Goal: Task Accomplishment & Management: Complete application form

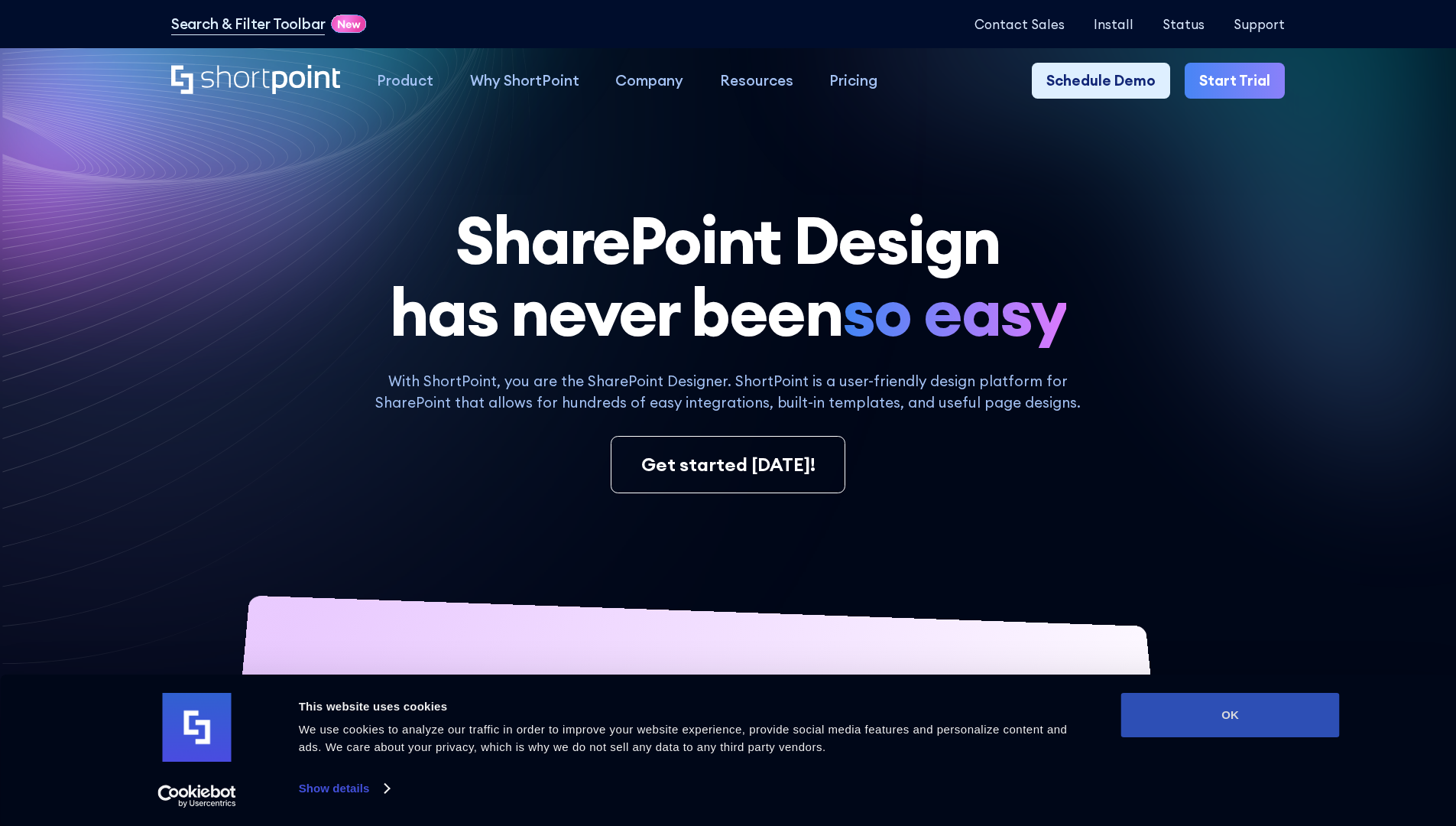
click at [1230, 715] on button "OK" at bounding box center [1231, 715] width 219 height 45
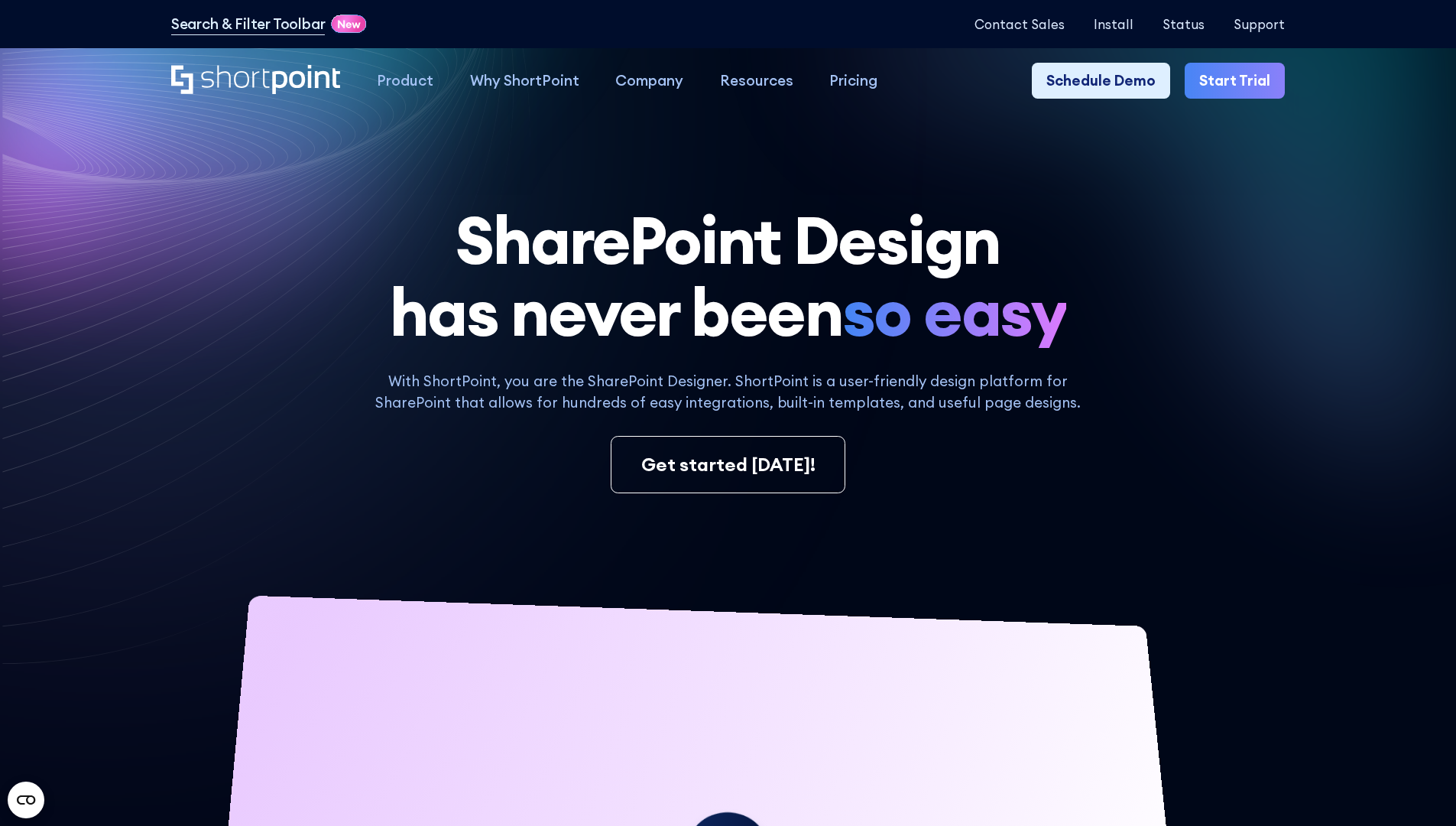
click at [1240, 81] on link "Start Trial" at bounding box center [1234, 81] width 100 height 37
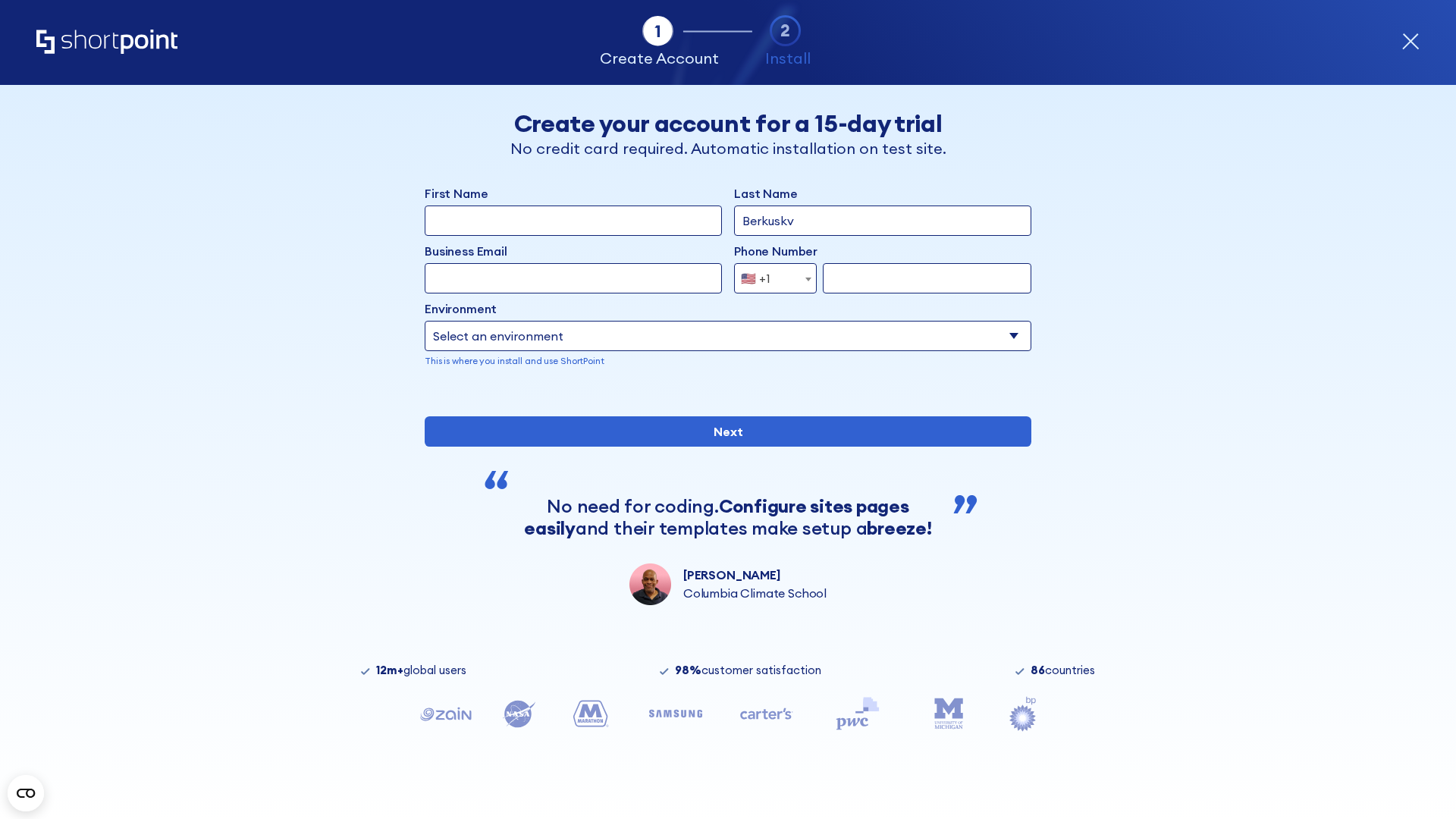
type input "Berkuskv"
type input "test@shortpoint.com"
type input "2125556789"
select select "Microsoft 365"
type input "2125556789"
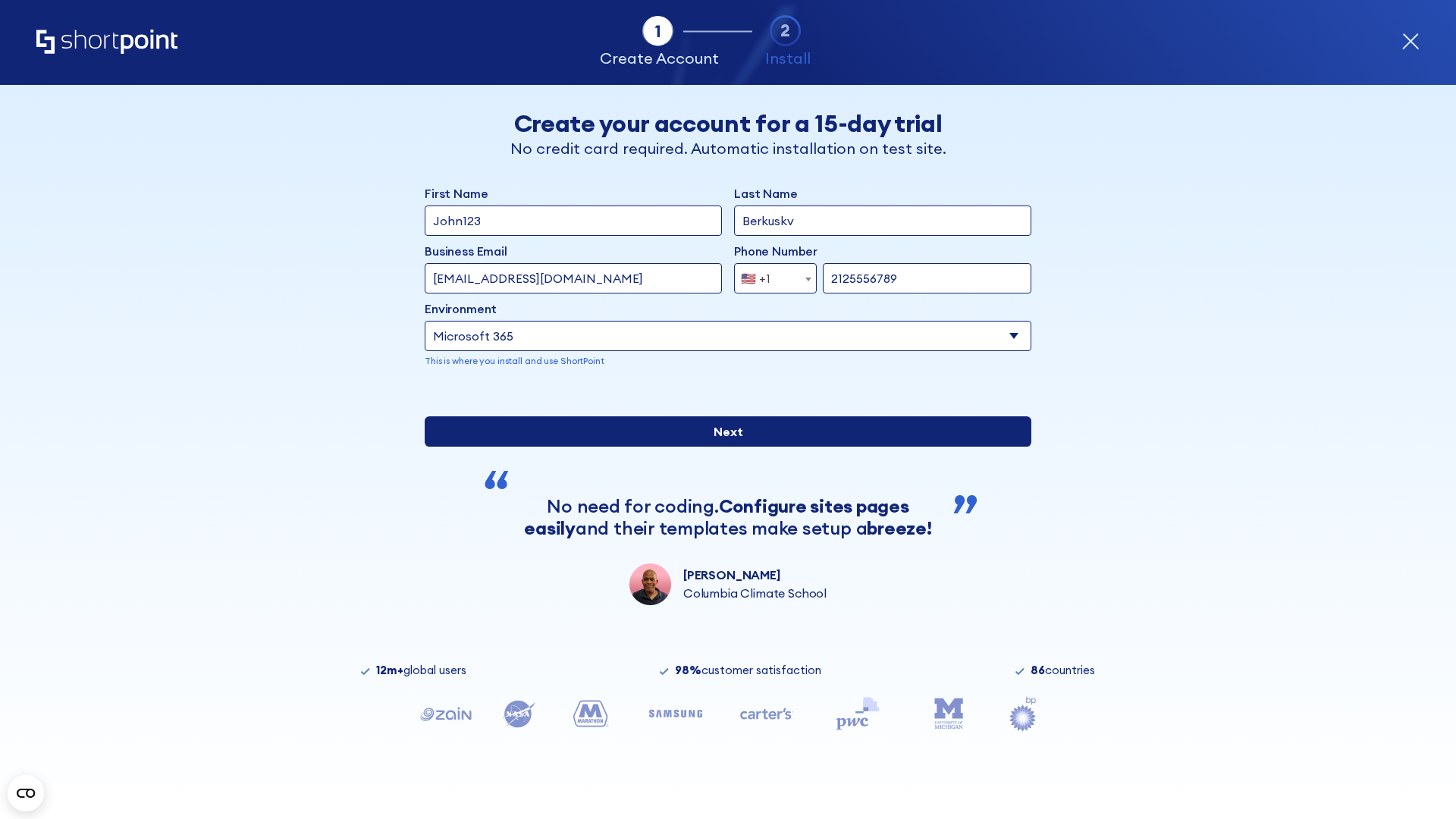
scroll to position [4, 0]
click at [722, 447] on input "Next" at bounding box center [728, 431] width 607 height 31
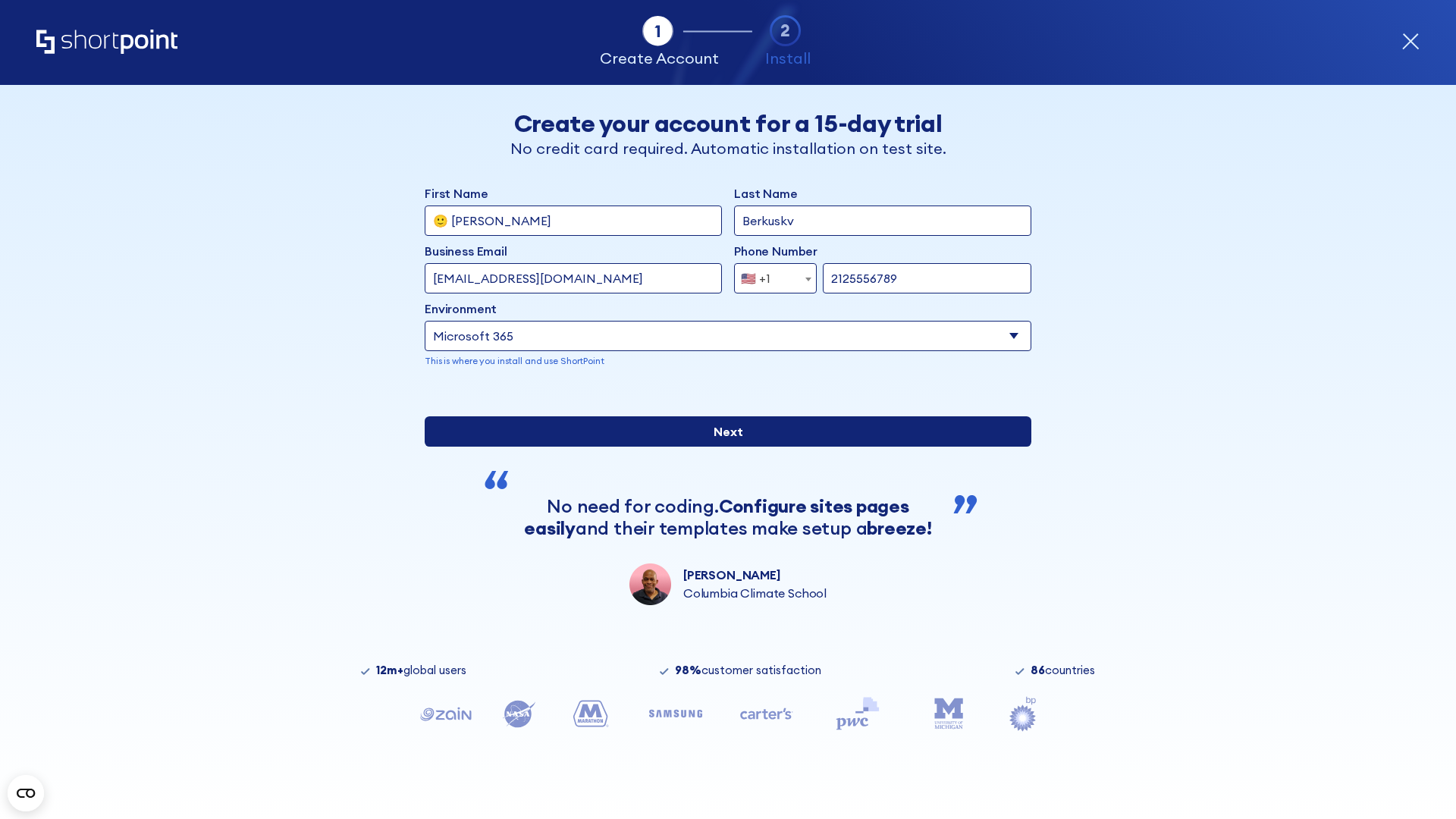
click at [722, 447] on input "Next" at bounding box center [728, 431] width 607 height 31
type input "Archebald"
click at [722, 447] on input "Next" at bounding box center [728, 431] width 607 height 31
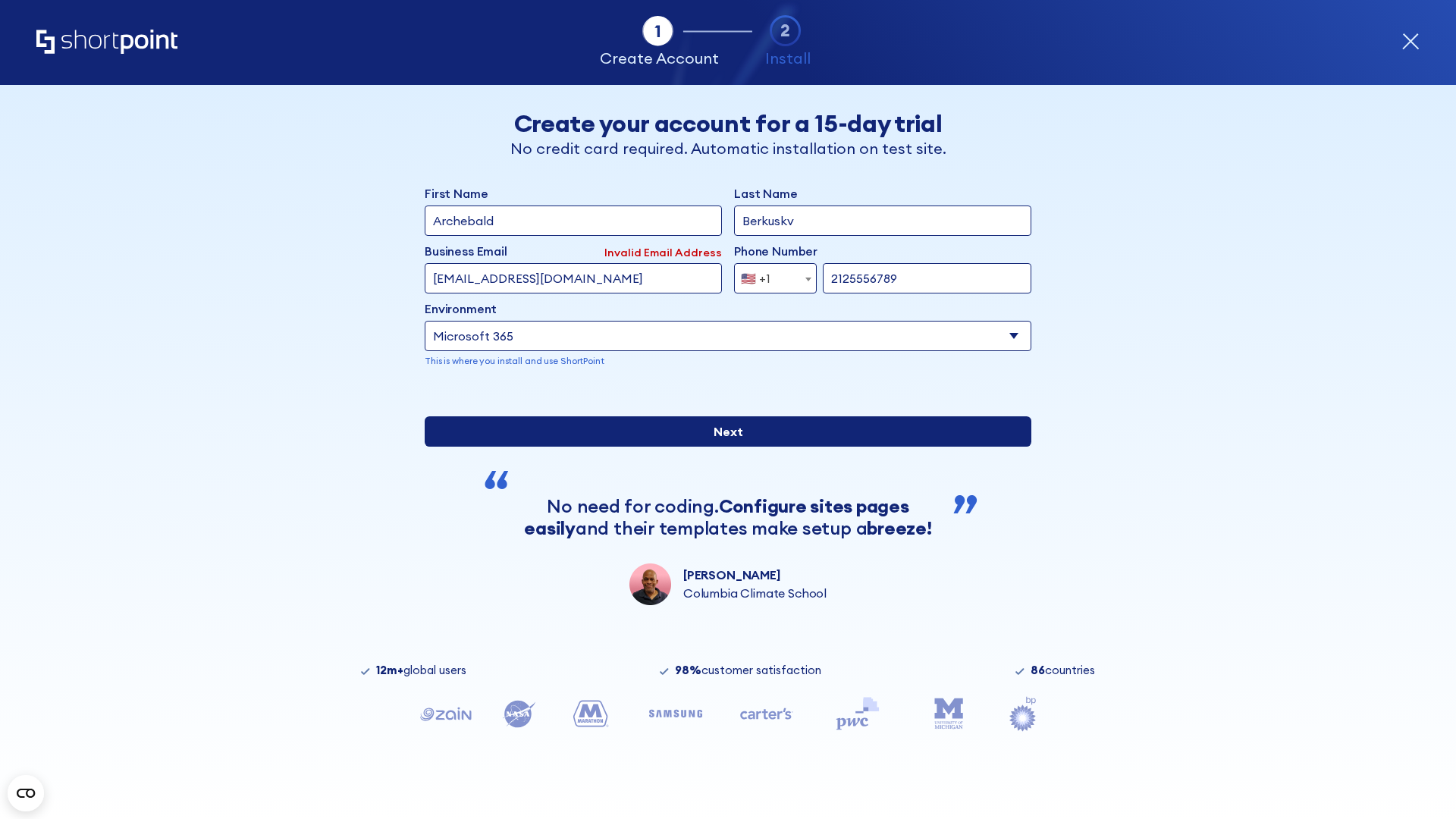
click at [722, 447] on input "Next" at bounding box center [728, 431] width 607 height 31
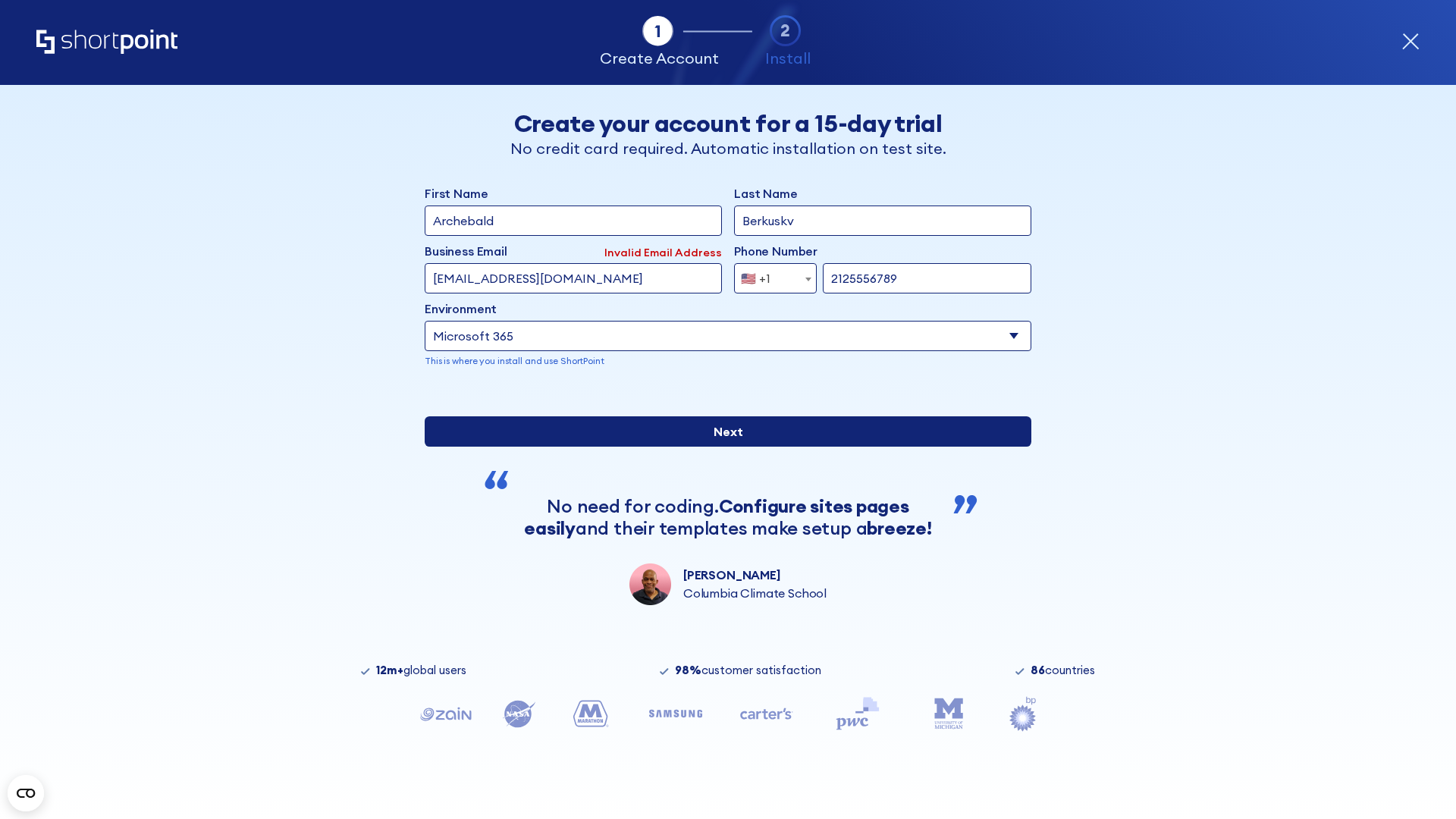
click at [722, 447] on input "Next" at bounding box center [728, 431] width 607 height 31
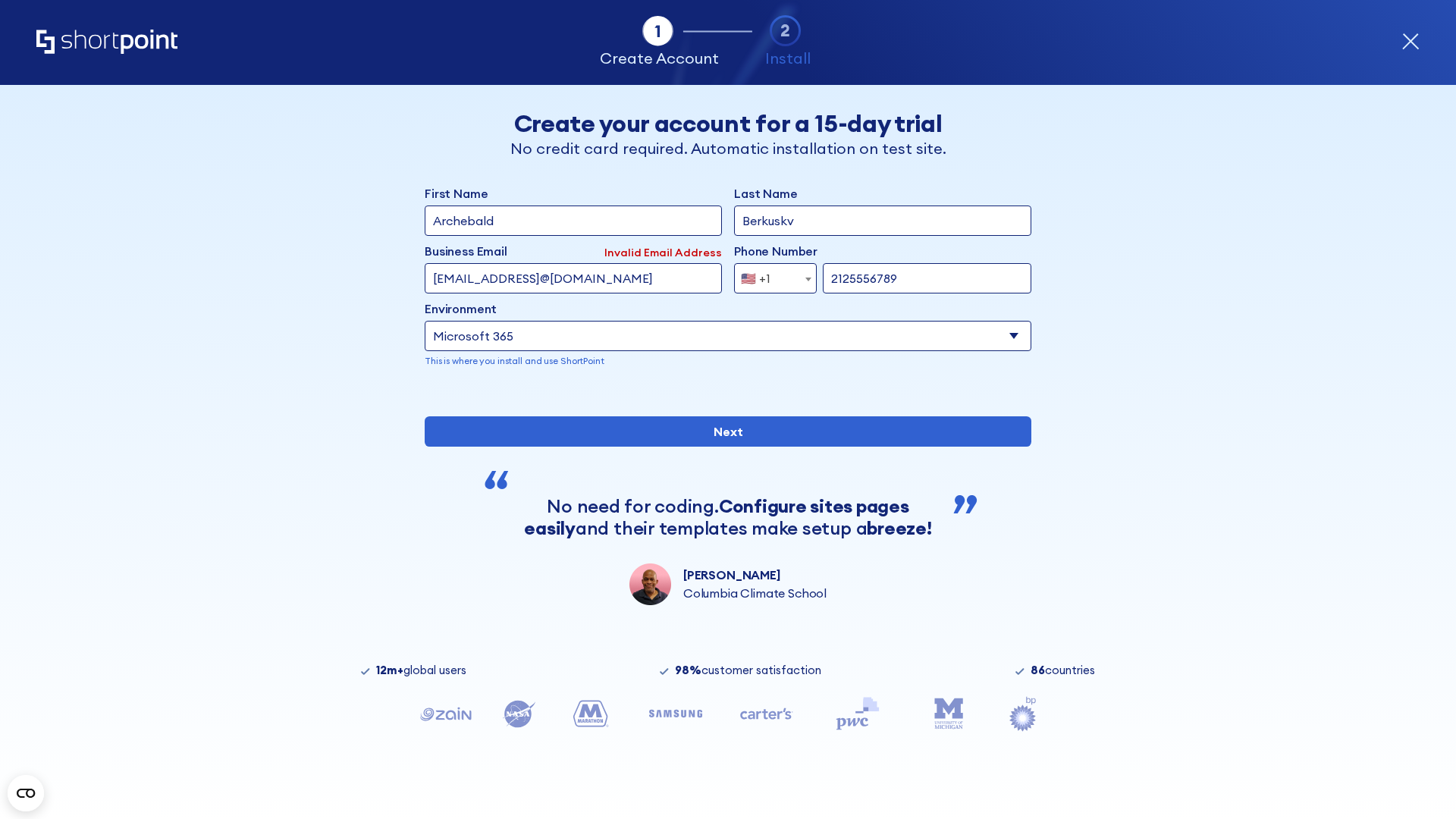
type input "testEmail@protonmail.comtest@shortpoint.com"
click at [770, 275] on span "🇺🇸 +1" at bounding box center [760, 279] width 51 height 31
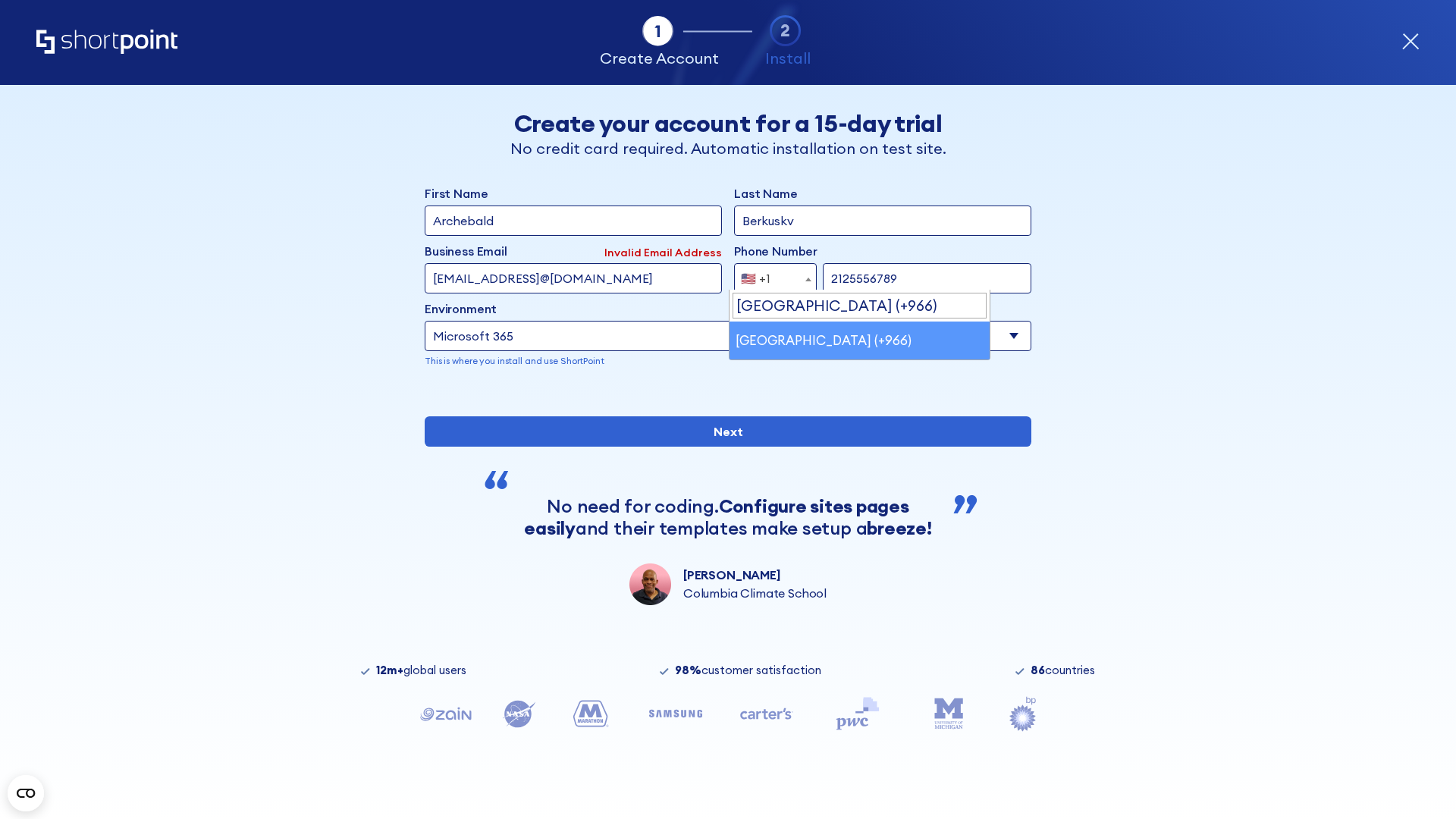
scroll to position [0, 0]
select select "+966"
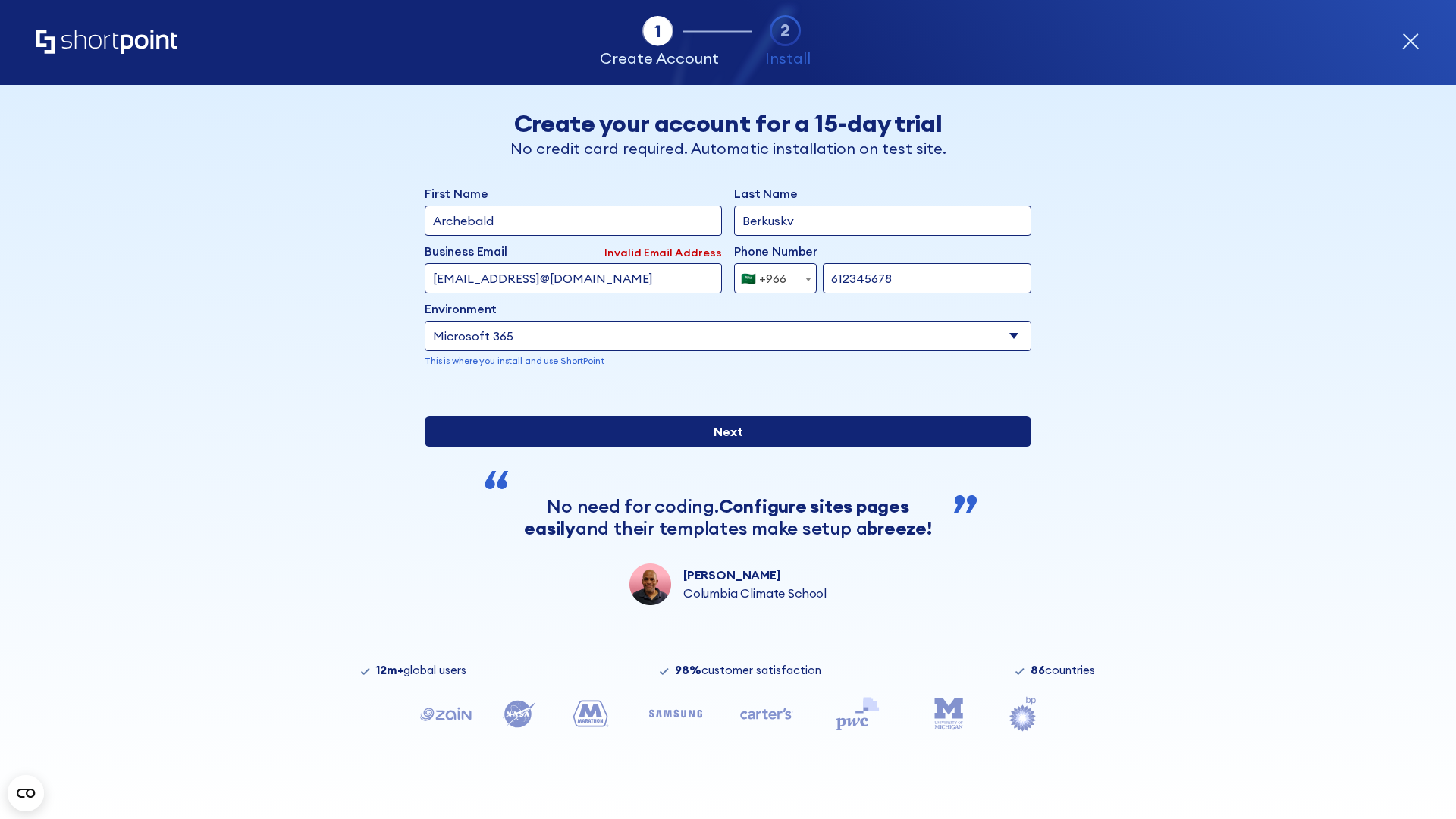
type input "612345678"
click at [722, 447] on input "Next" at bounding box center [728, 431] width 607 height 31
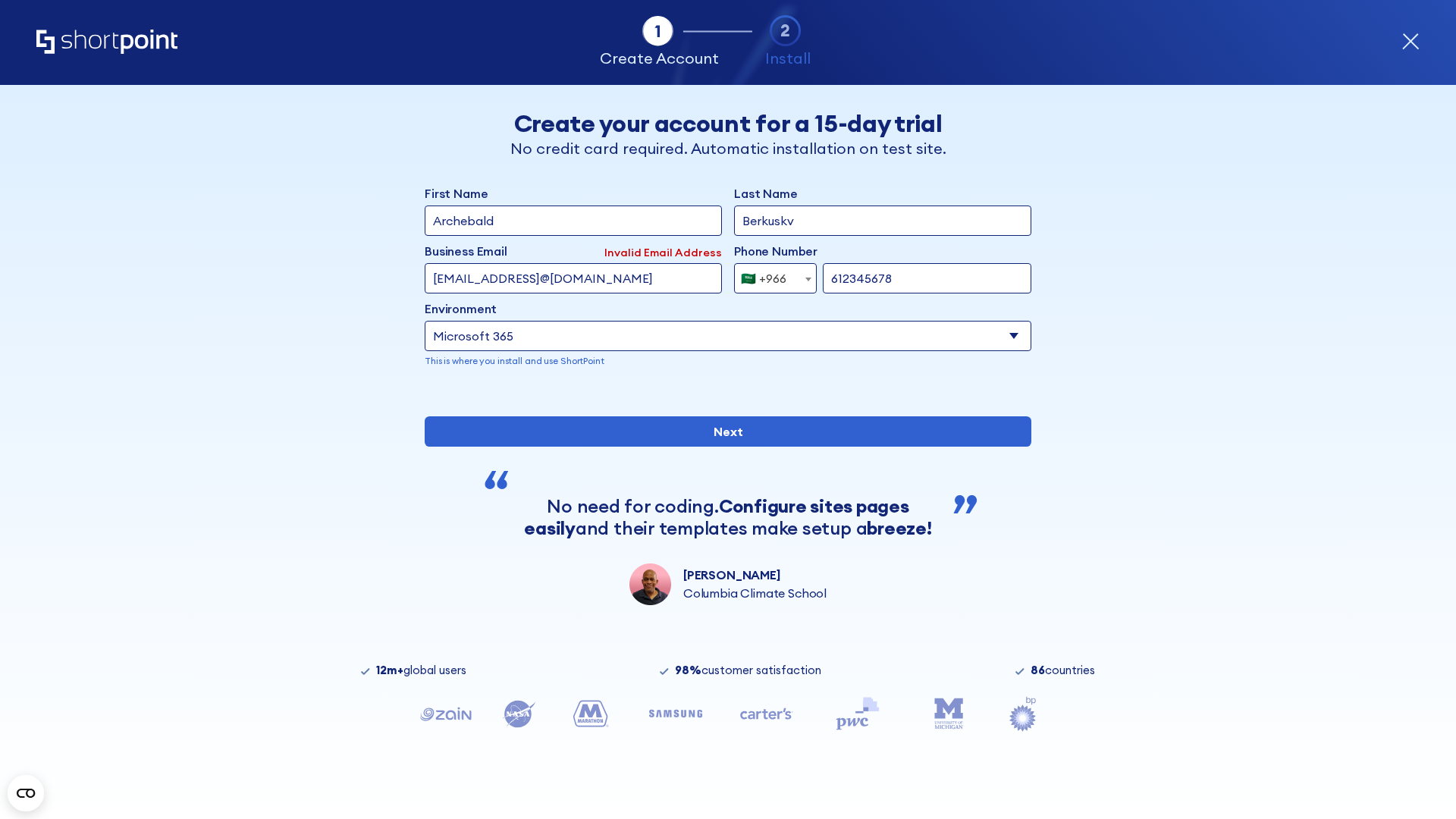
click at [770, 275] on div "🇸🇦 +966" at bounding box center [764, 279] width 46 height 31
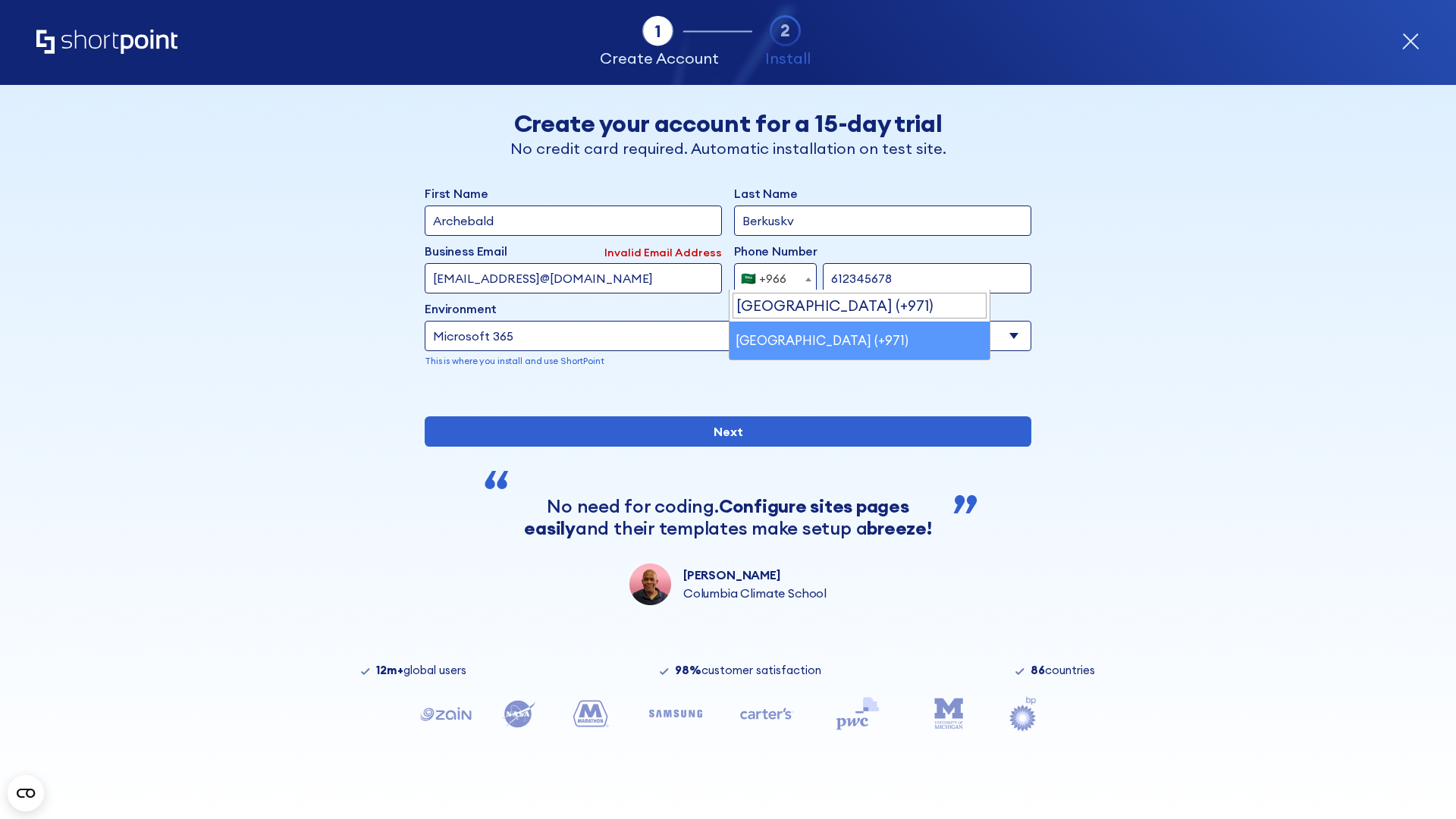
select select "+971"
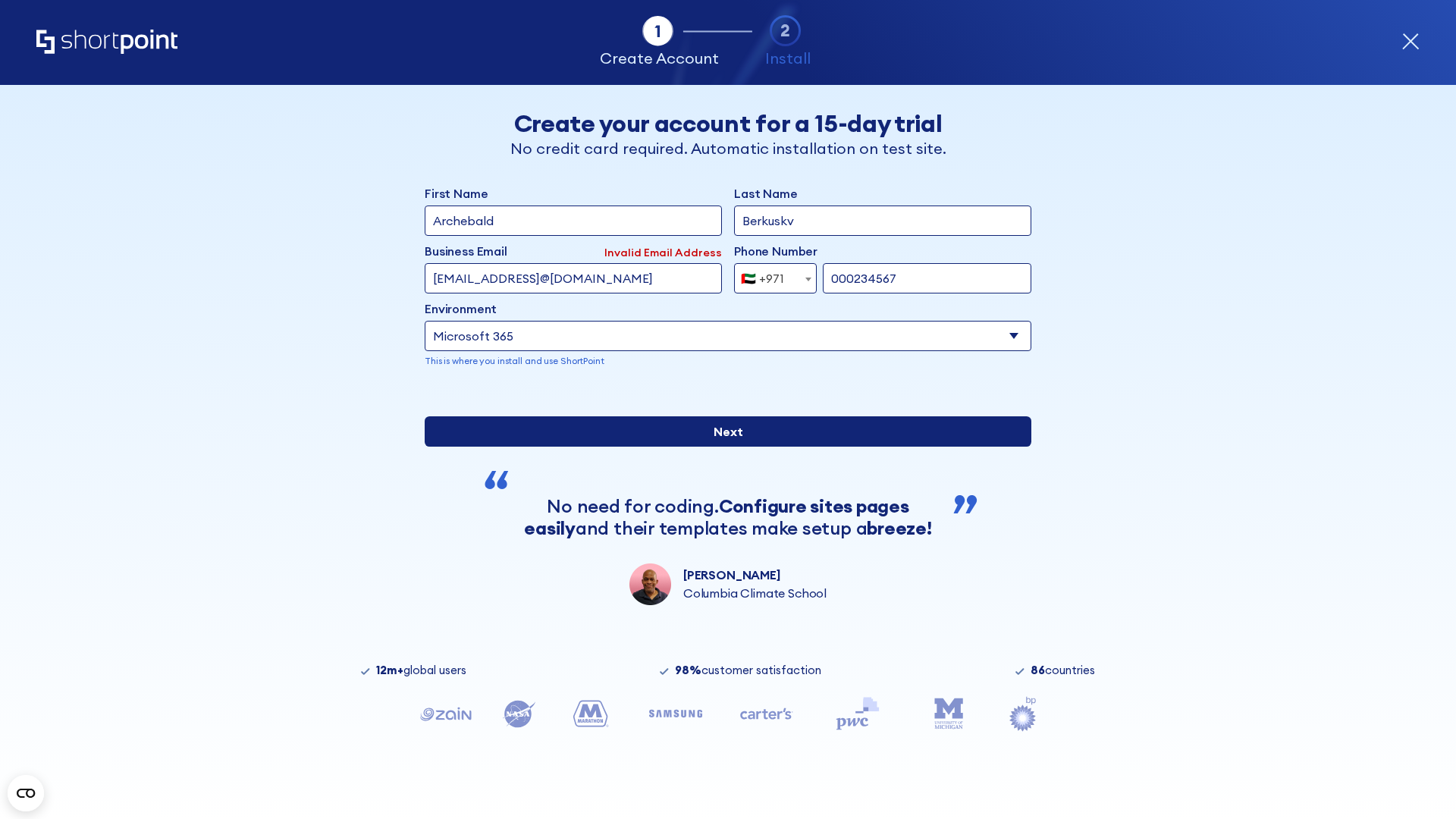
type input "000234567"
click at [722, 447] on input "Next" at bounding box center [728, 431] width 607 height 31
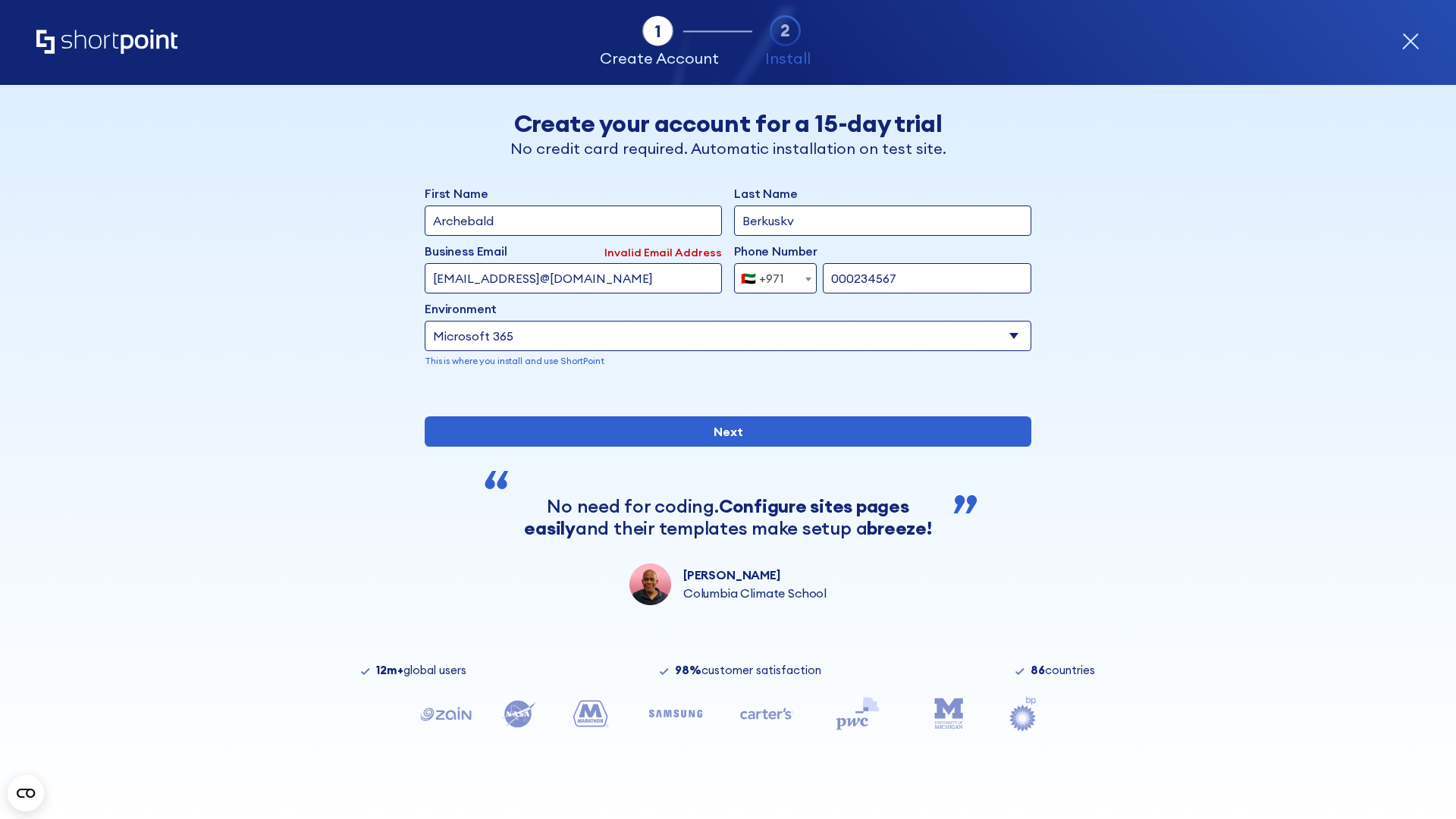
click at [770, 275] on div "🇦🇪 +971" at bounding box center [762, 279] width 44 height 31
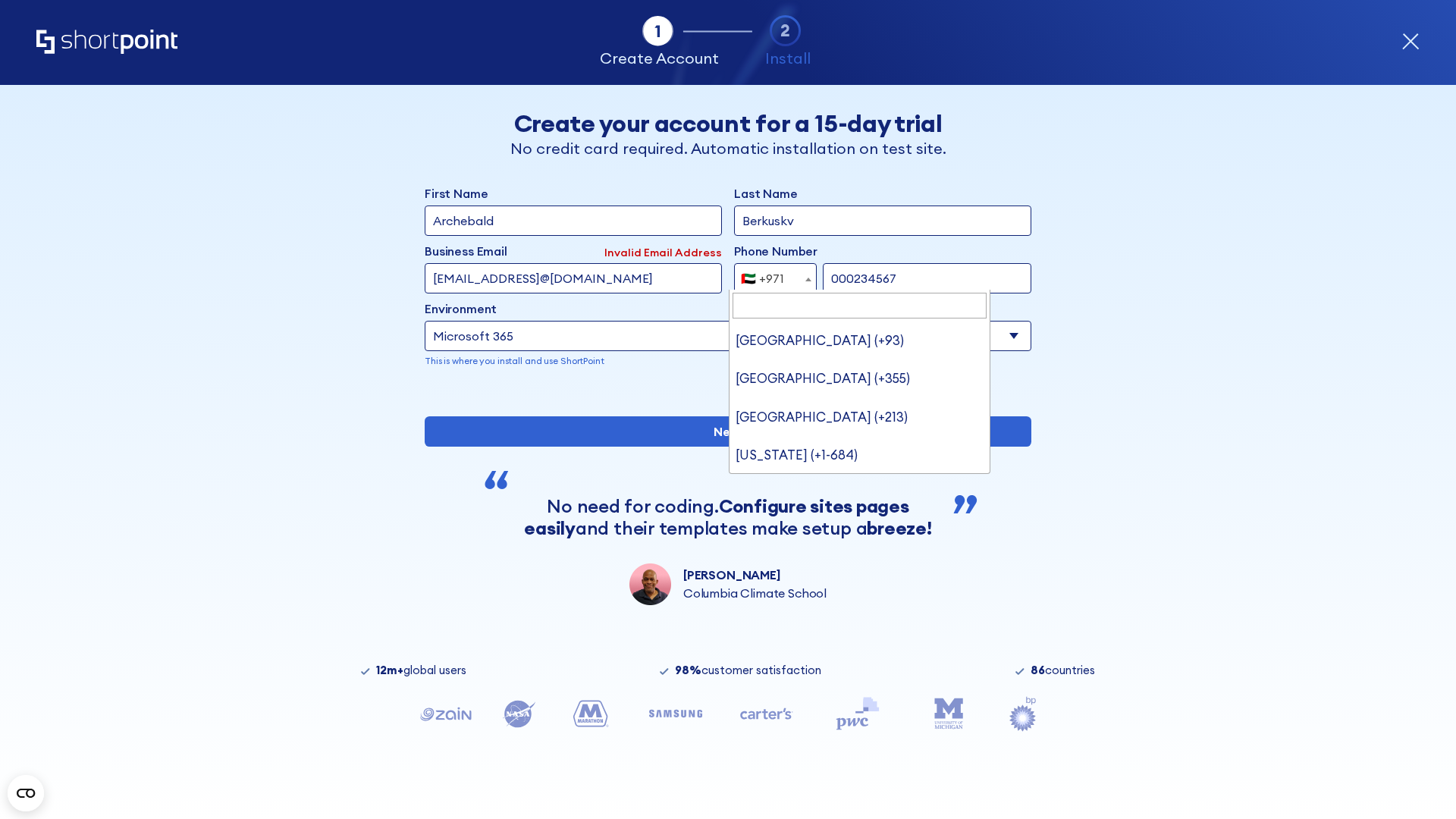
type input "[GEOGRAPHIC_DATA] (+44)"
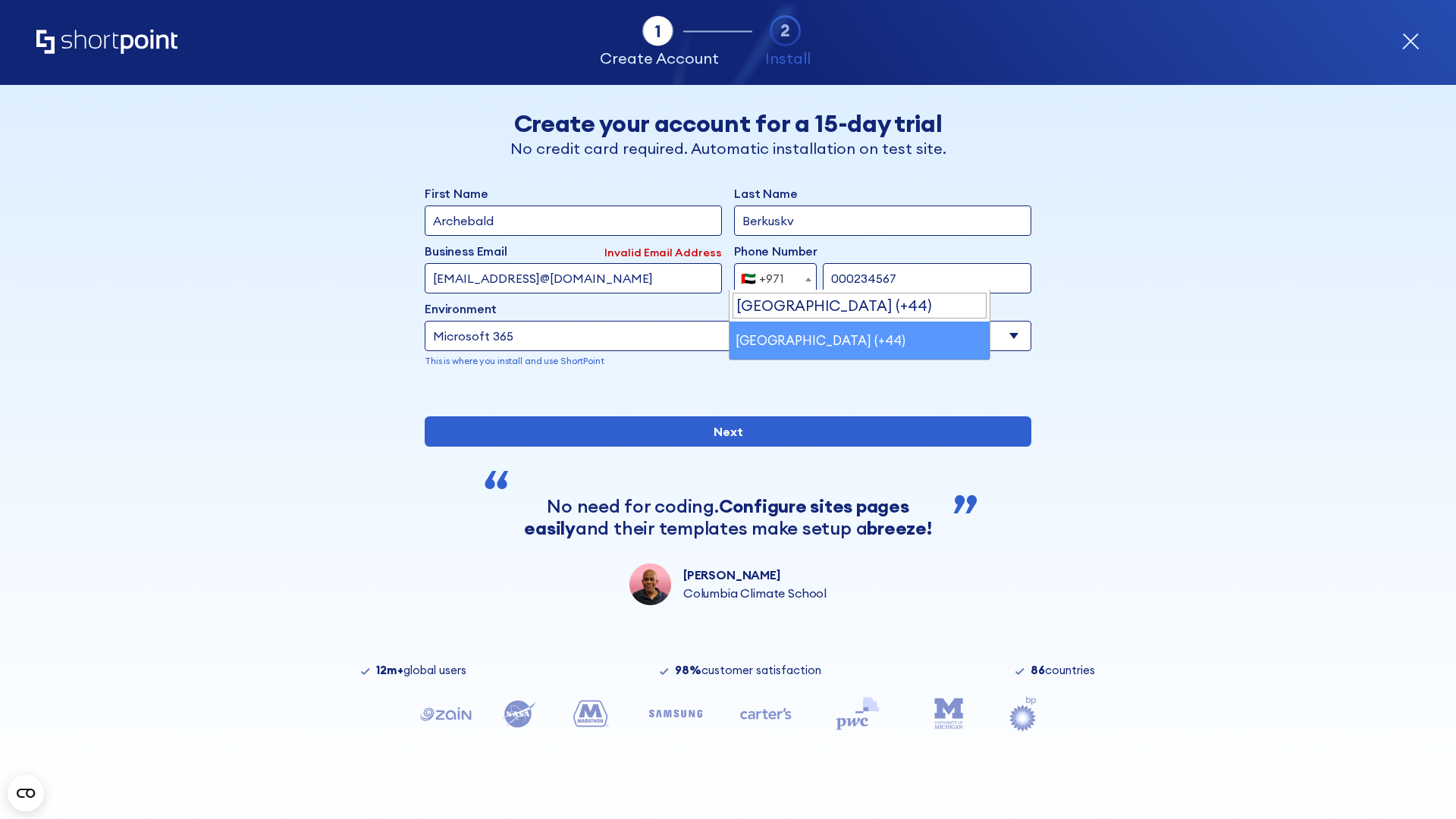
select select "+44"
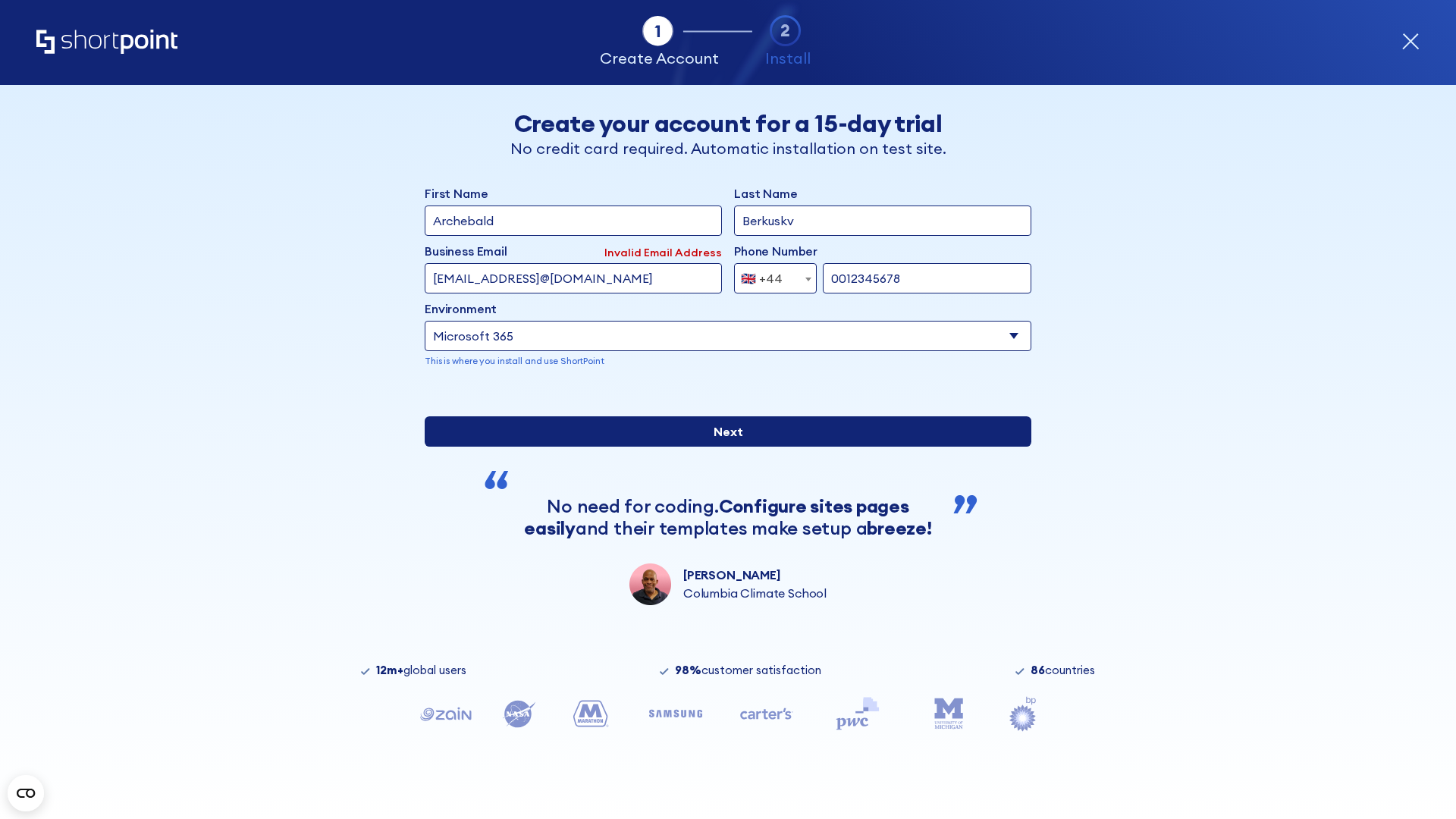
type input "0012345678"
click at [722, 447] on input "Next" at bounding box center [728, 431] width 607 height 31
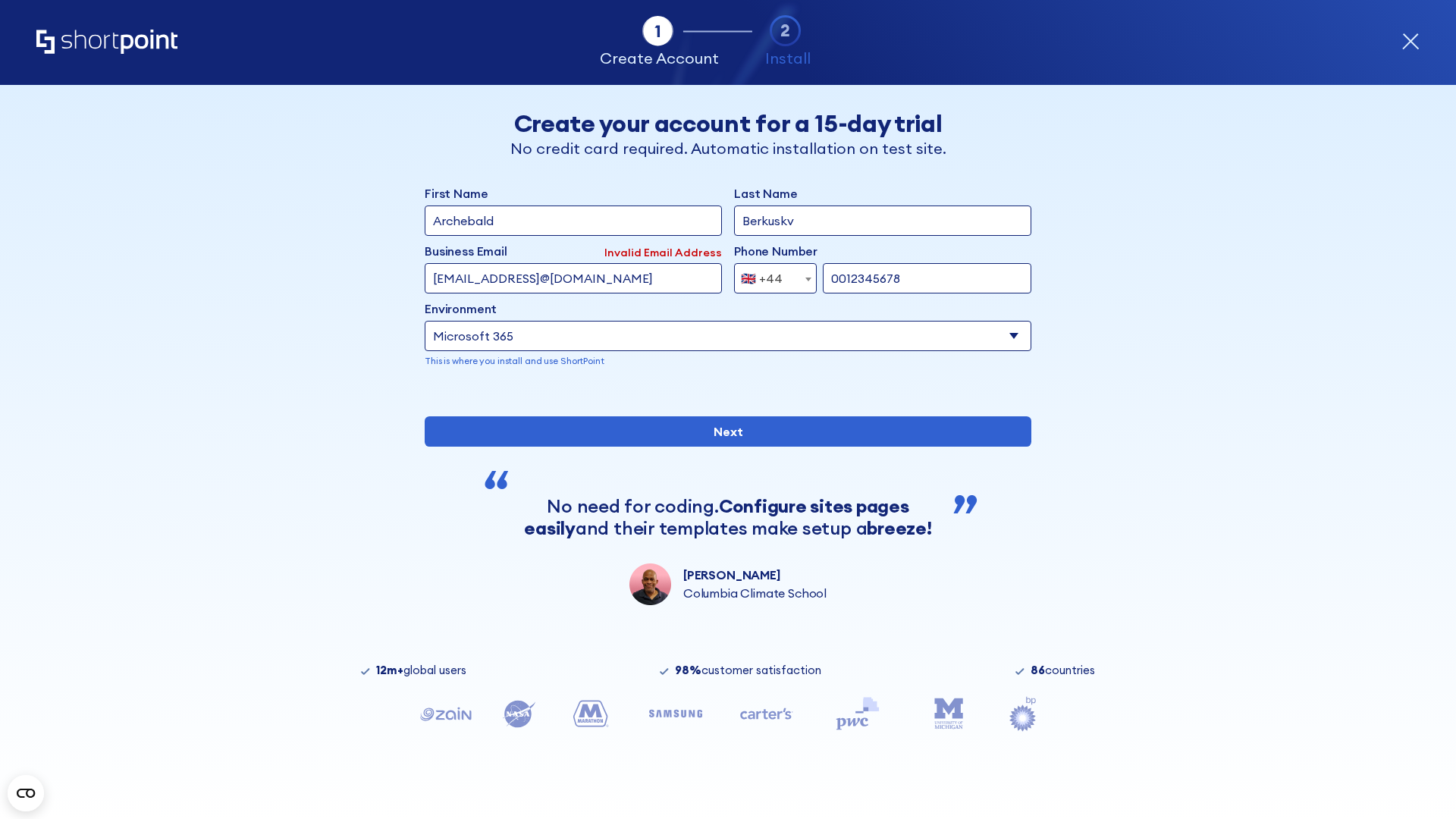
click at [770, 275] on div "🇬🇧 +44" at bounding box center [761, 279] width 42 height 31
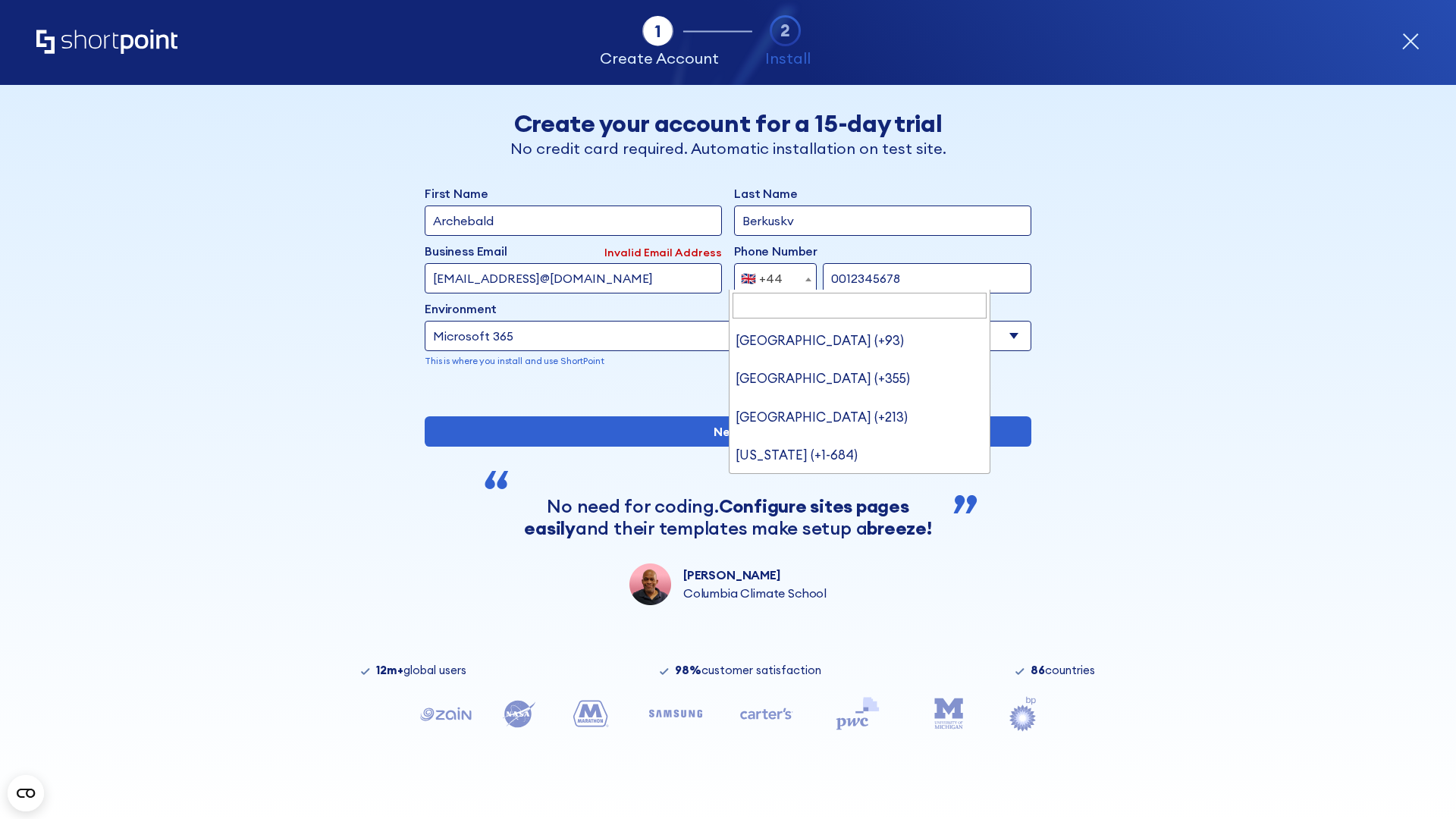
type input "Ukraine (+380)"
select select "+380"
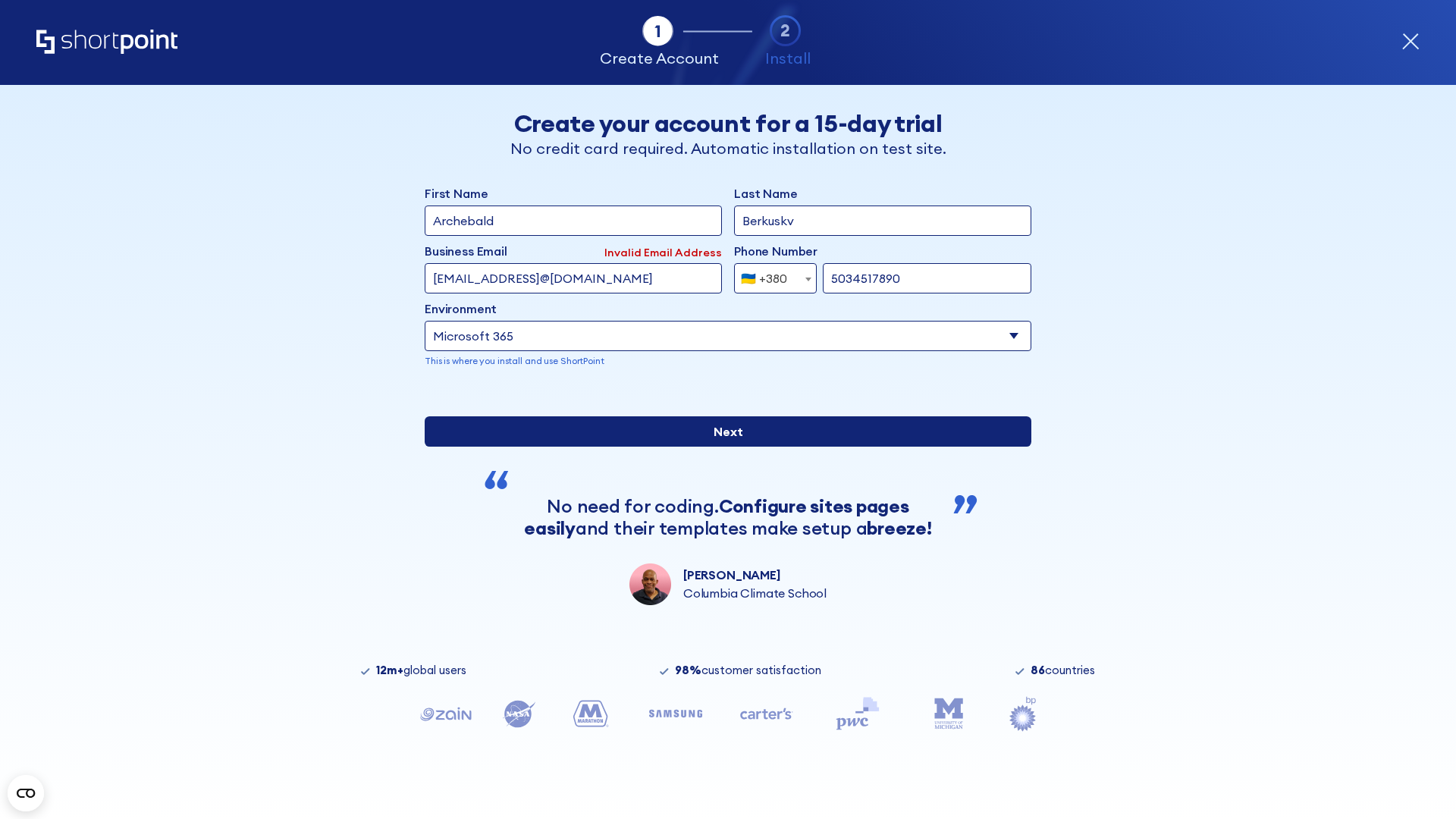
type input "5034517890"
click at [722, 447] on input "Next" at bounding box center [728, 431] width 607 height 31
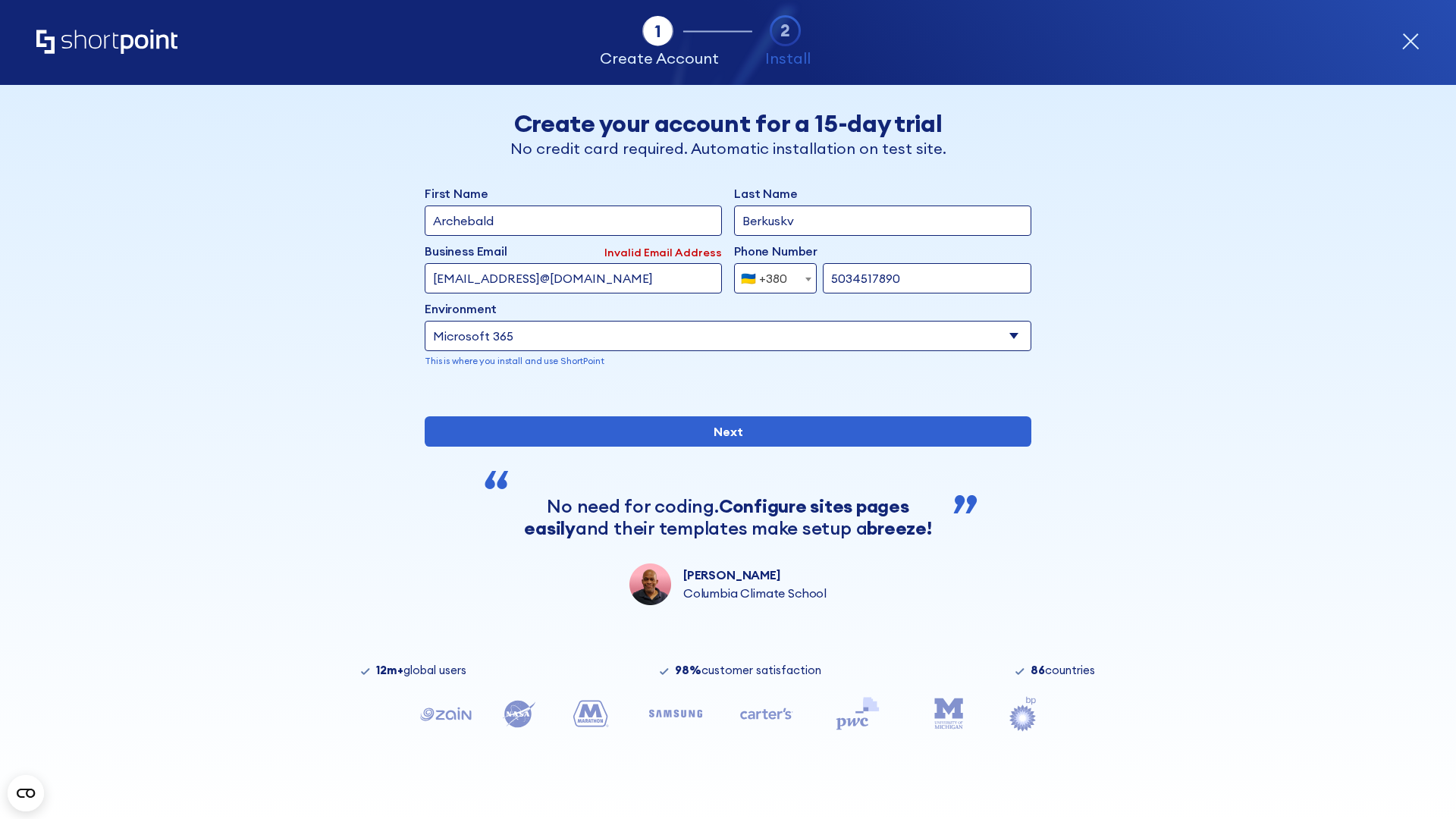
click at [770, 275] on div "🇺🇦 +380" at bounding box center [764, 279] width 47 height 31
select select "+1"
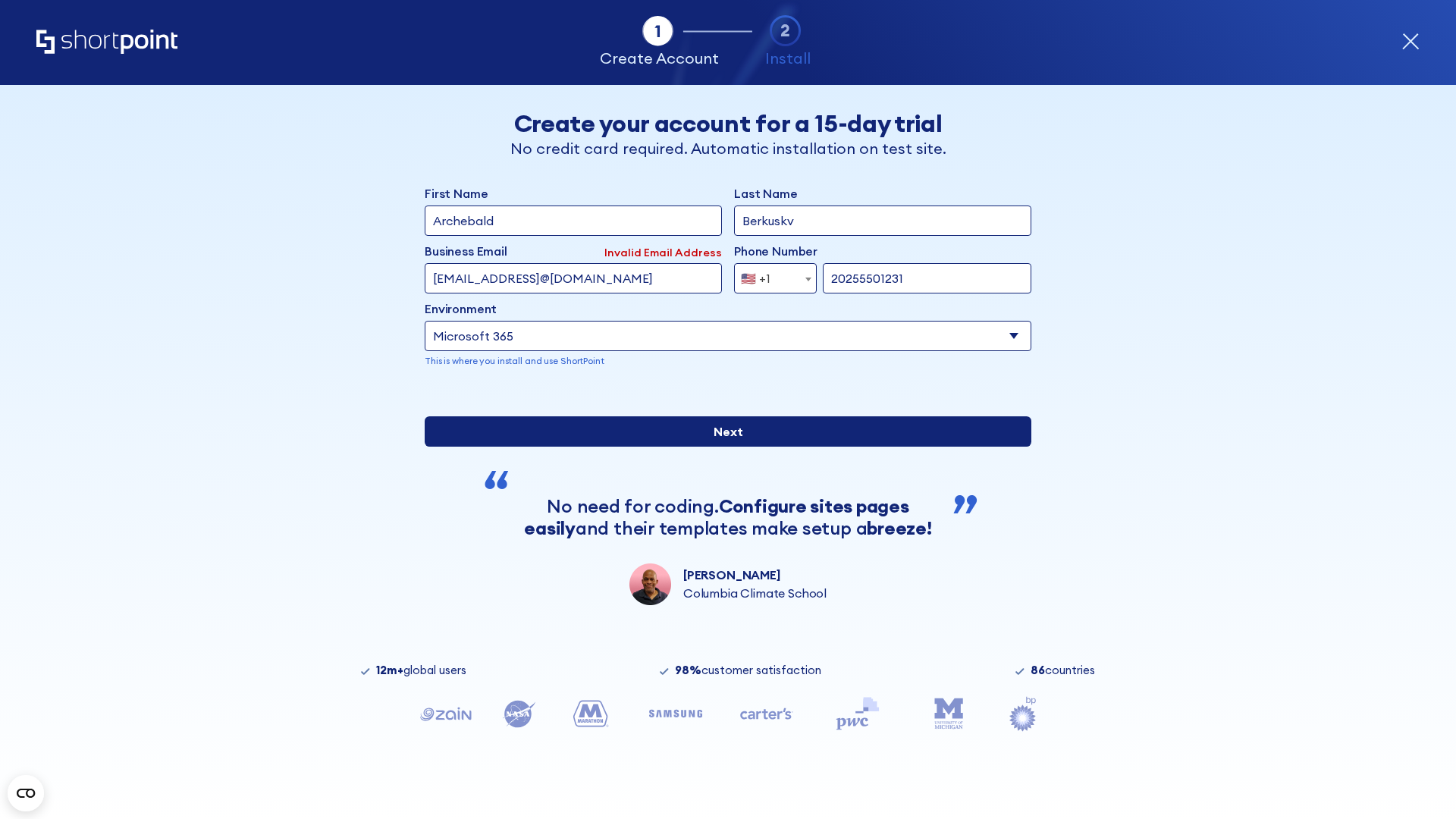
type input "20255501231"
click at [722, 447] on input "Next" at bounding box center [728, 431] width 607 height 31
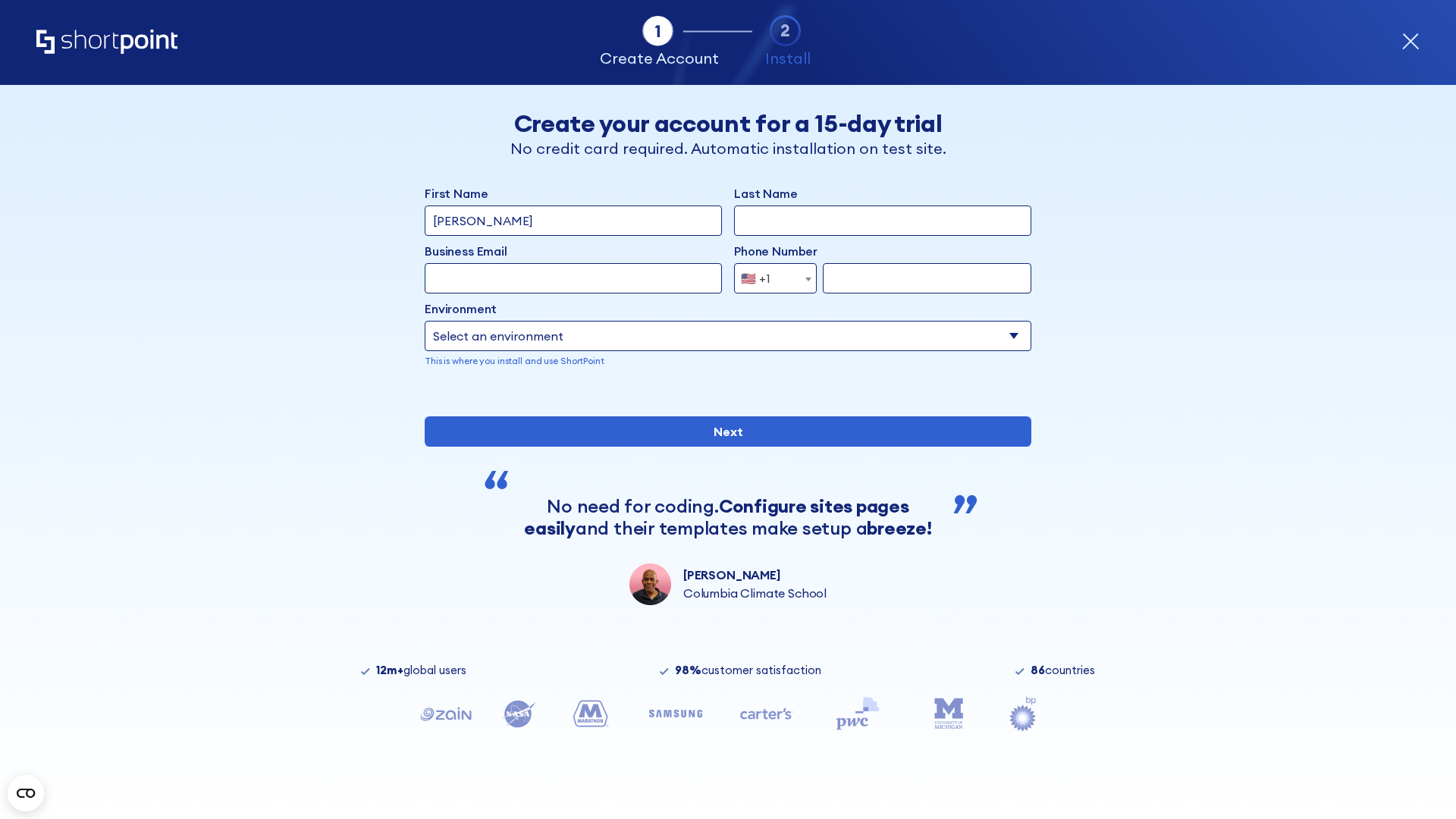
type input "Mary-Jane"
type input "Berkuskv"
type input "john@company.com"
click at [770, 278] on span "🇺🇸 +1" at bounding box center [760, 279] width 51 height 31
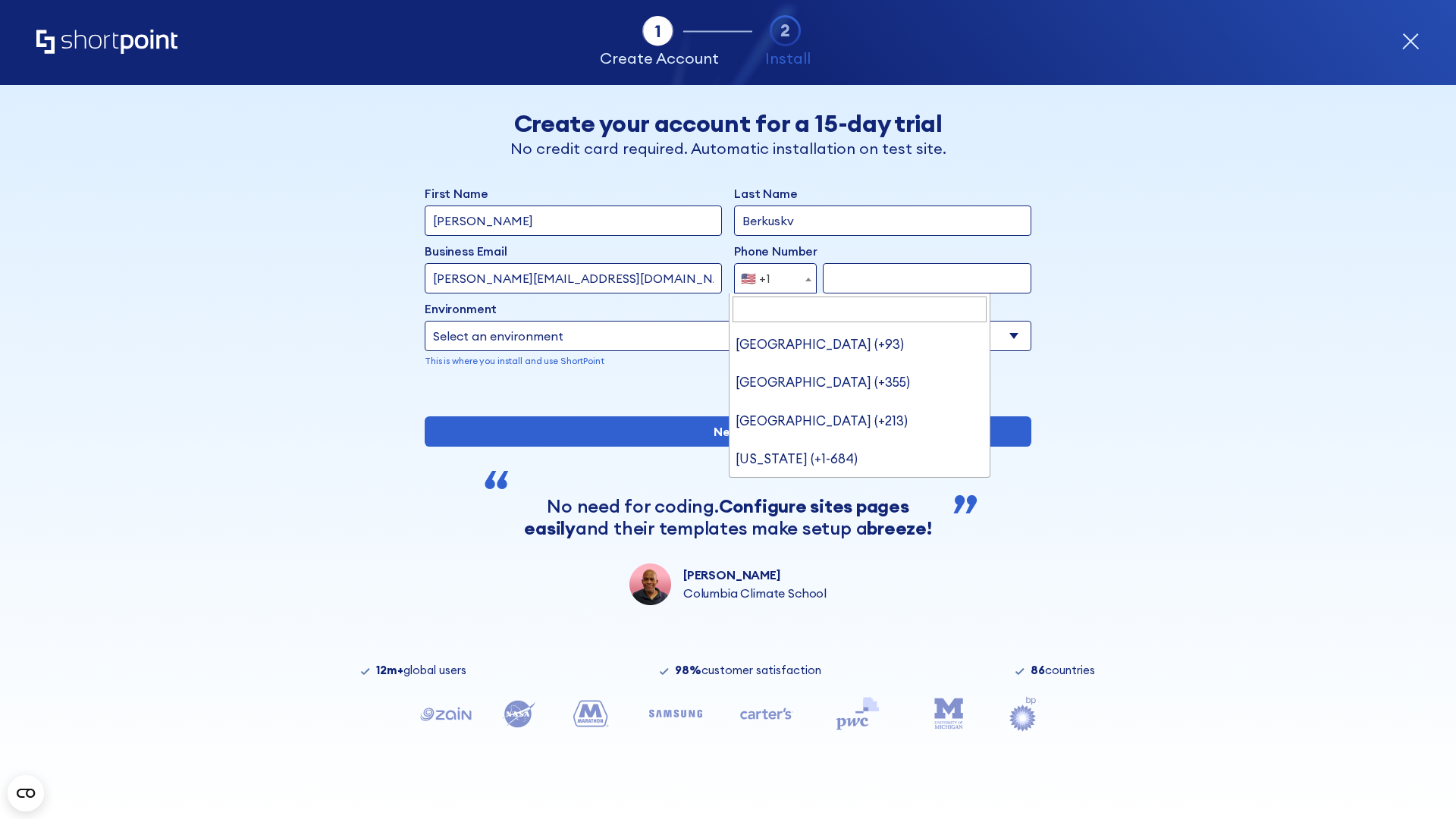
type input "[GEOGRAPHIC_DATA] (+966)"
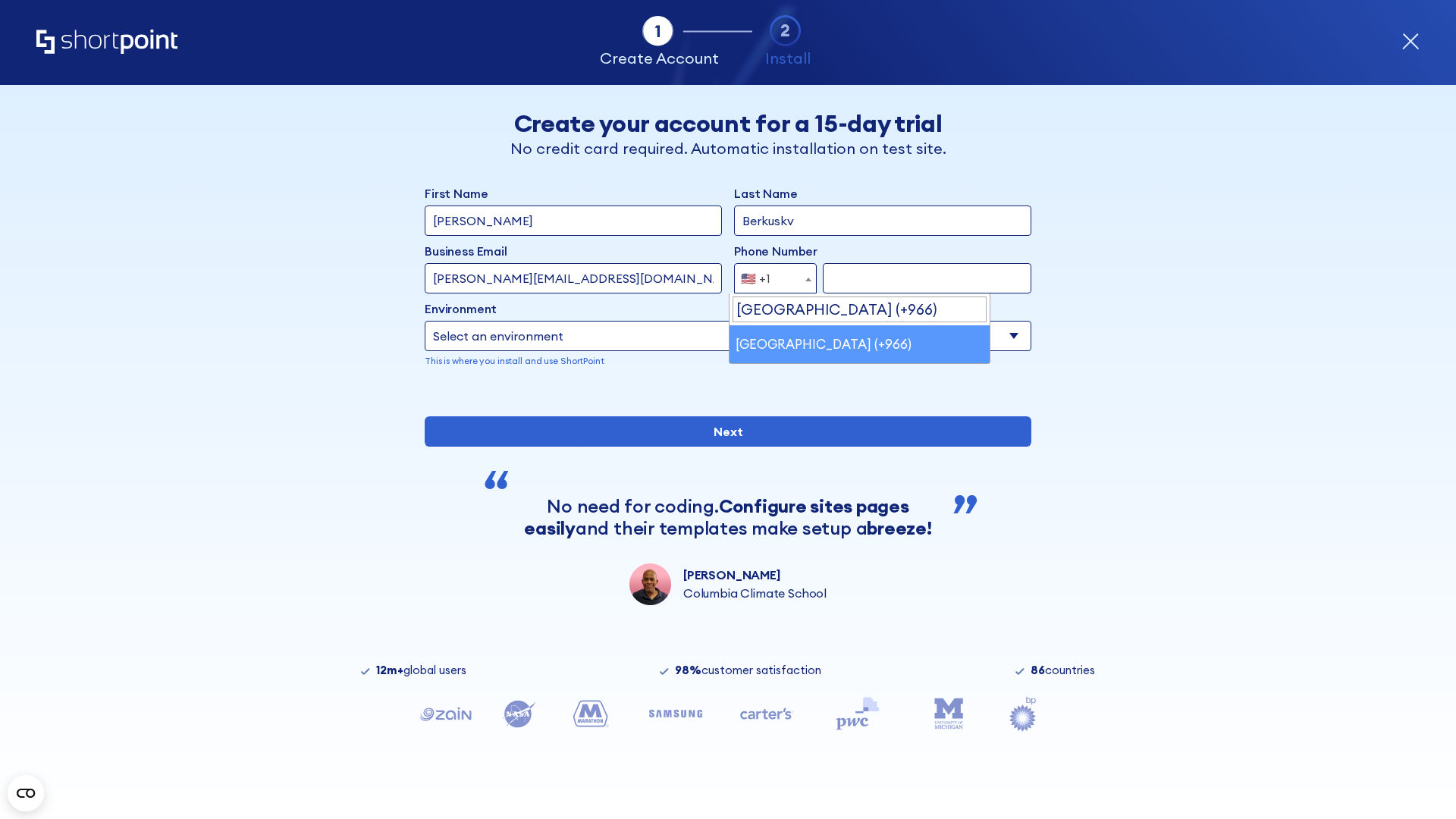
select select "+966"
type input "512345678"
select select "Microsoft 365"
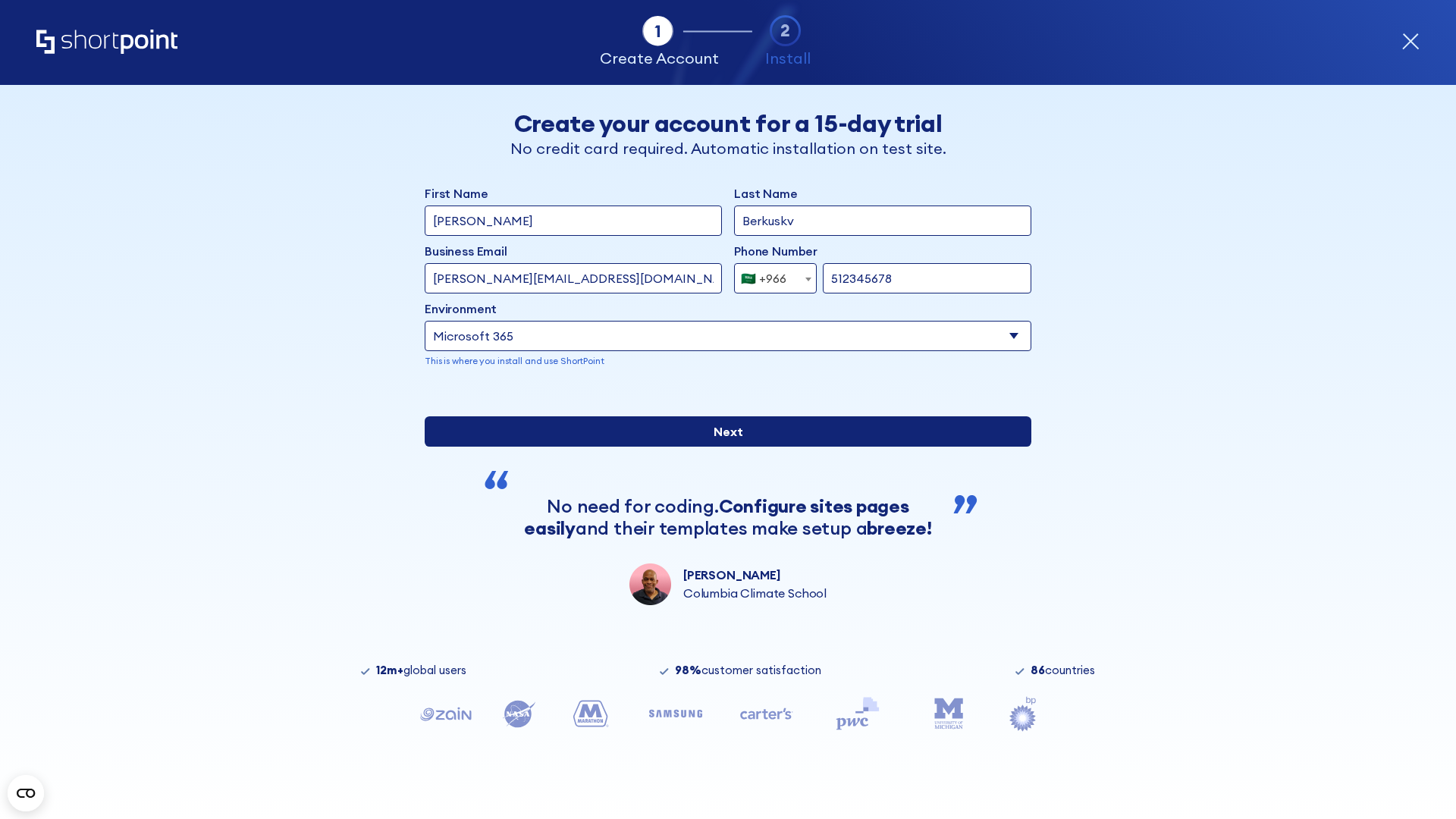
type input "512345678"
click at [722, 447] on input "Next" at bounding box center [728, 431] width 607 height 31
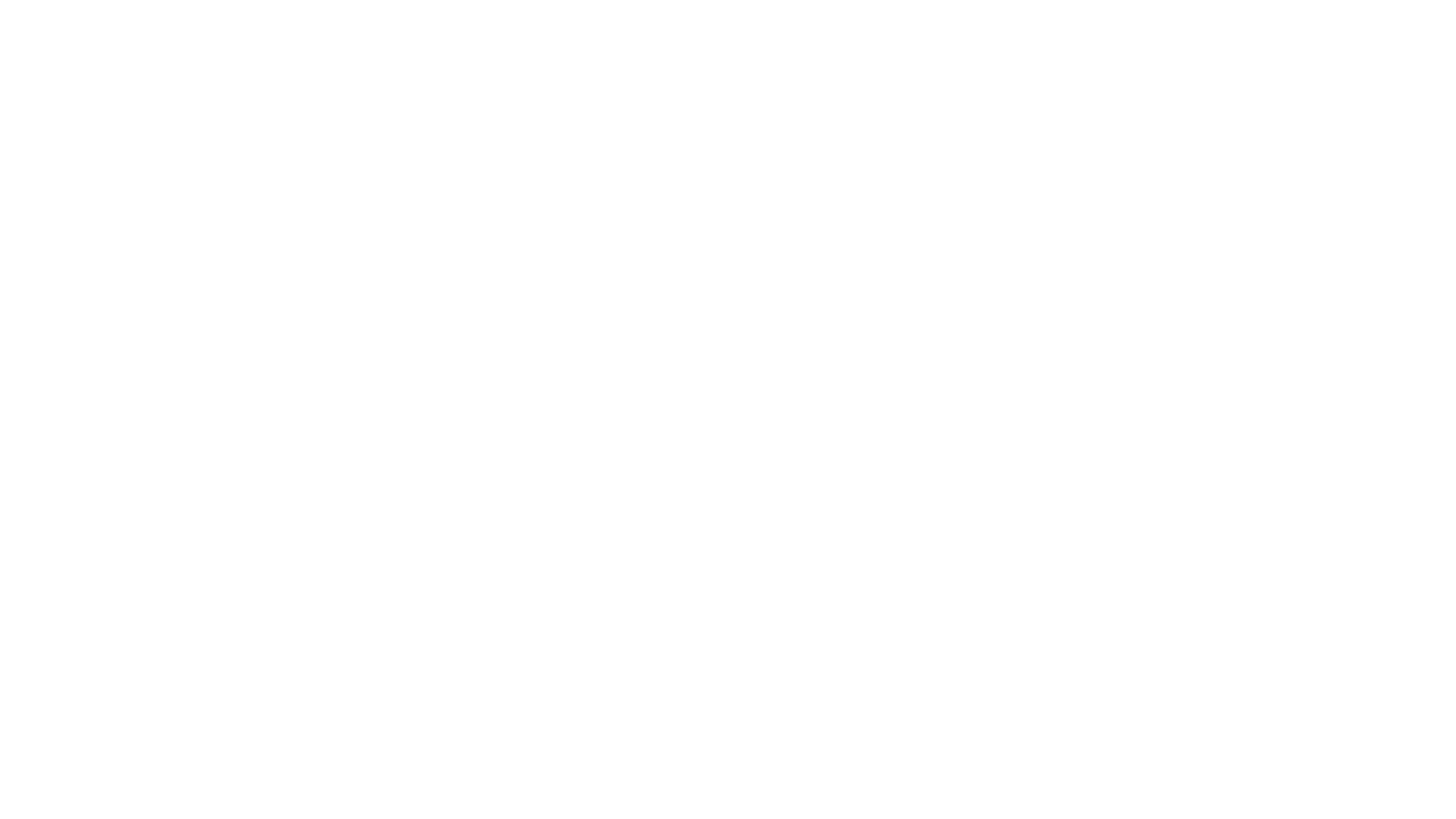
select select "+966"
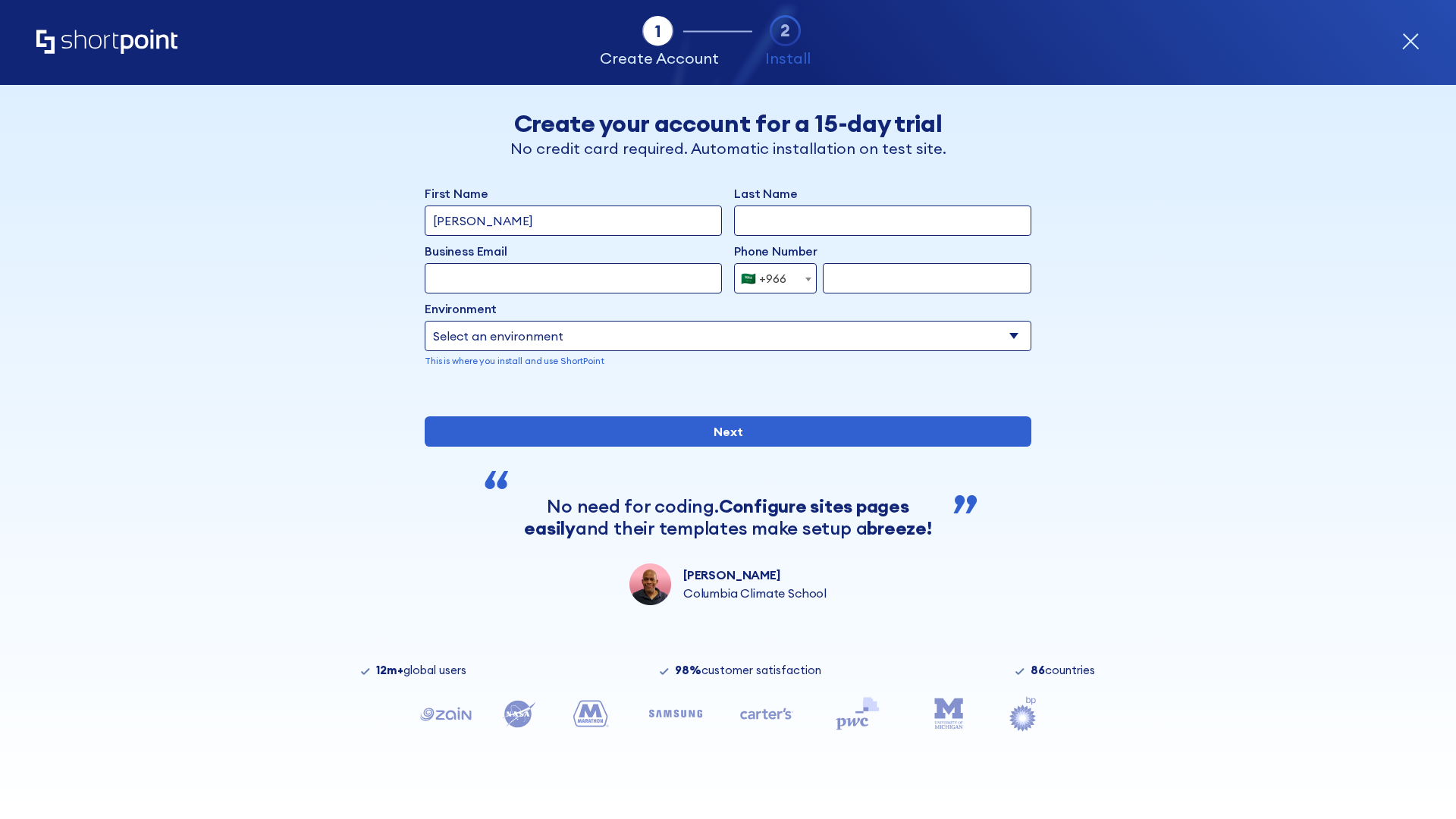
type input "D'Souza"
type input "Berkuskv"
type input "hr@mybusiness.org"
click at [770, 288] on div "🇸🇦 +966" at bounding box center [764, 279] width 46 height 31
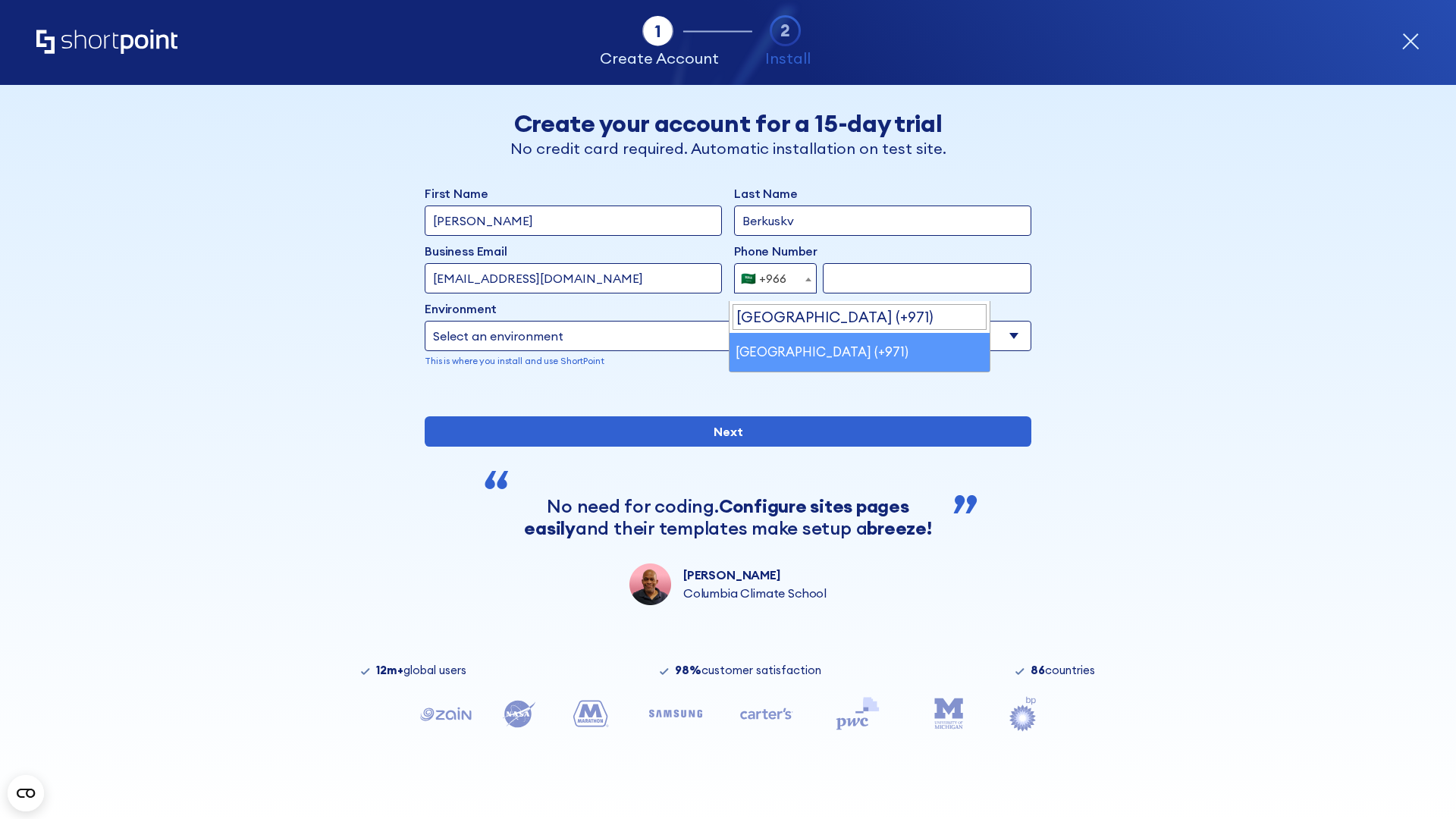
select select "+971"
type input "501234567"
select select "Microsoft 365"
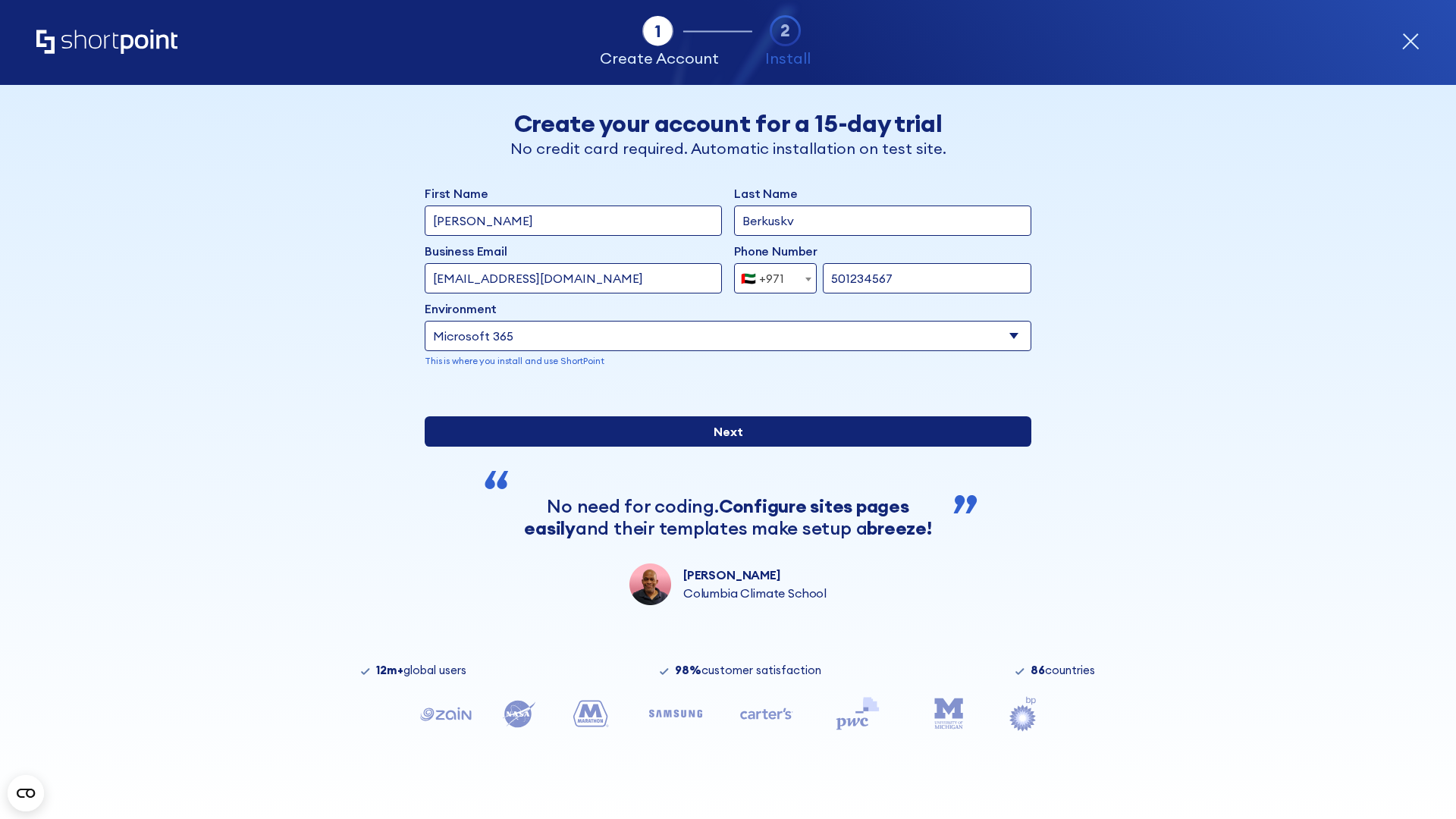
type input "501234567"
click at [722, 447] on input "Next" at bounding box center [728, 431] width 607 height 31
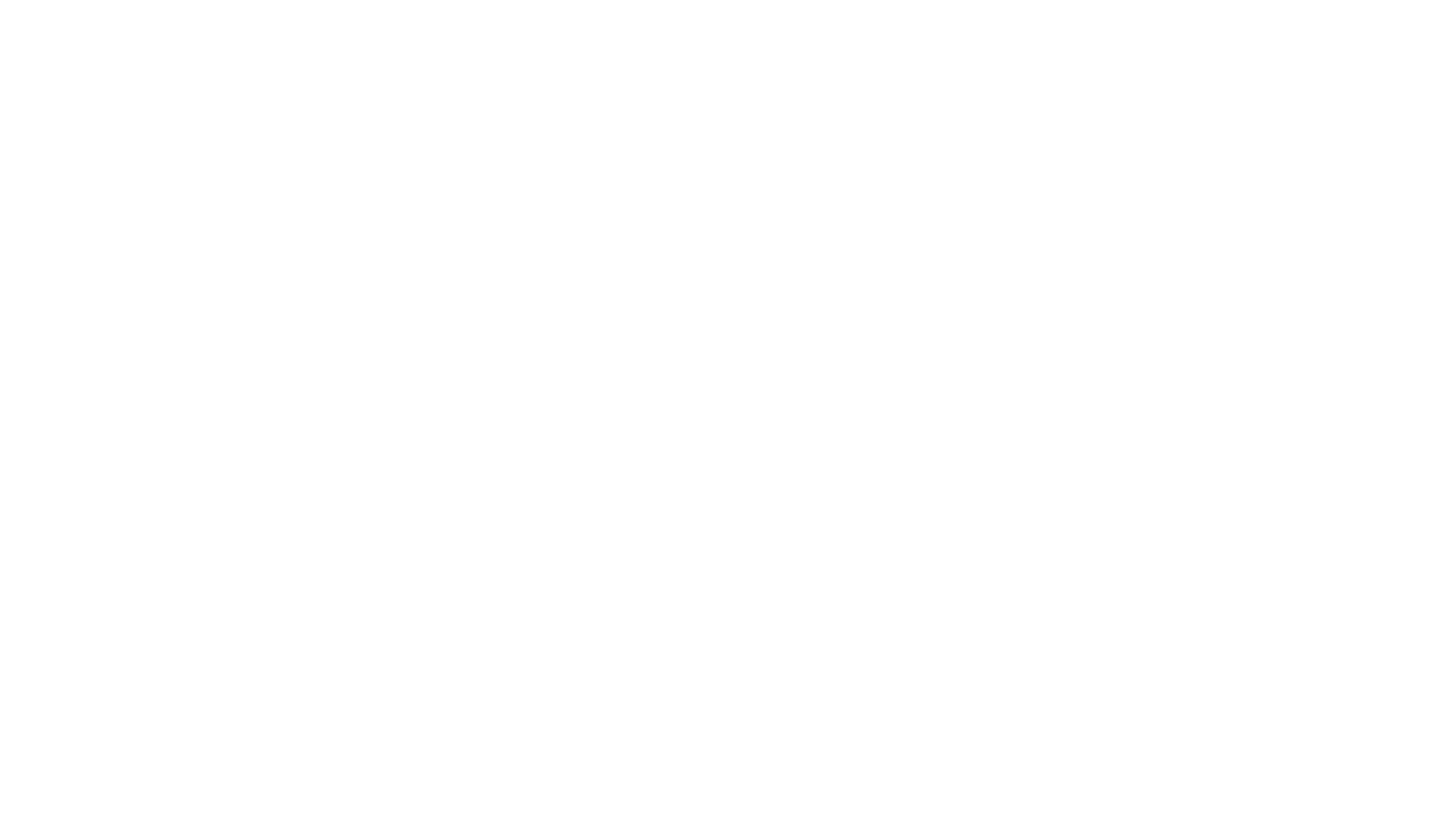
select select "+971"
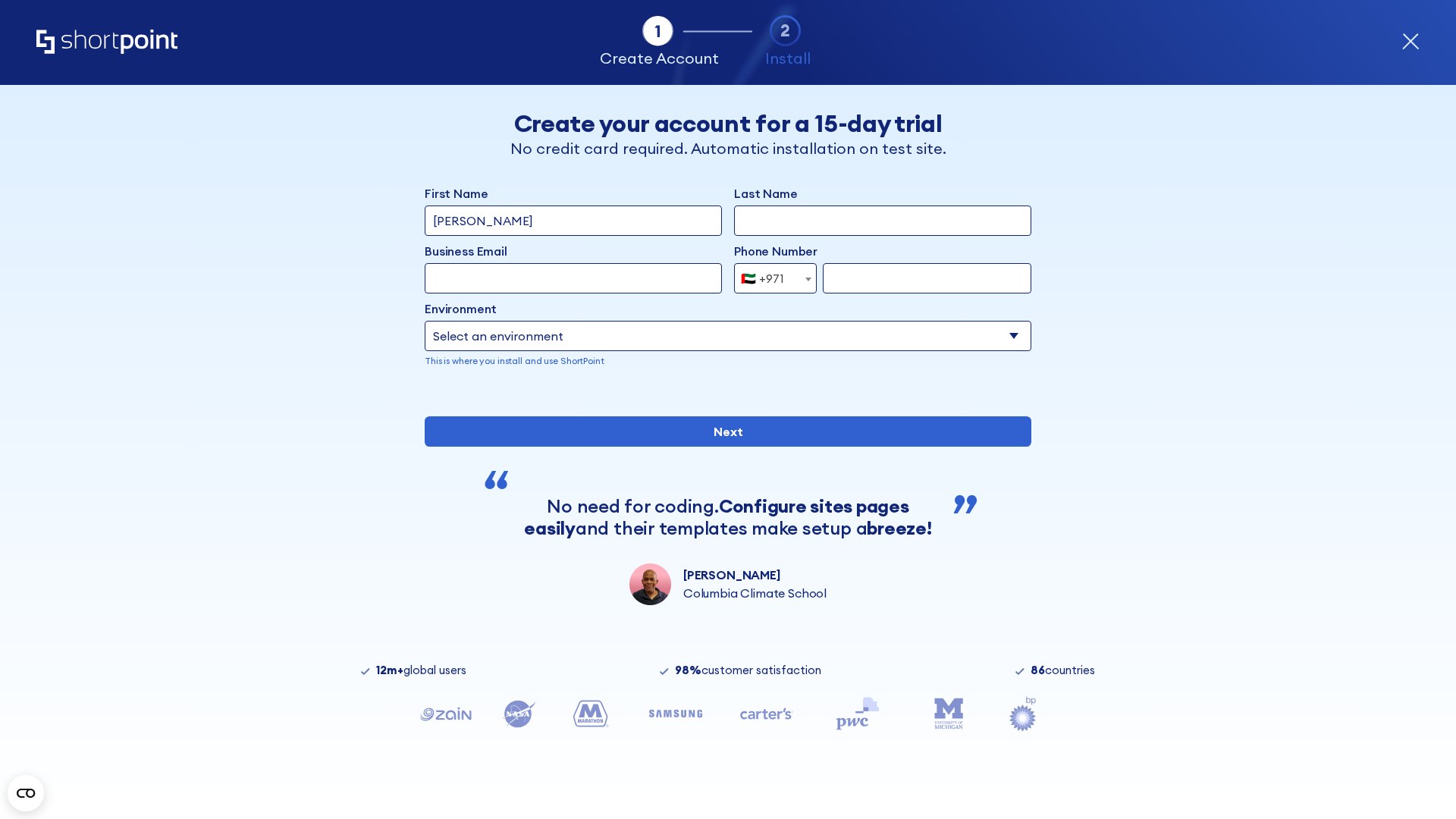
type input "[PERSON_NAME]"
type input "Berkuskv"
type input "[EMAIL_ADDRESS][DOMAIN_NAME]"
click at [770, 275] on div "🇦🇪 +971" at bounding box center [762, 279] width 44 height 31
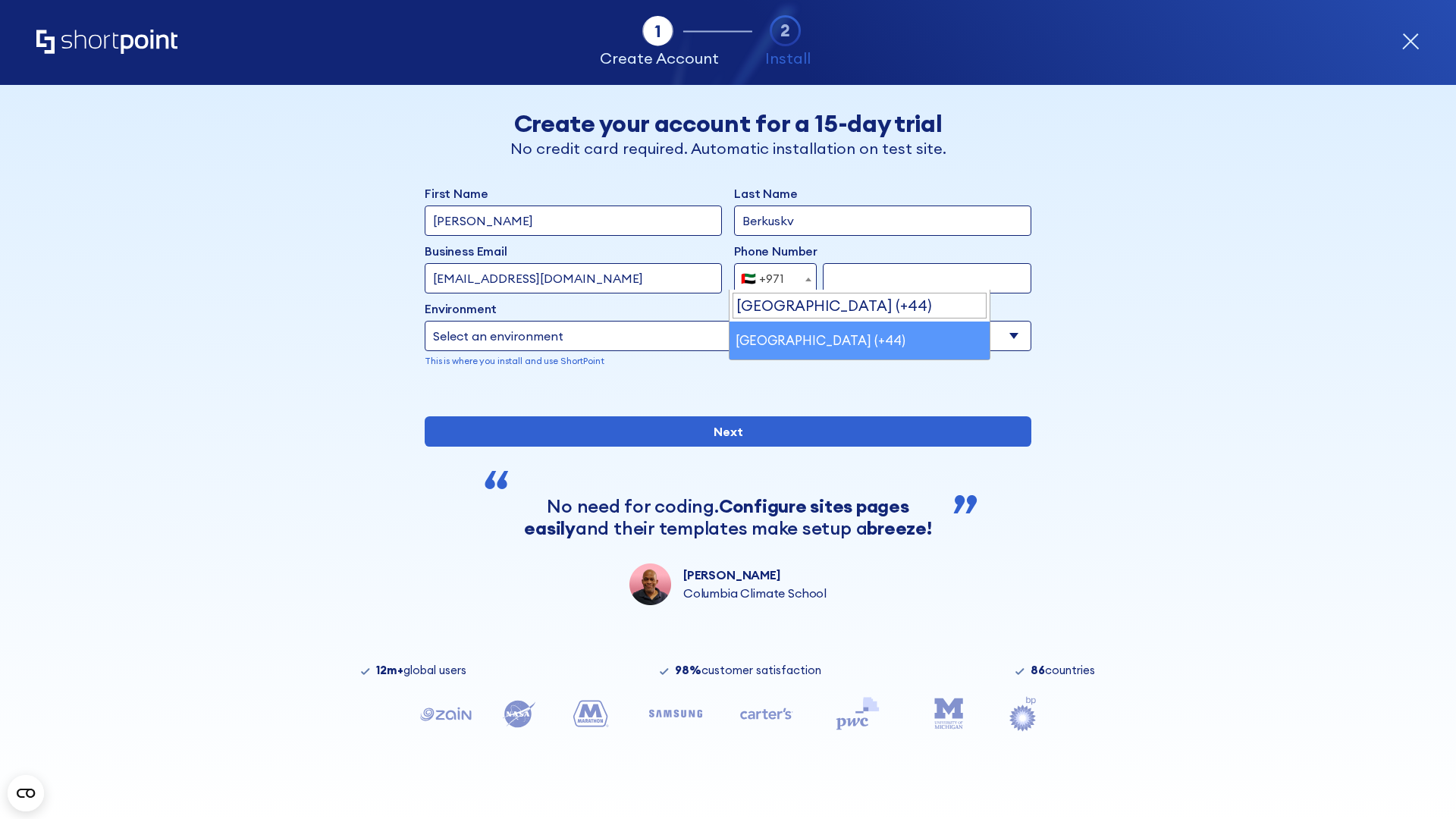
select select "+44"
type input "7912345678"
select select "Microsoft 365"
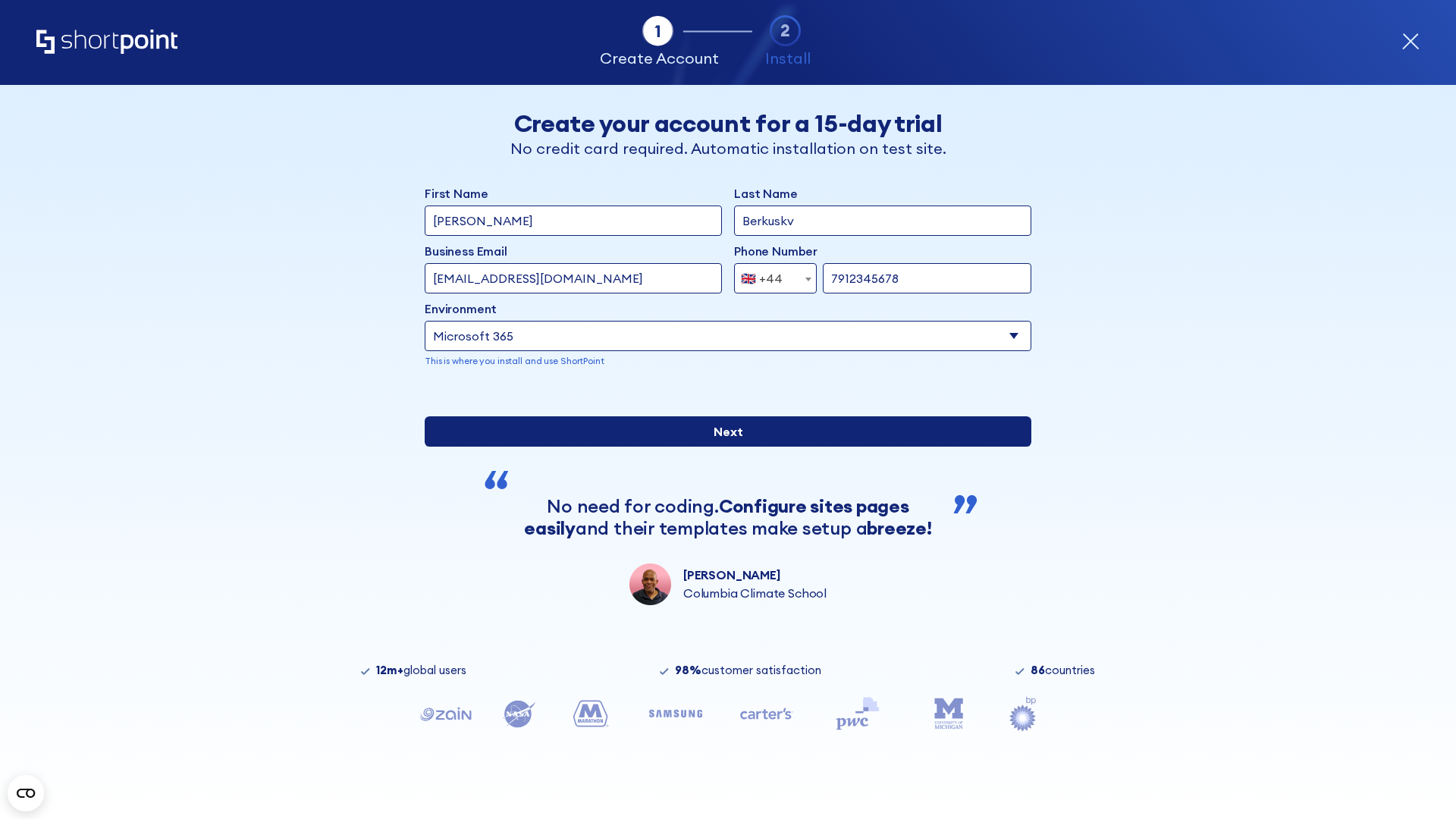
type input "7912345678"
click at [722, 447] on input "Next" at bounding box center [728, 431] width 607 height 31
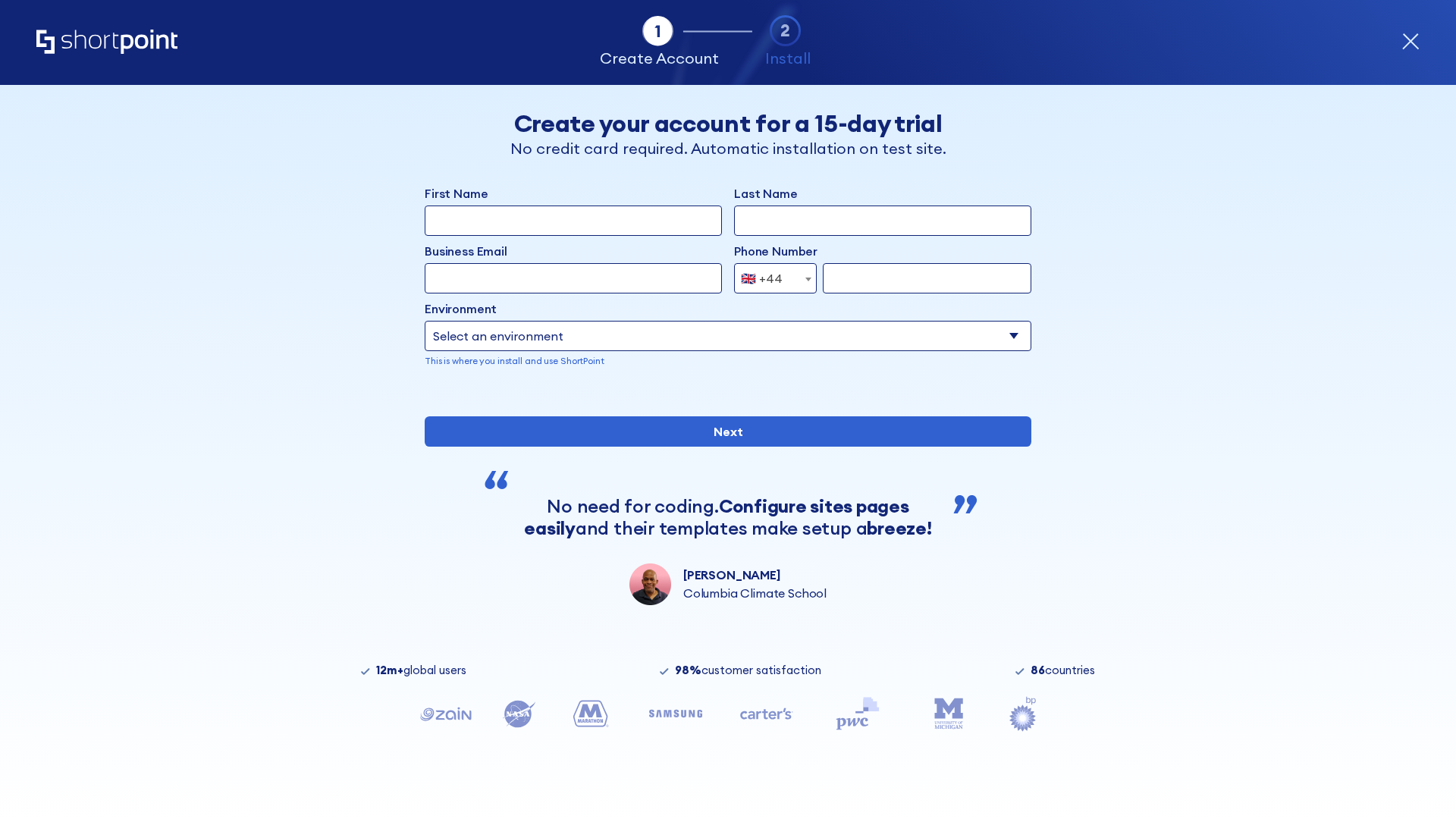
select select "+44"
type input "[PERSON_NAME]"
type input "Berkuskv"
type input "[EMAIL_ADDRESS][DOMAIN_NAME]"
click at [770, 278] on div "🇬🇧 +44" at bounding box center [761, 279] width 42 height 31
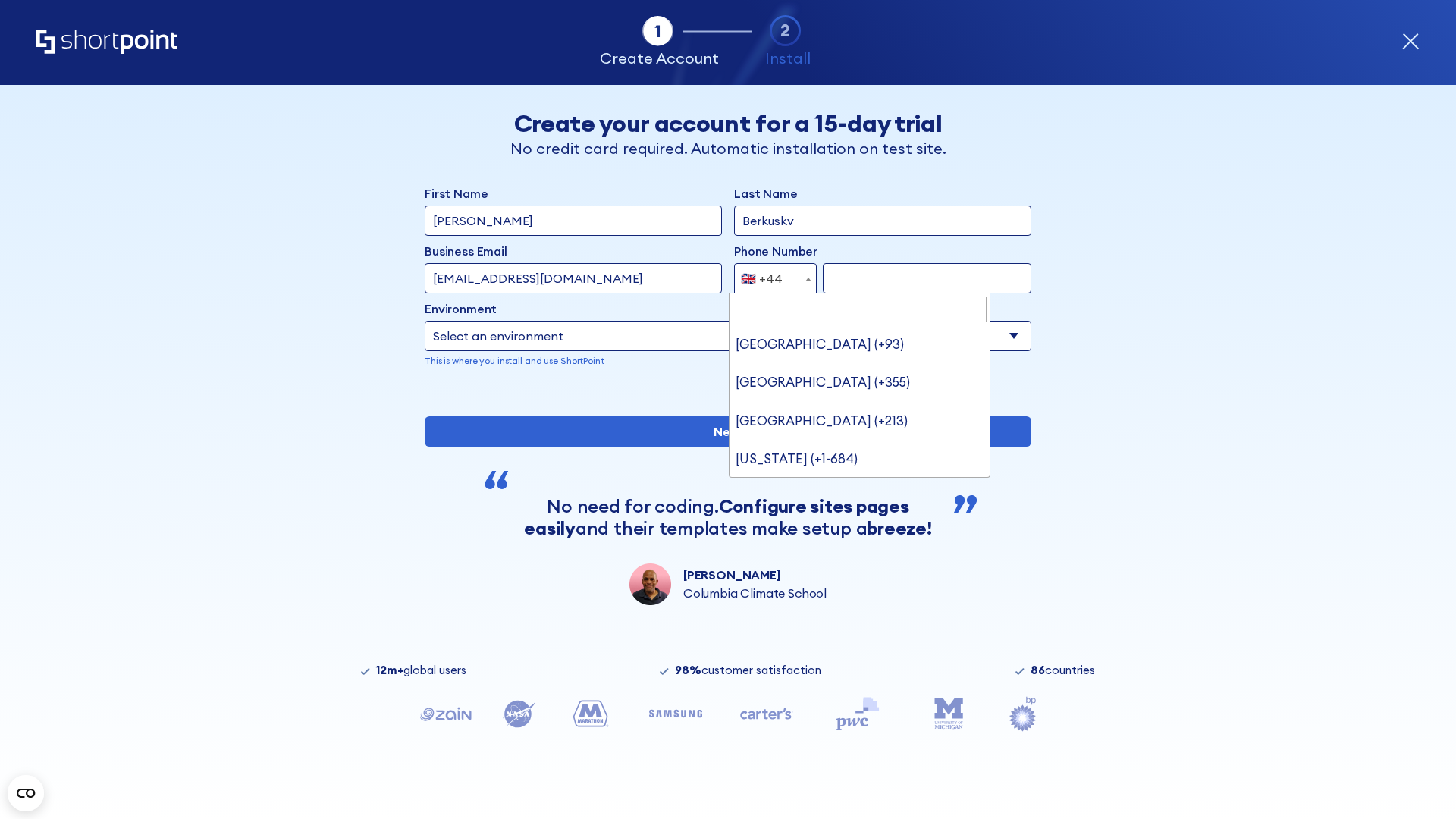
type input "Ukraine (+380)"
select select "+380"
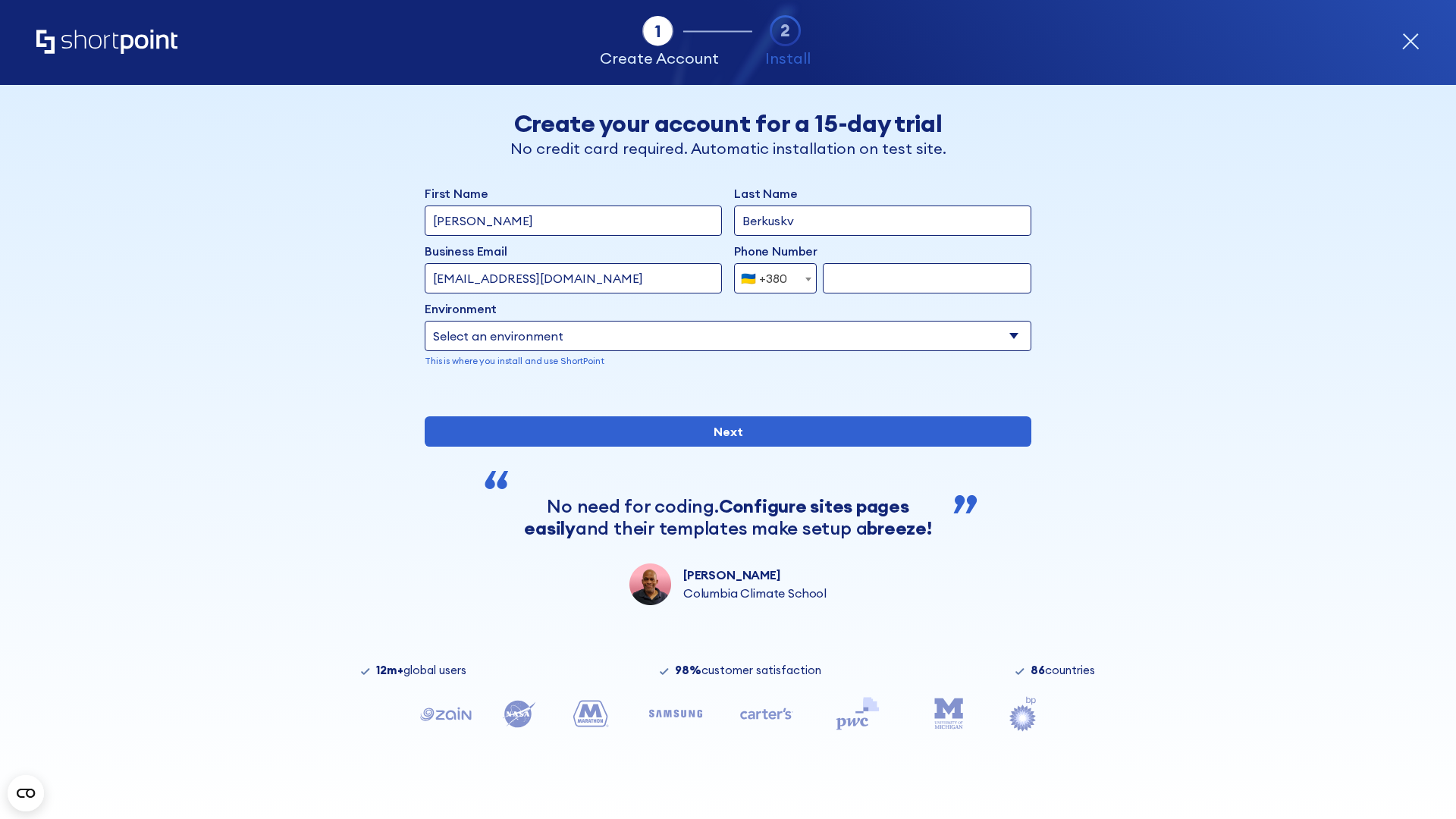
type input "663451789"
select select "Microsoft 365"
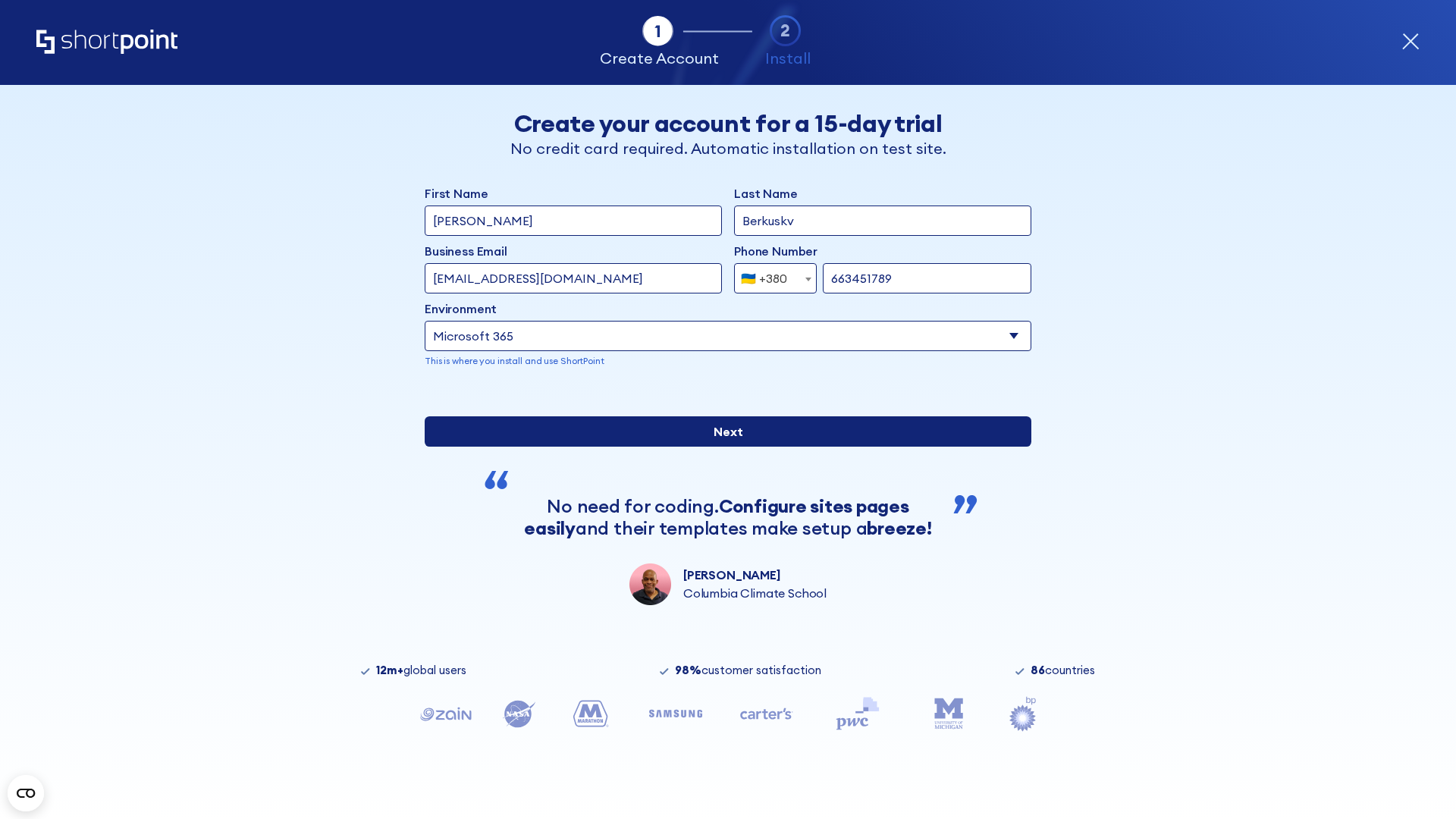
type input "663451789"
click at [722, 447] on input "Next" at bounding box center [728, 431] width 607 height 31
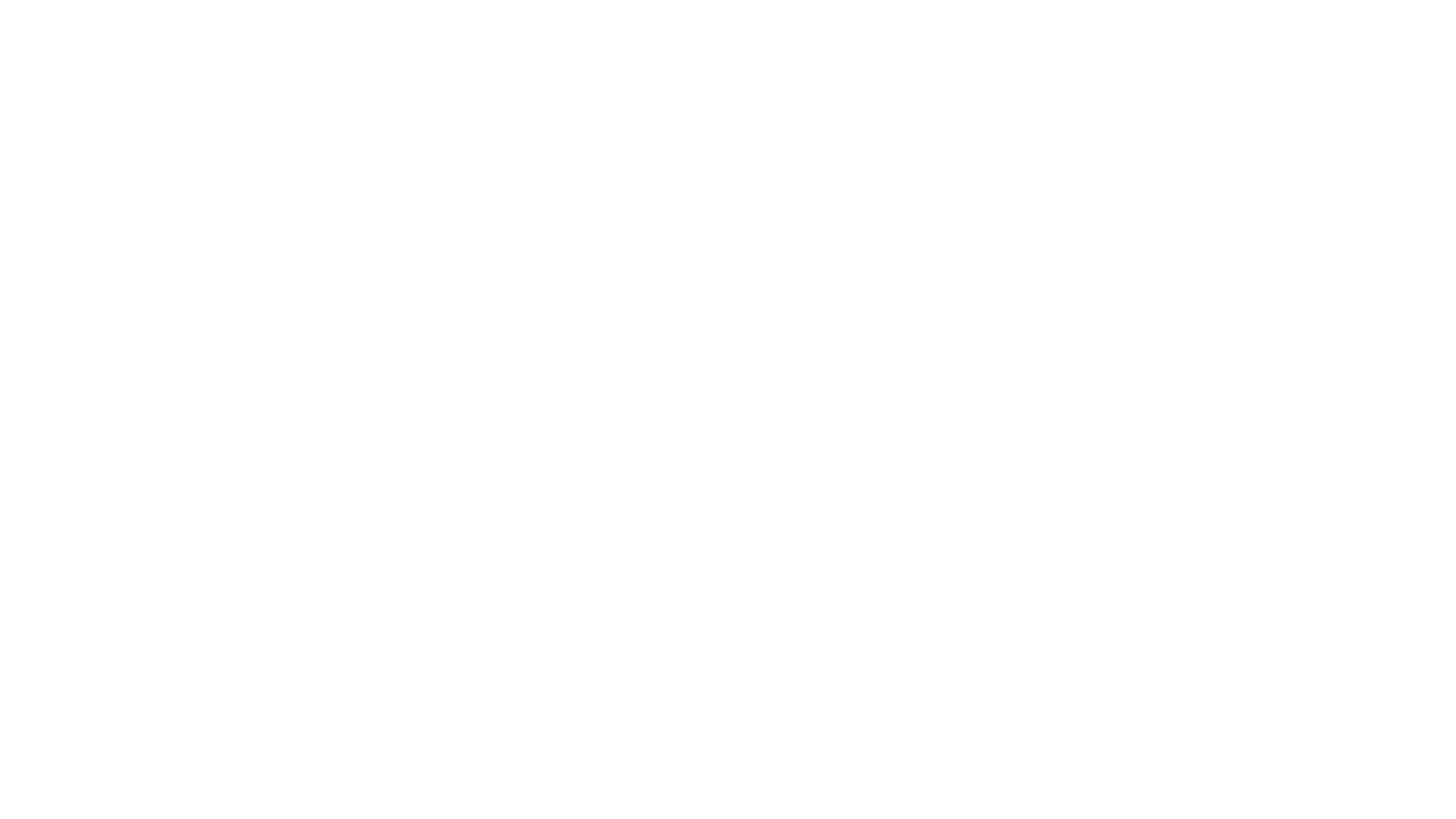
select select "+380"
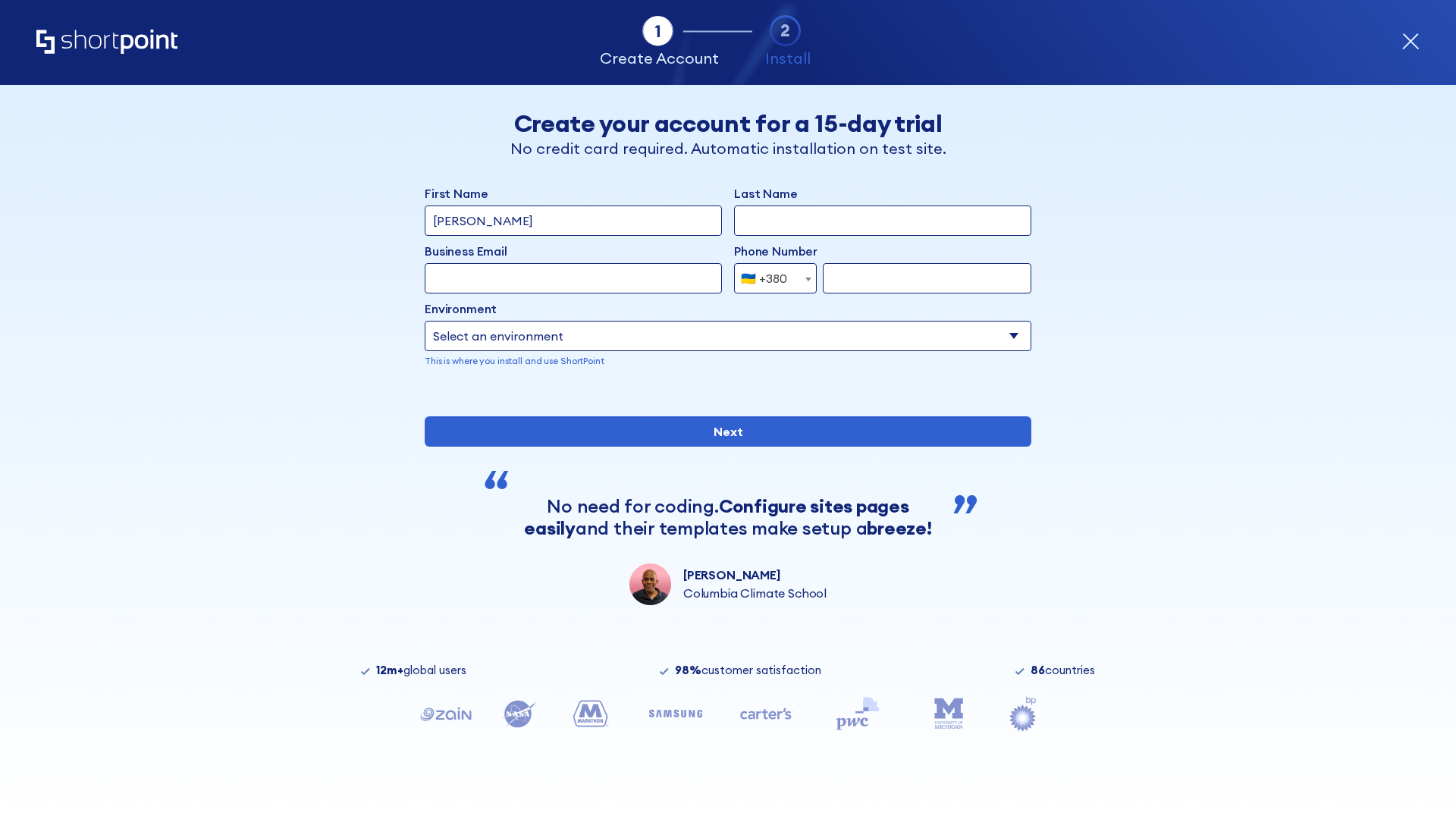
type input "[PERSON_NAME]"
type input "Berkuskv"
type input "team@hospital-uae.health"
click at [770, 278] on div "🇺🇦 +380" at bounding box center [764, 279] width 47 height 31
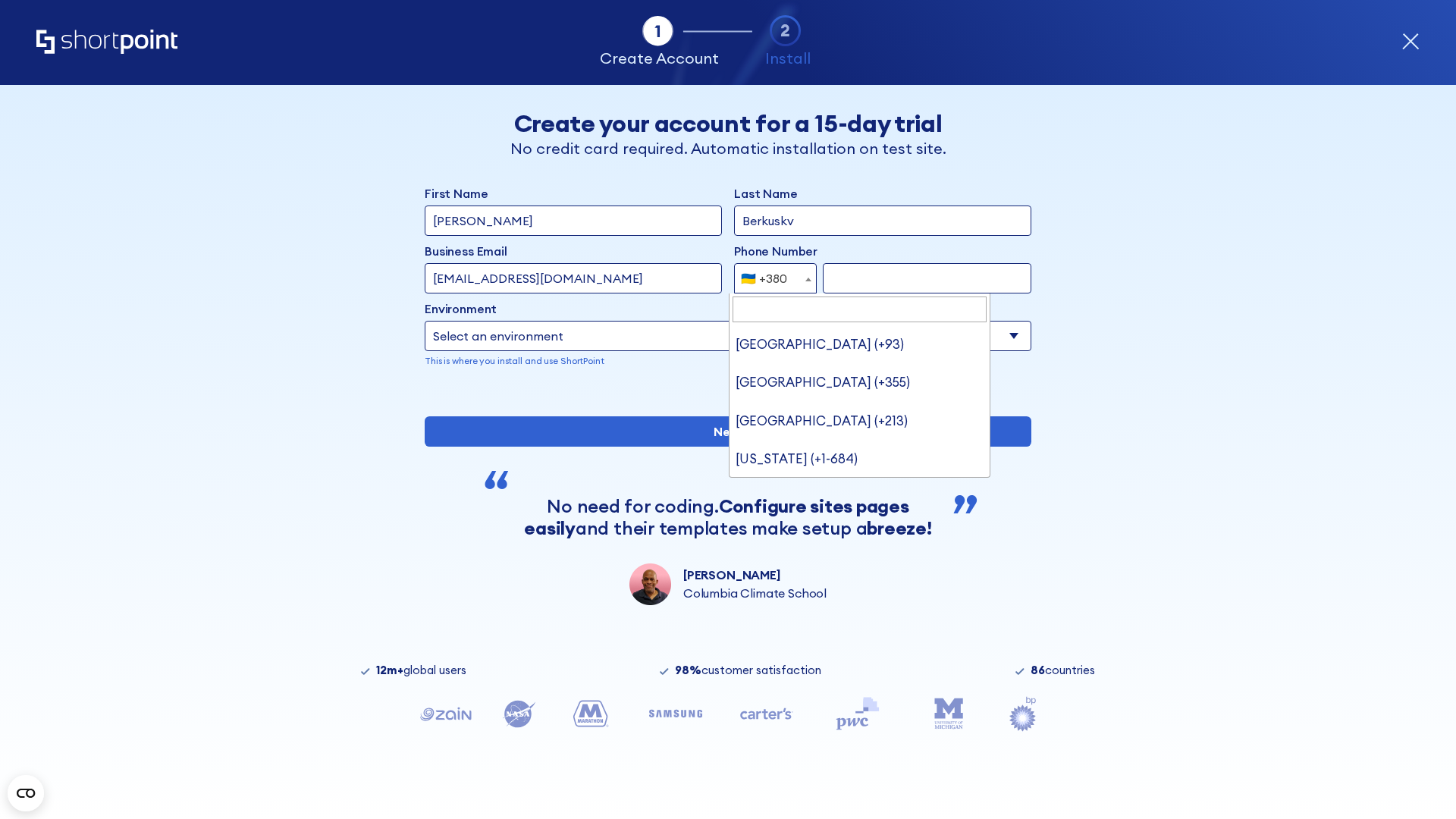
type input "United States (+1)"
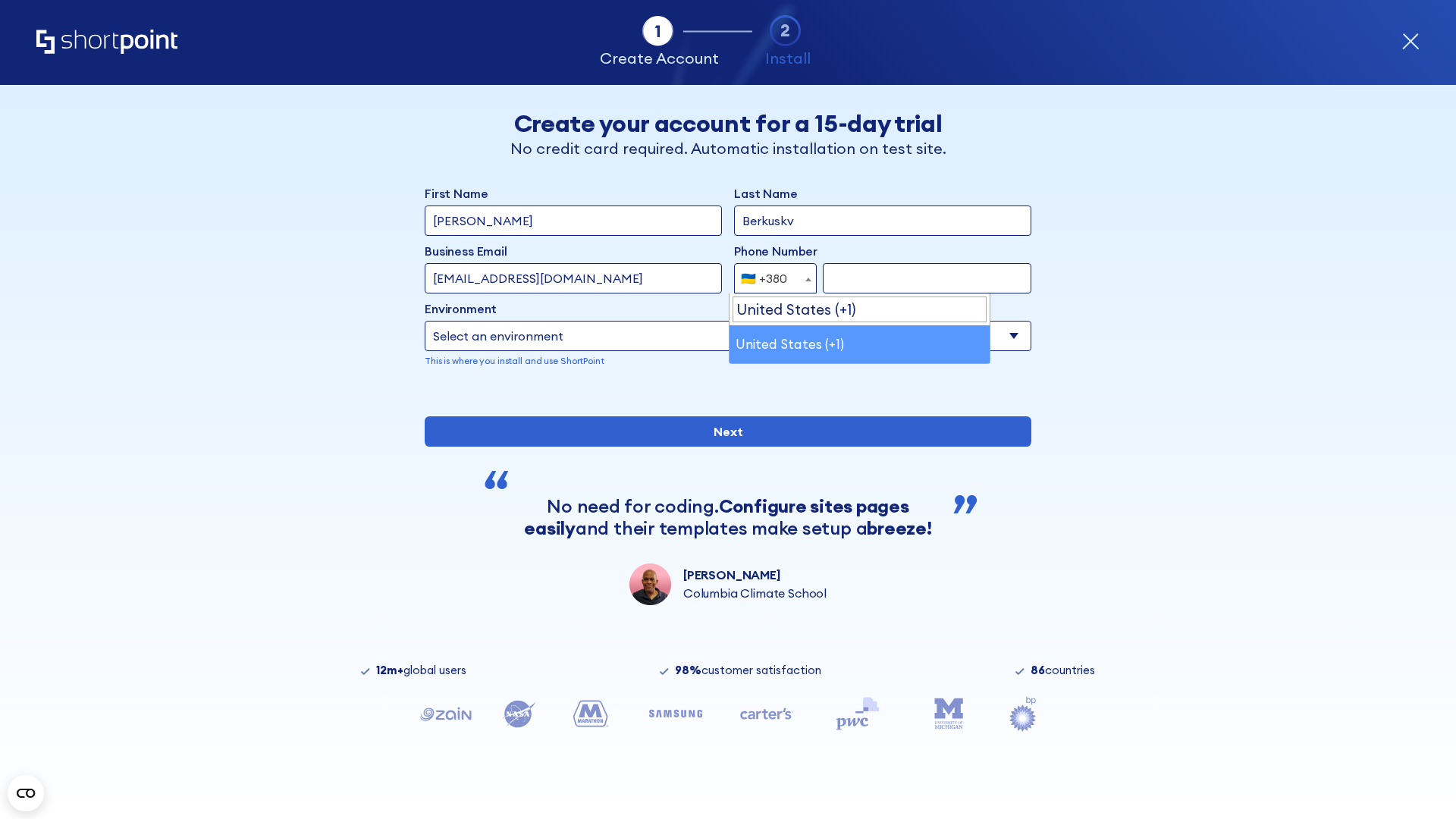
select select "+1"
type input "2025550123"
select select "Microsoft 365"
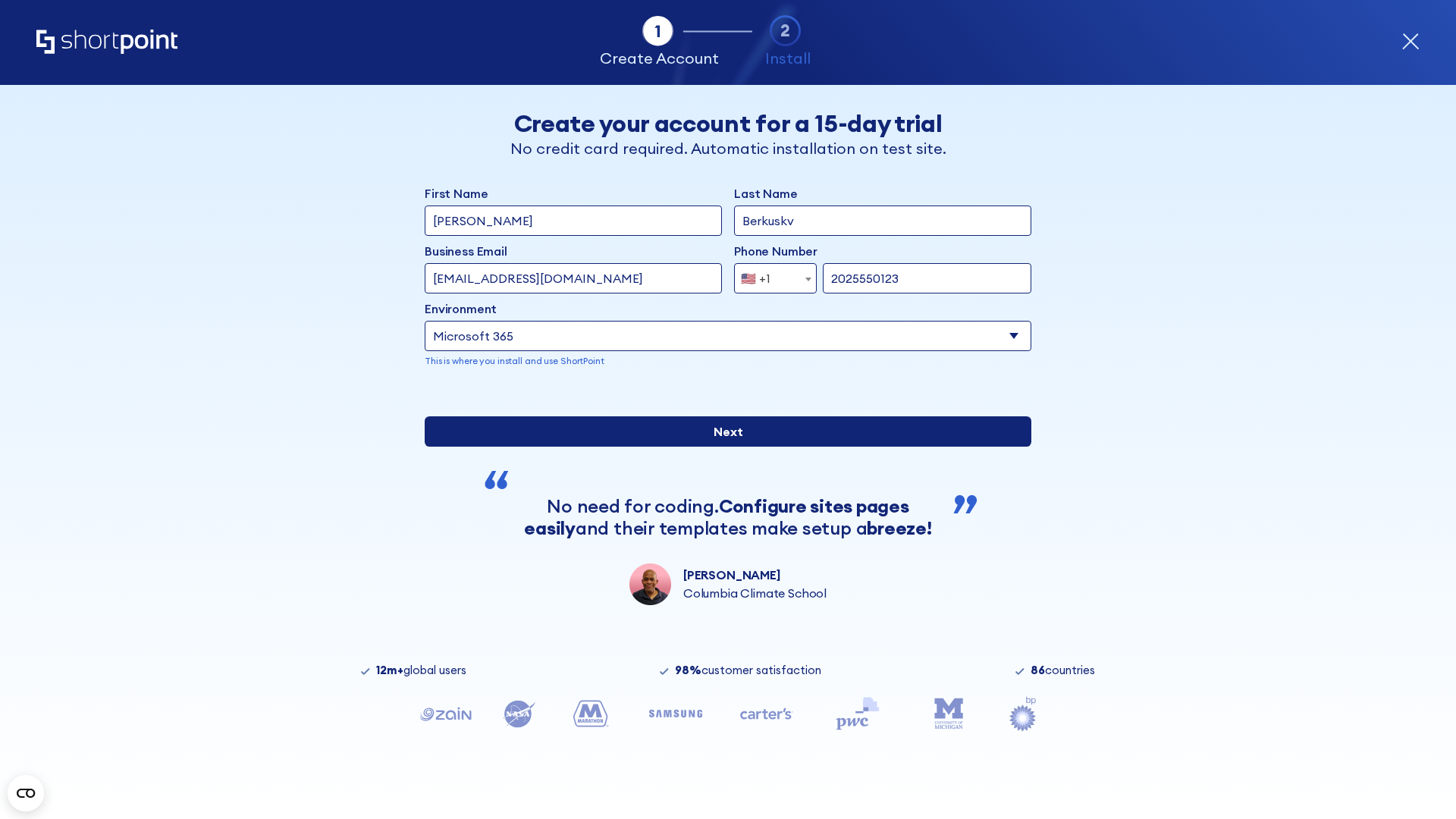
type input "2025550123"
click at [722, 447] on input "Next" at bounding box center [728, 431] width 607 height 31
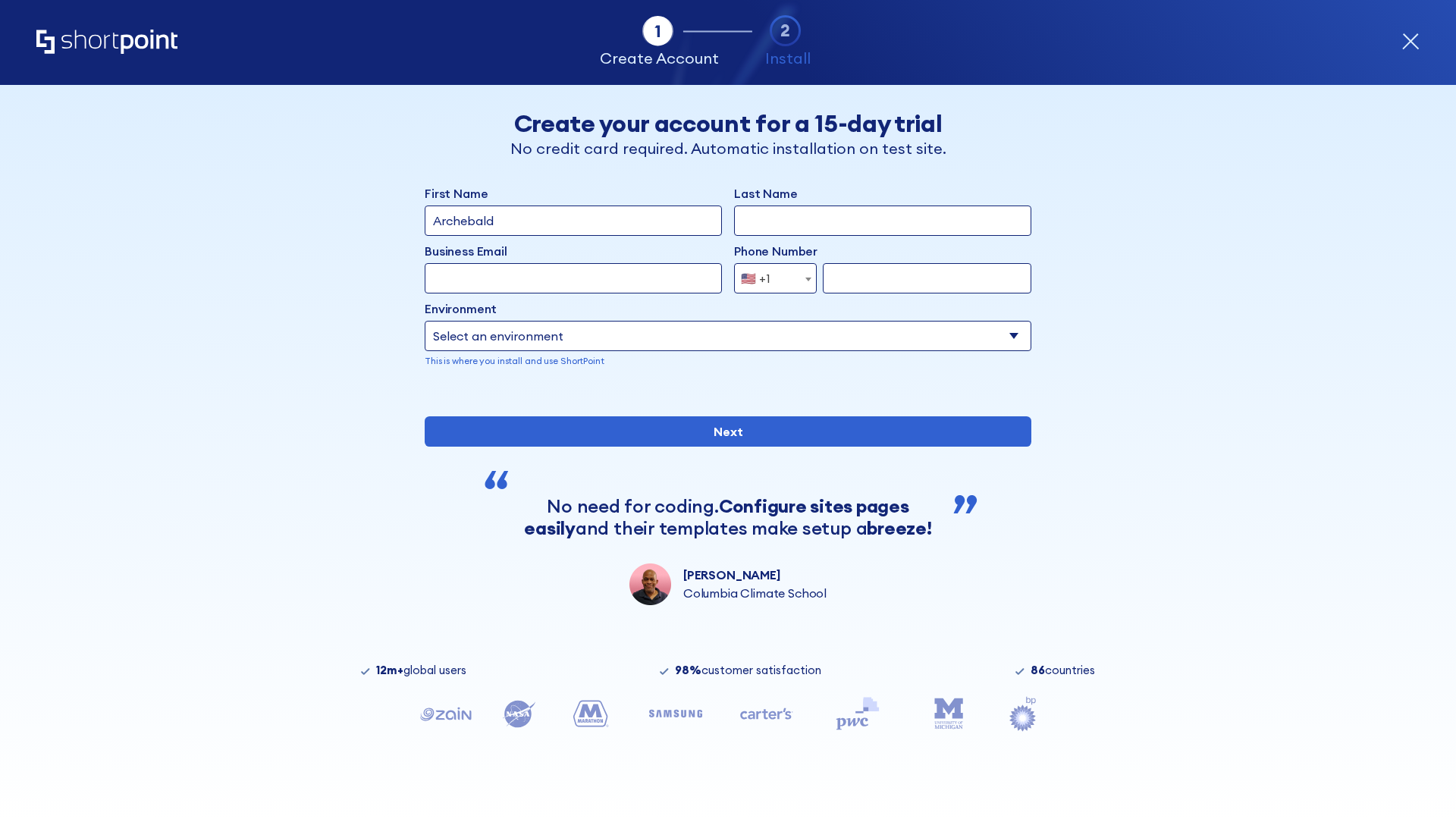
type input "Archebald"
type input "Berkuskv"
type input "[EMAIL_ADDRESS][DOMAIN_NAME]"
type input "2125556789"
select select "SharePoint 2019 (On-Premise)"
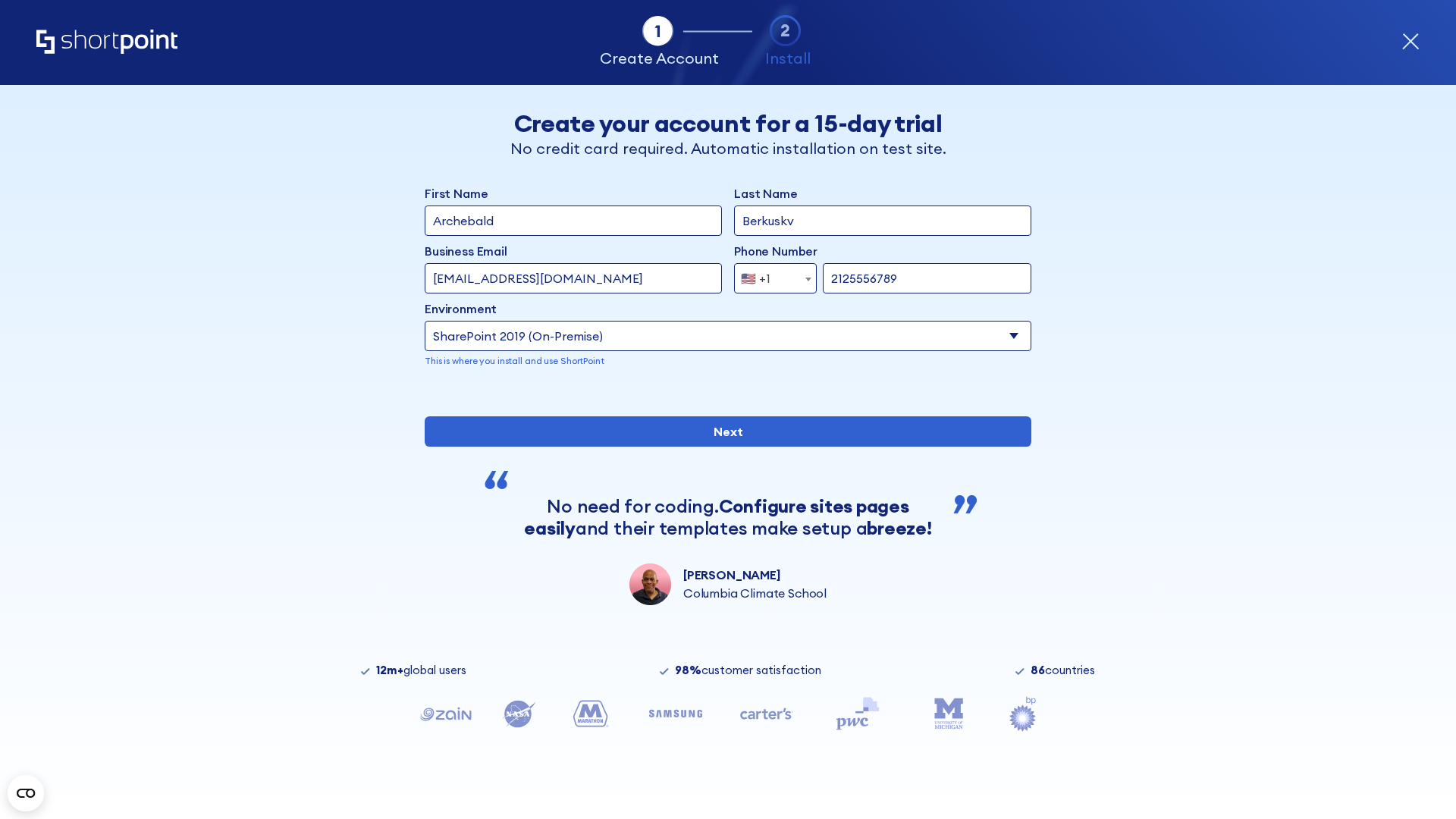
type input "2125556789"
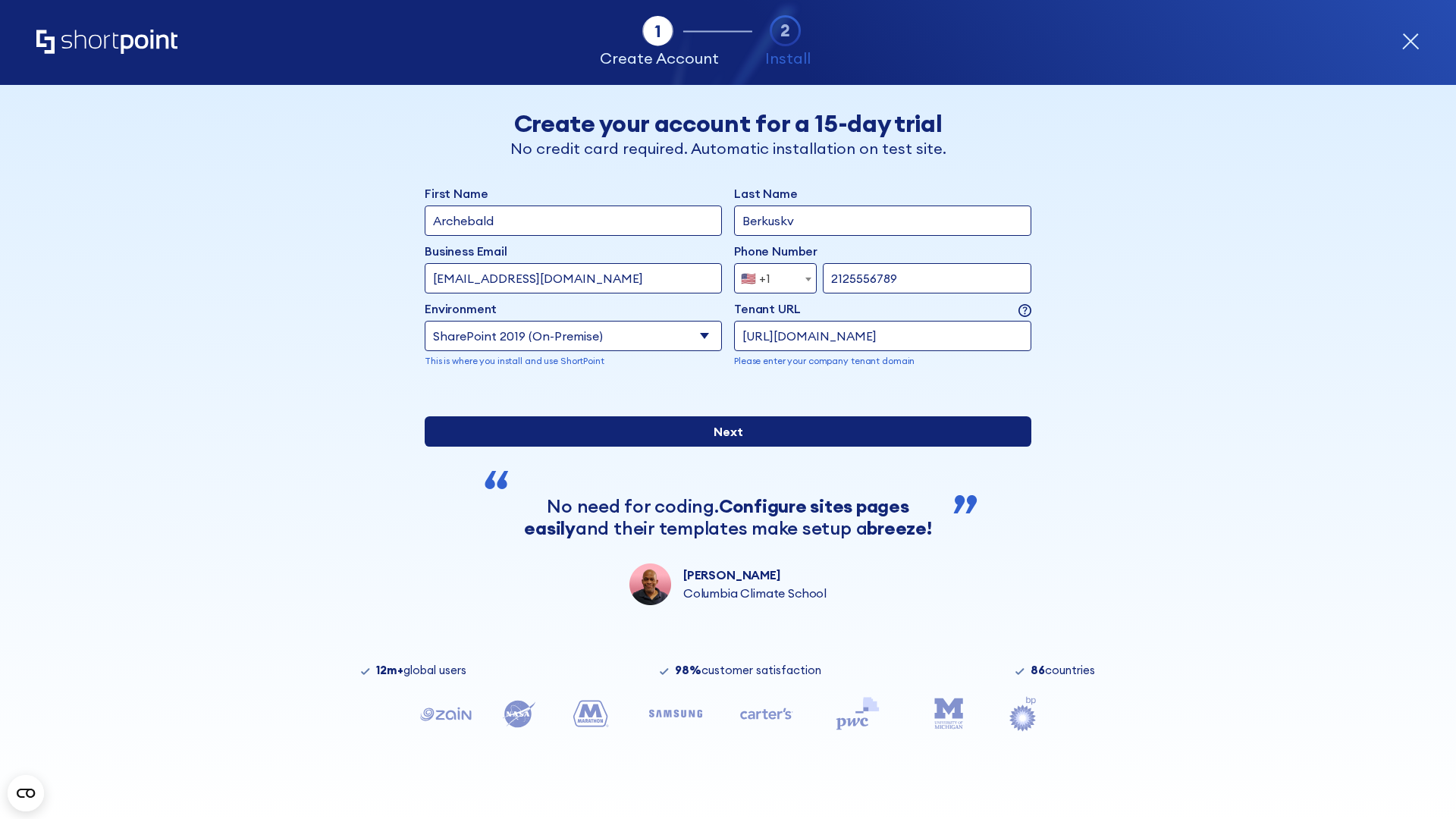
type input "https://contoso.sharepoint.xyz"
click at [722, 447] on input "Next" at bounding box center [728, 431] width 607 height 31
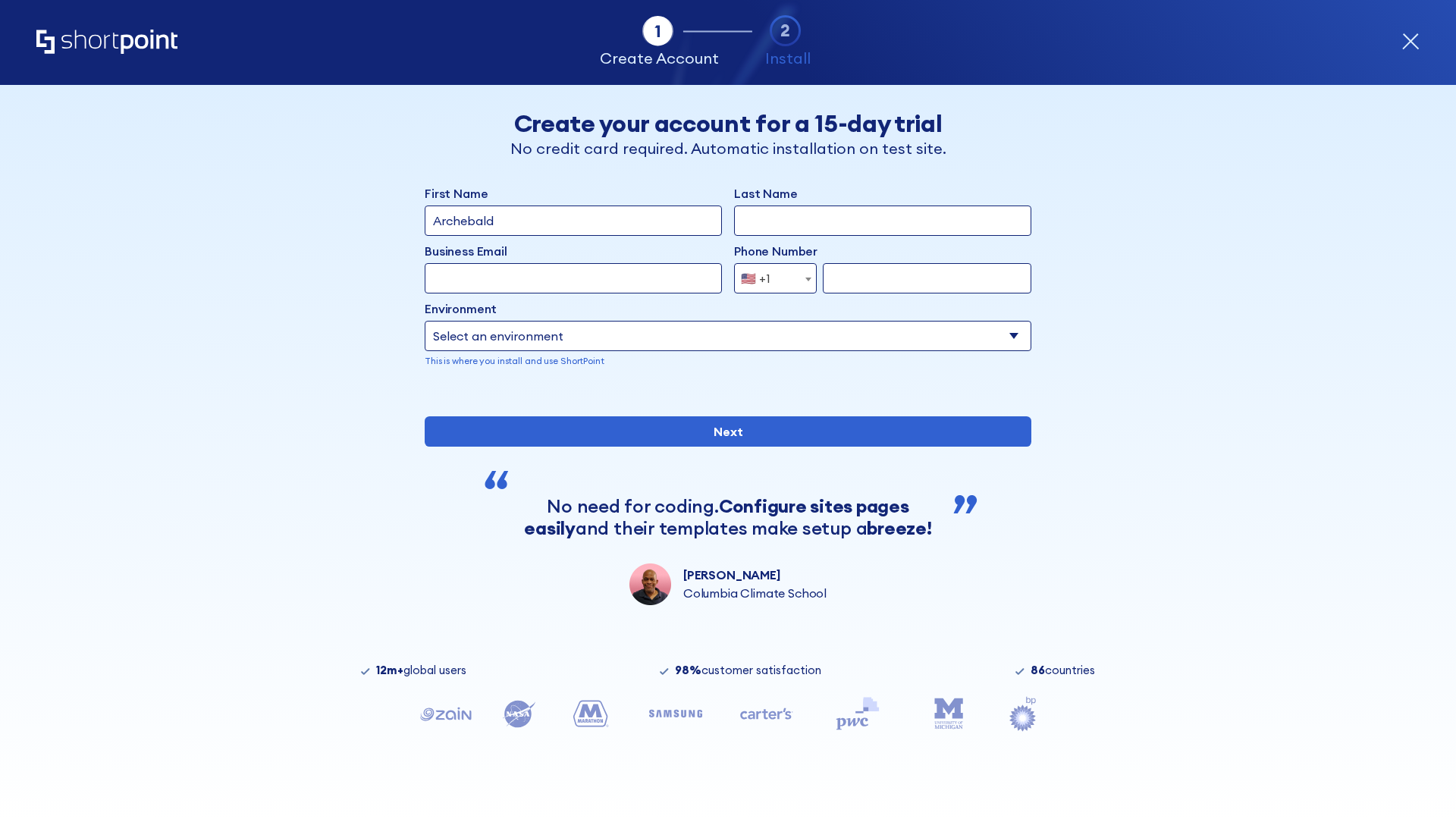
type input "Archebald"
type input "Berkuskv"
type input "[EMAIL_ADDRESS][DOMAIN_NAME]"
type input "2125556789"
select select "SharePoint 2019 (On-Premise)"
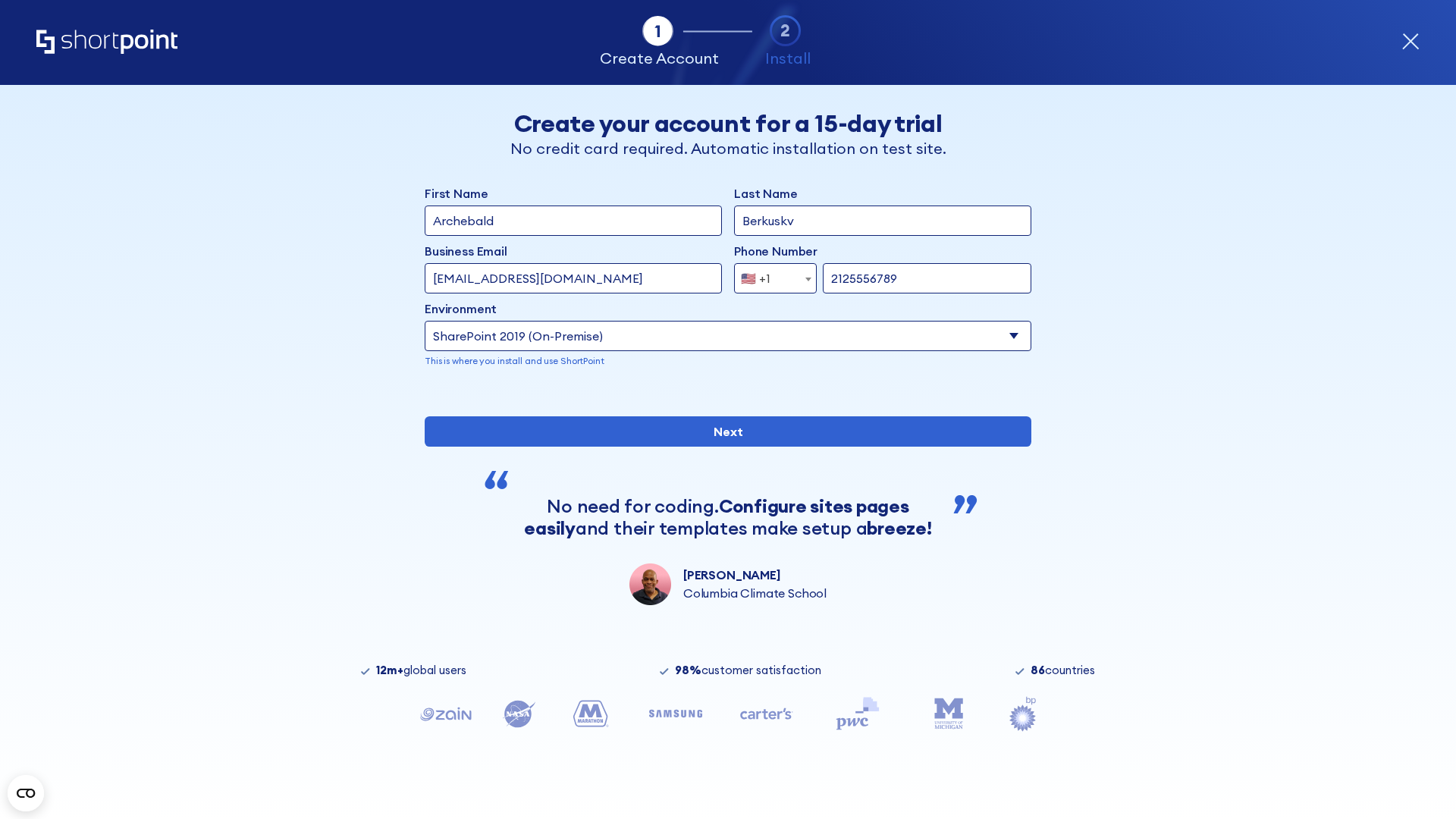
type input "2125556789"
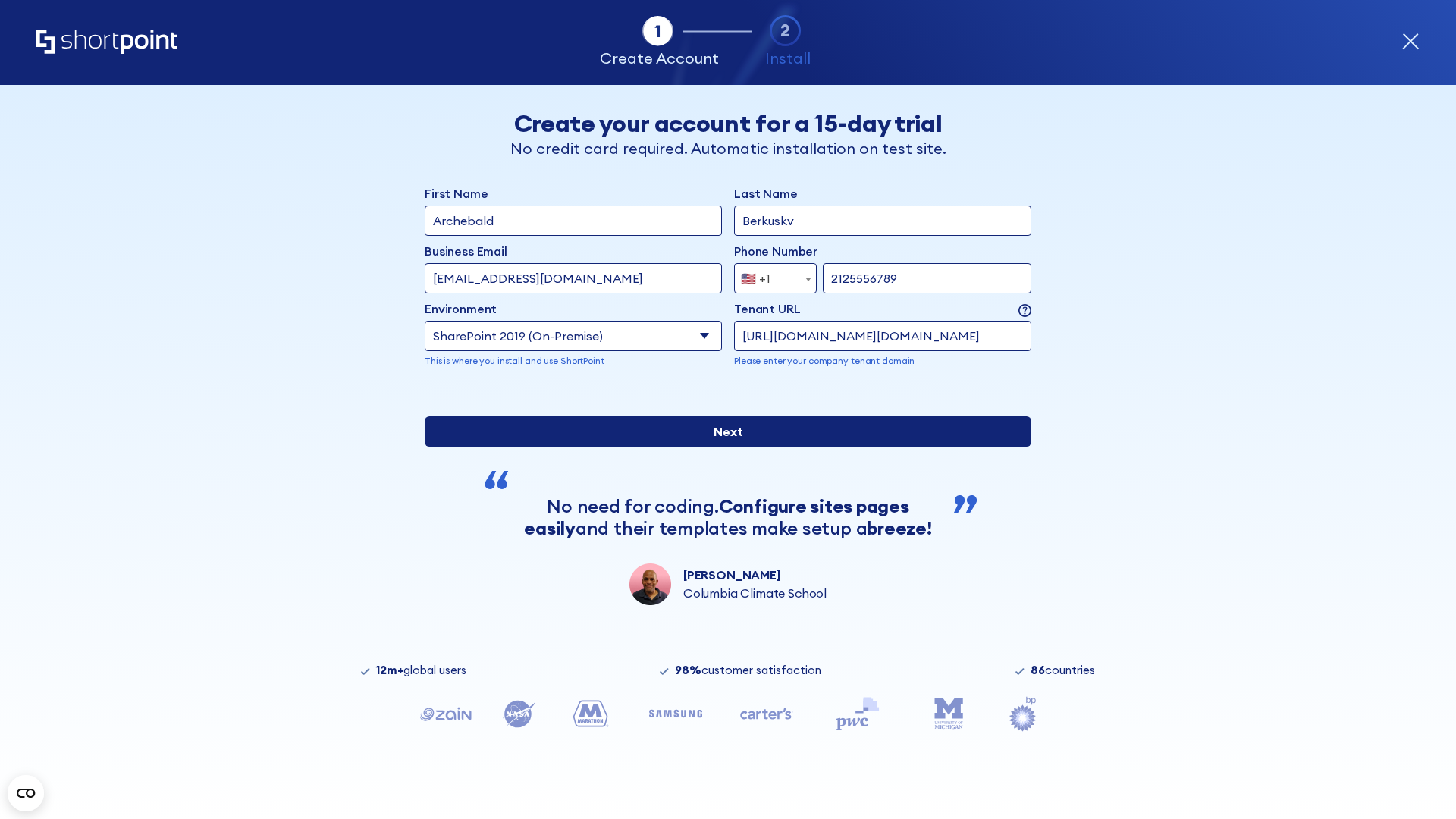
type input "[URL][DOMAIN_NAME][DOMAIN_NAME]"
click at [722, 447] on input "Next" at bounding box center [728, 431] width 607 height 31
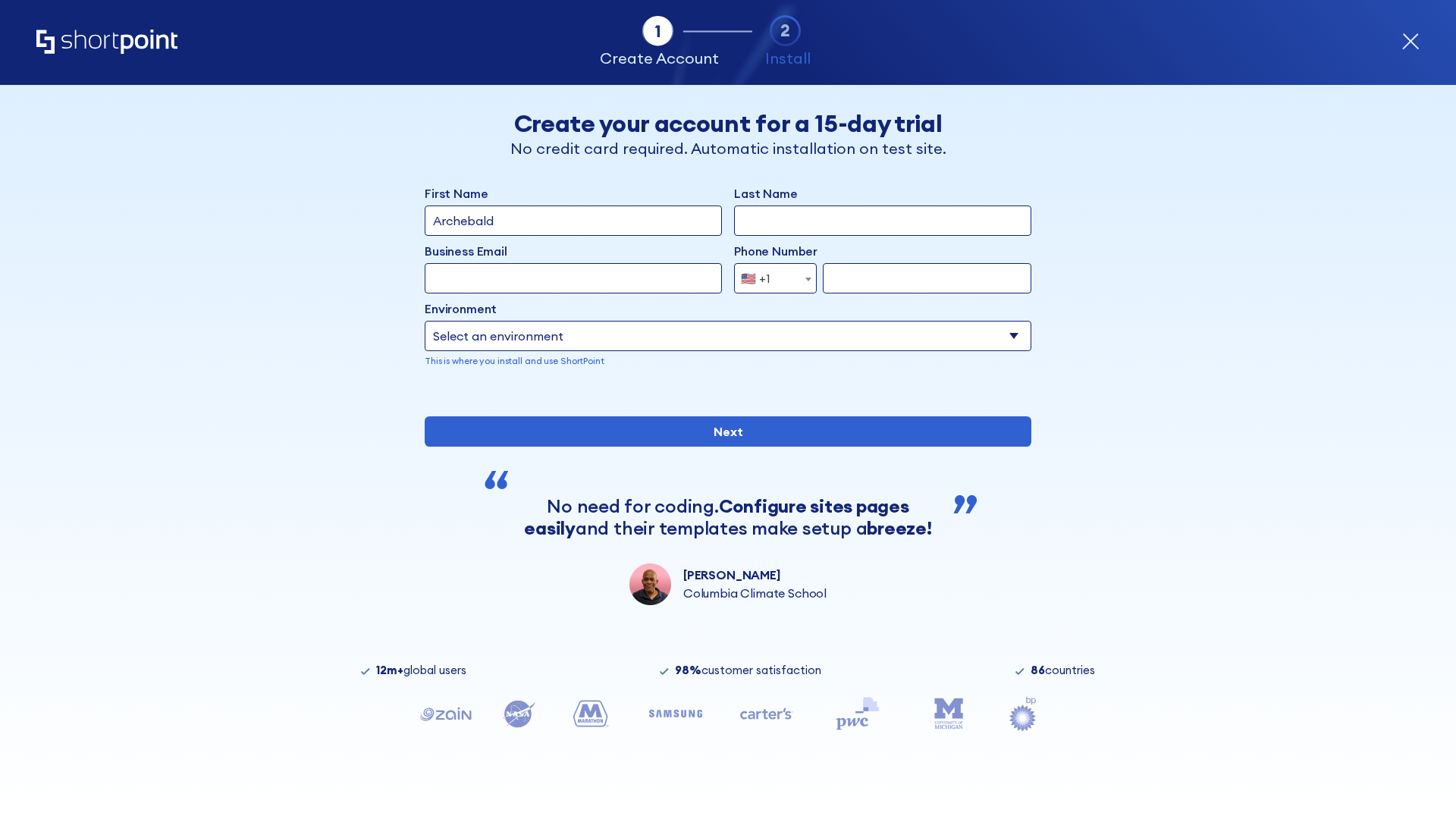
type input "Archebald"
type input "Berkuskv"
type input "[EMAIL_ADDRESS][DOMAIN_NAME]"
type input "2125556789"
select select "SharePoint 2019 (On-Premise)"
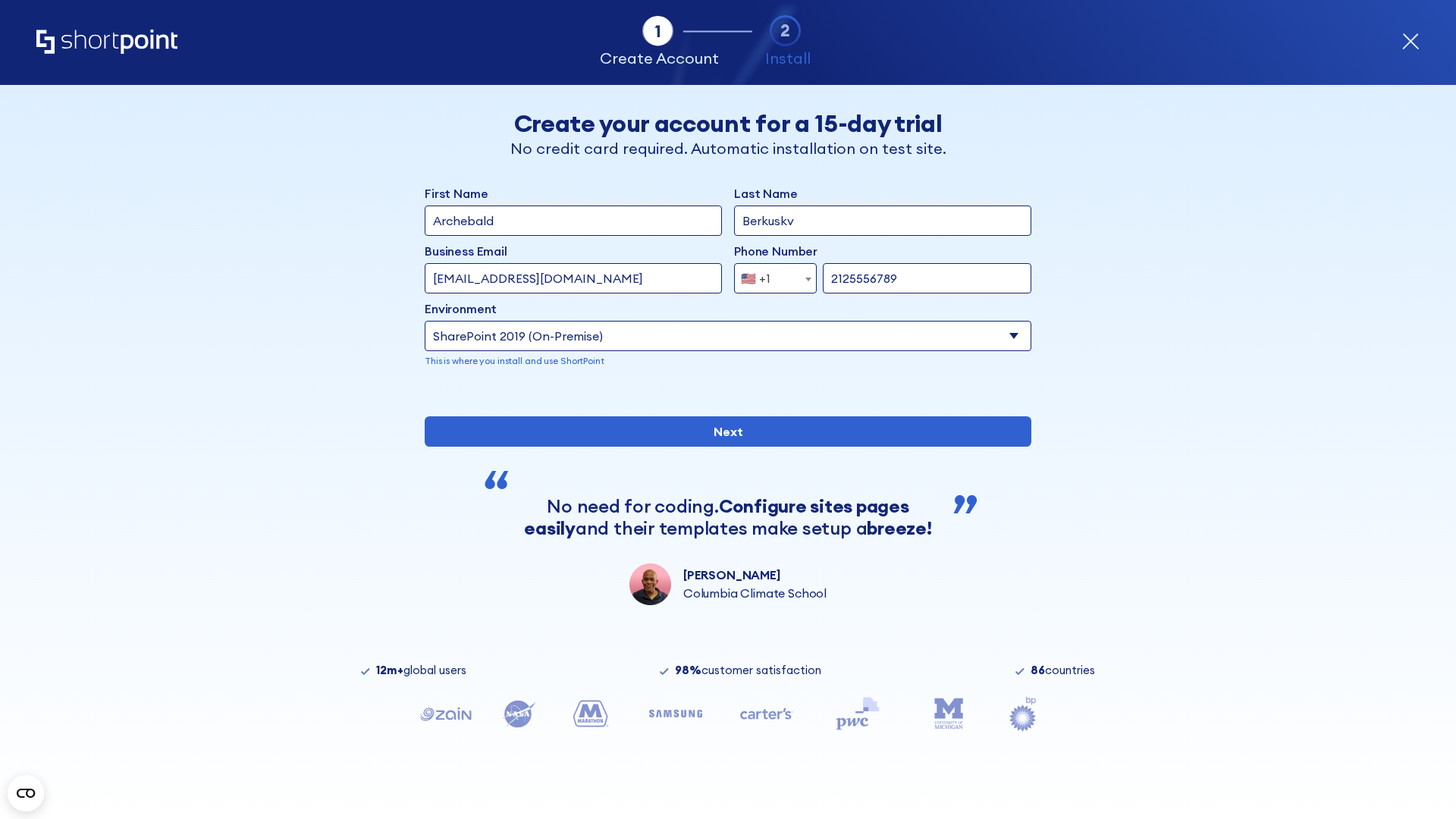
type input "2125556789"
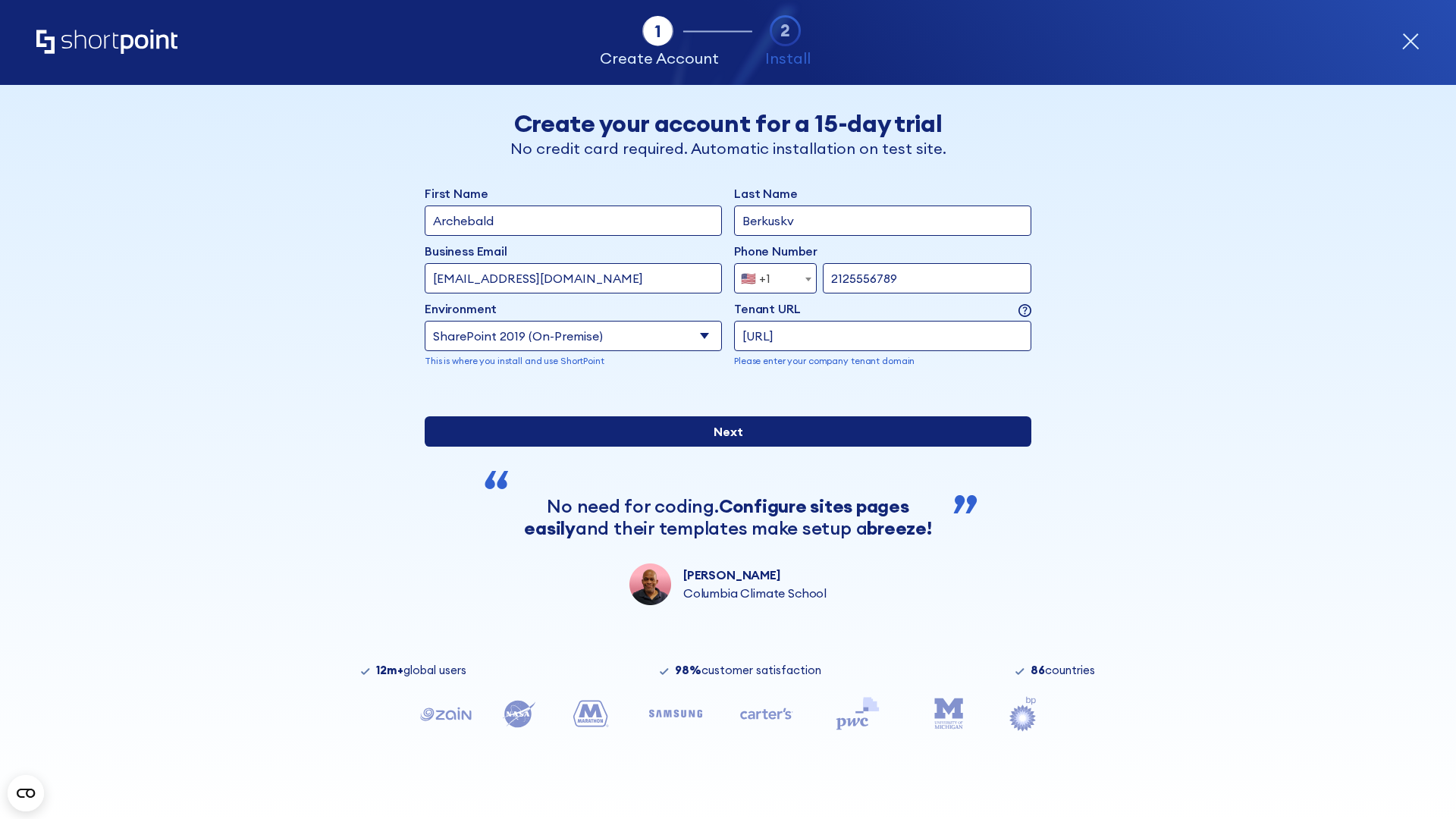
type input "ftp://site.sharepoint.dem"
click at [722, 447] on input "Next" at bounding box center [728, 431] width 607 height 31
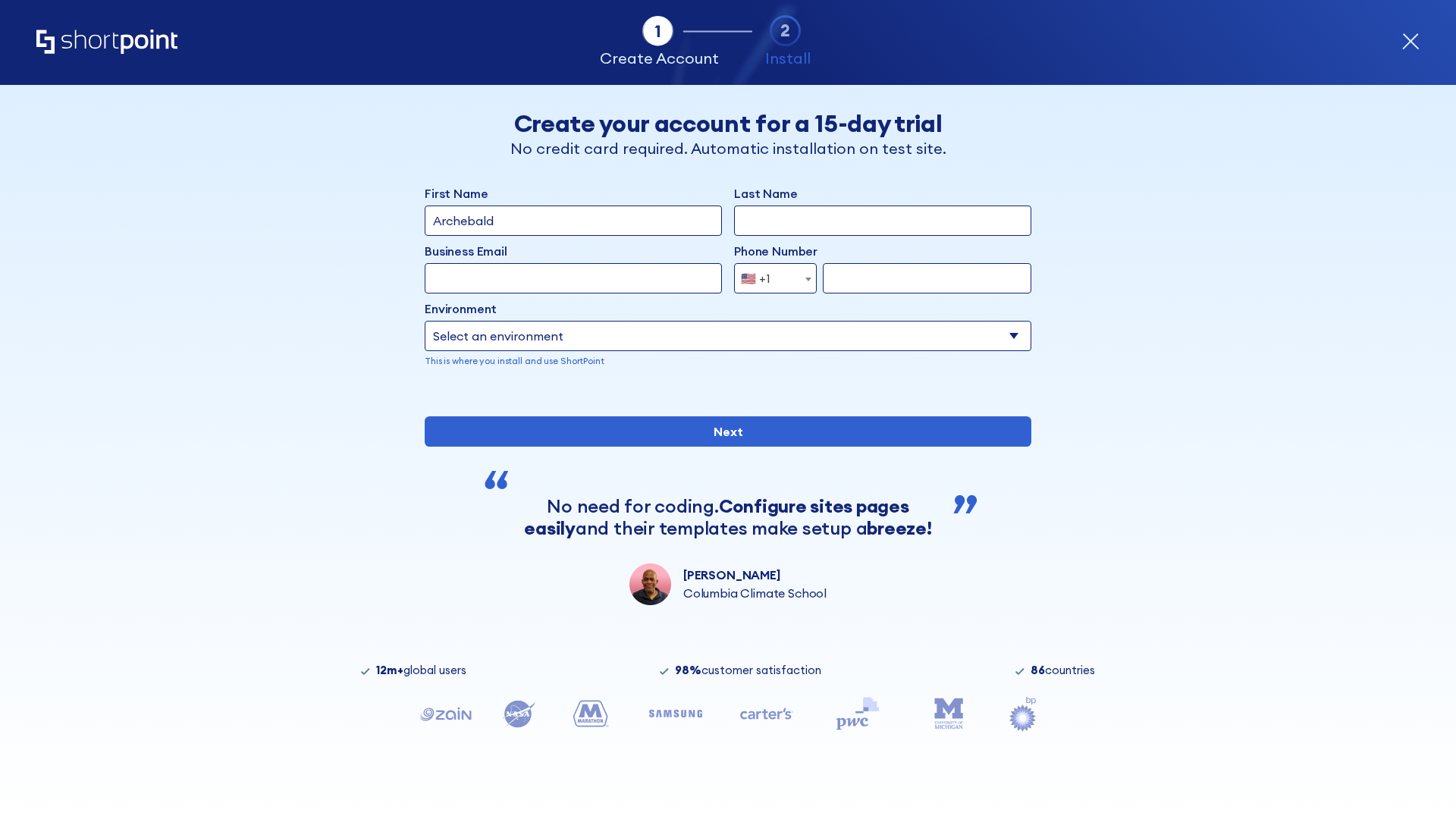
type input "Archebald"
type input "Berkuskv"
type input "[EMAIL_ADDRESS][DOMAIN_NAME]"
type input "2125556789"
select select "SharePoint 2019 (On-Premise)"
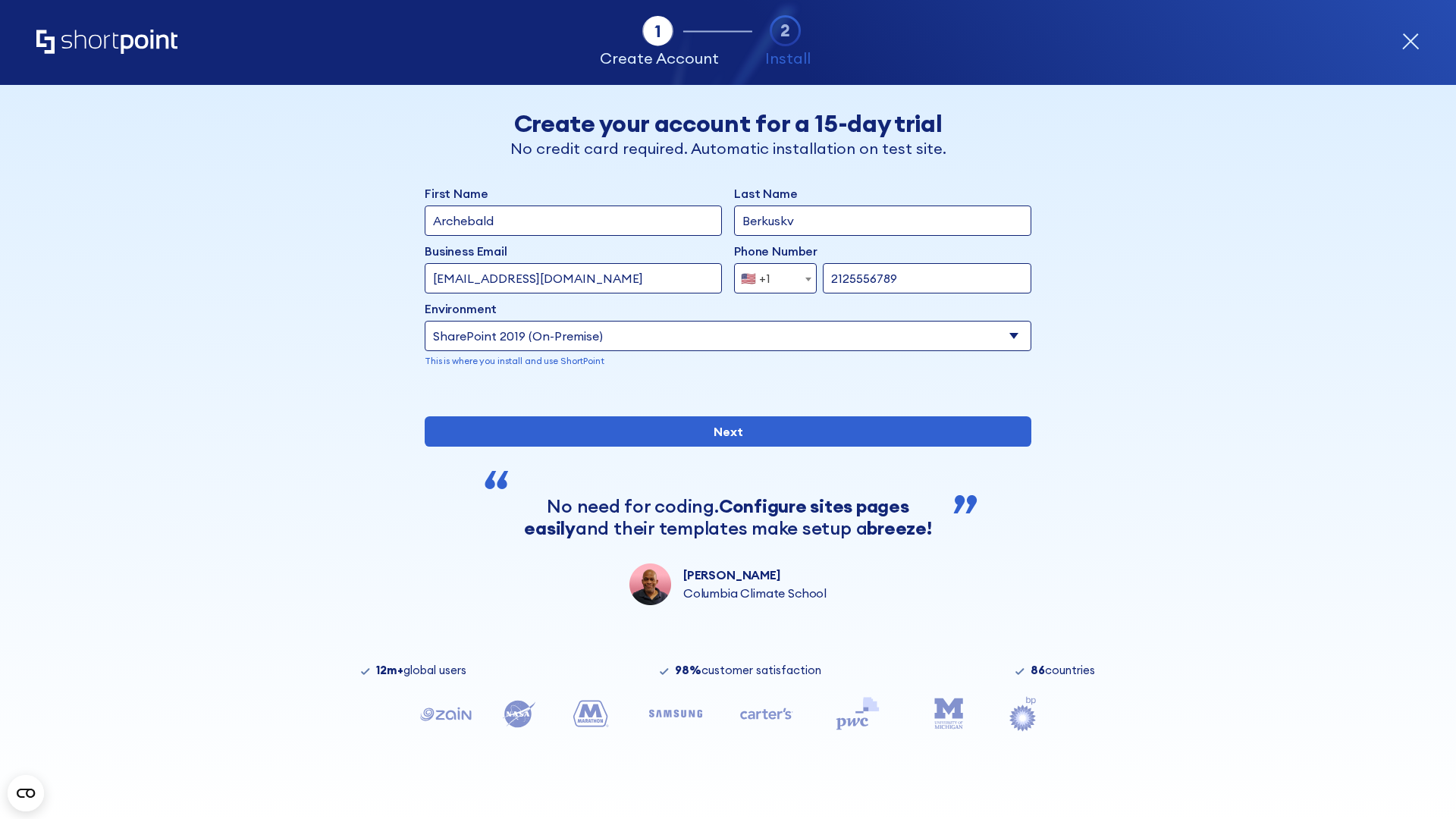
type input "2125556789"
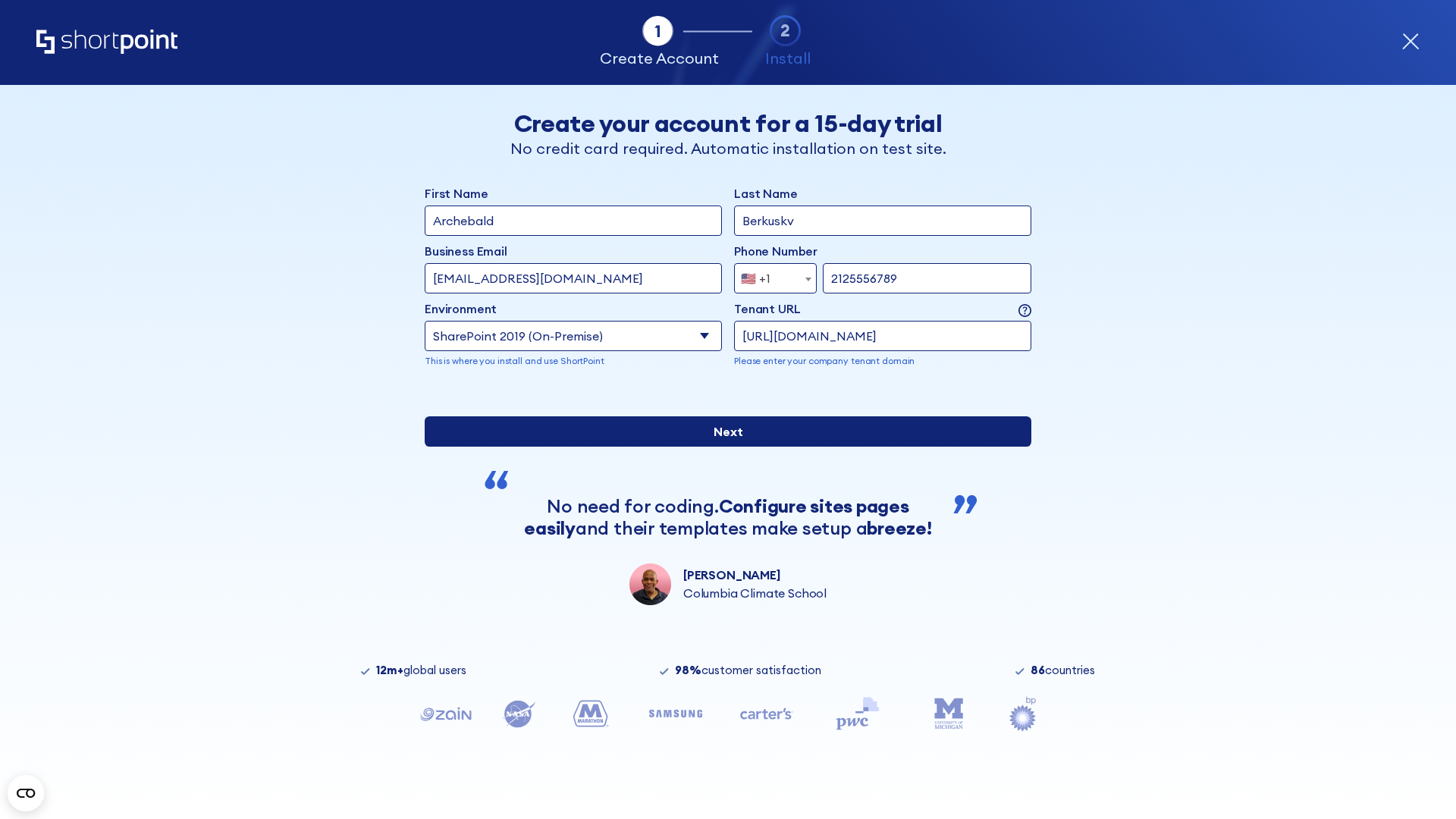
type input "https://sharepoint.com.evil.com"
click at [722, 447] on input "Next" at bounding box center [728, 431] width 607 height 31
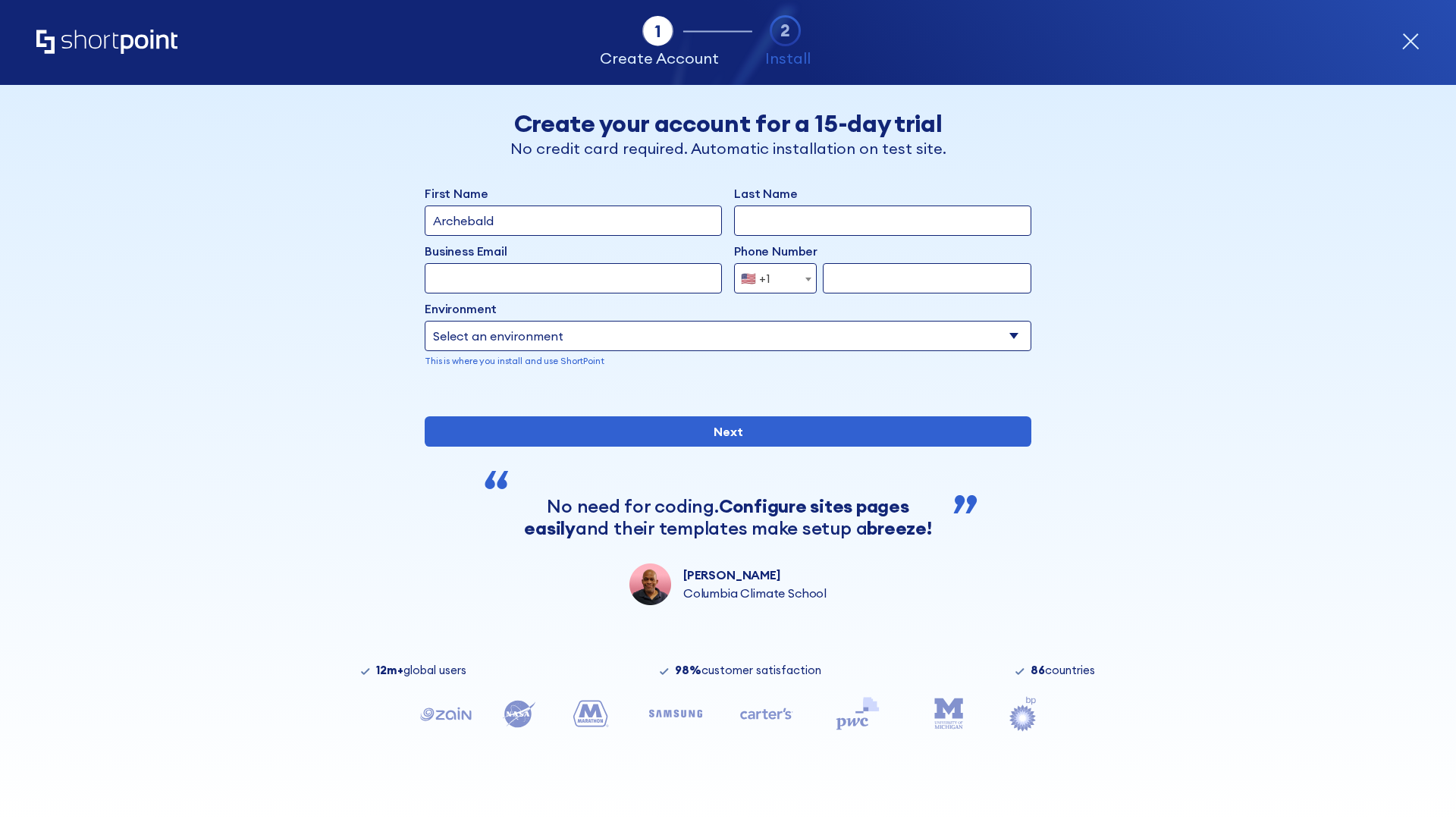
type input "Archebald"
type input "Berkuskv"
type input "[EMAIL_ADDRESS][DOMAIN_NAME]"
type input "2125556789"
select select "SharePoint 2019 (On-Premise)"
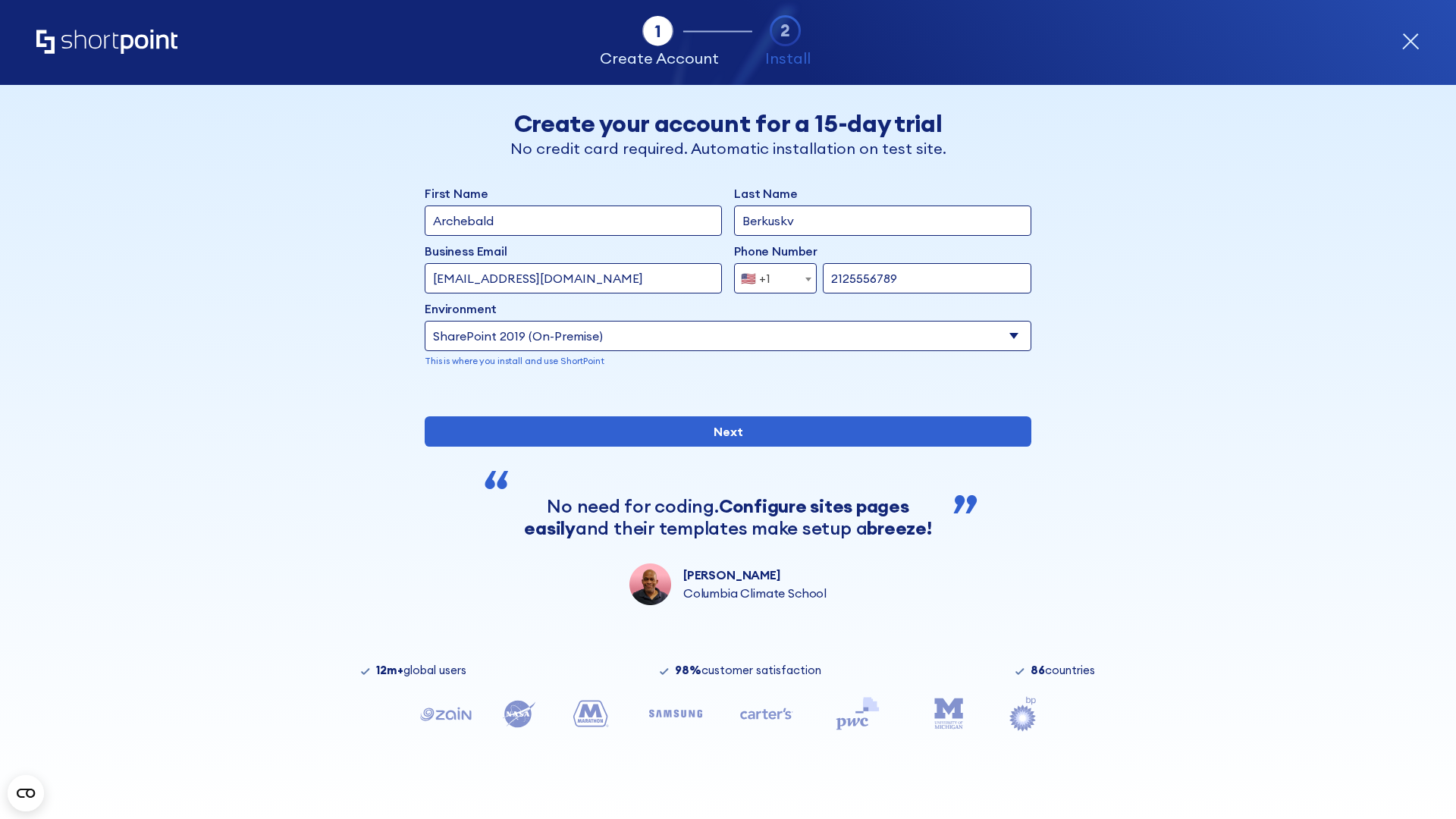
type input "2125556789"
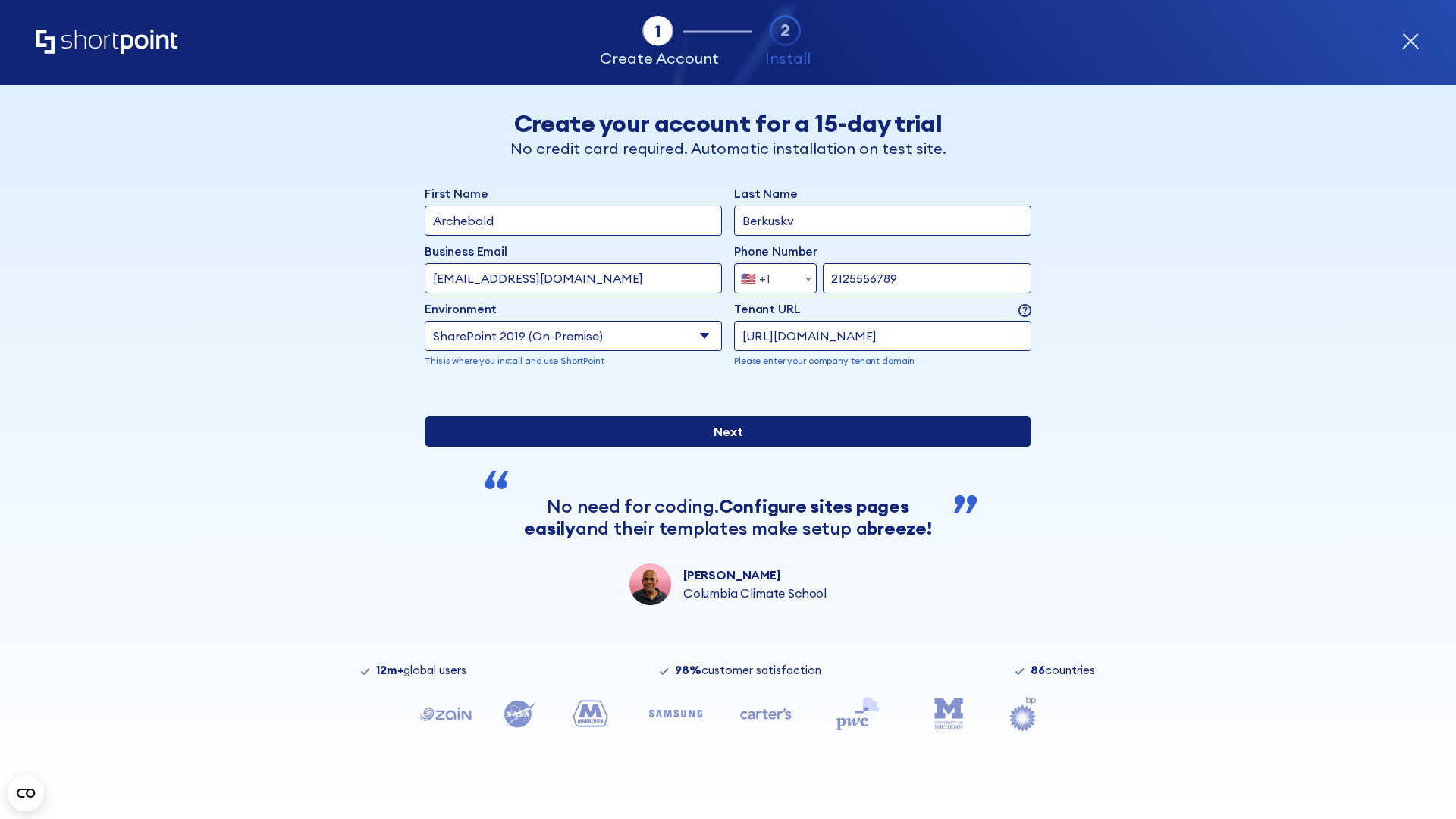
type input "[URL][DOMAIN_NAME]"
click at [722, 447] on input "Next" at bounding box center [728, 431] width 607 height 31
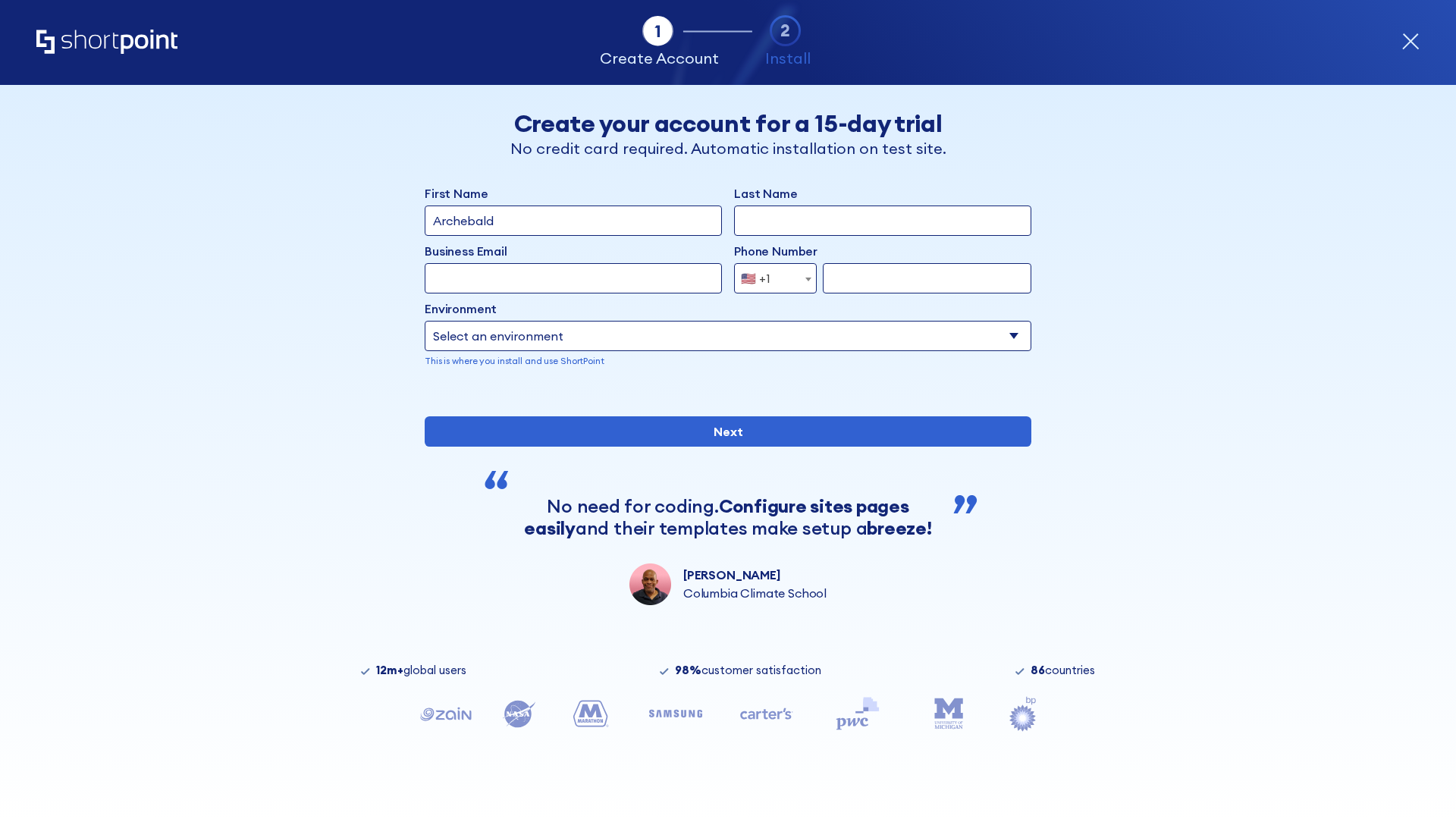
type input "Archebald"
type input "Berkuskv"
type input "[EMAIL_ADDRESS][DOMAIN_NAME]"
type input "2125556789"
select select "SharePoint 2019 (On-Premise)"
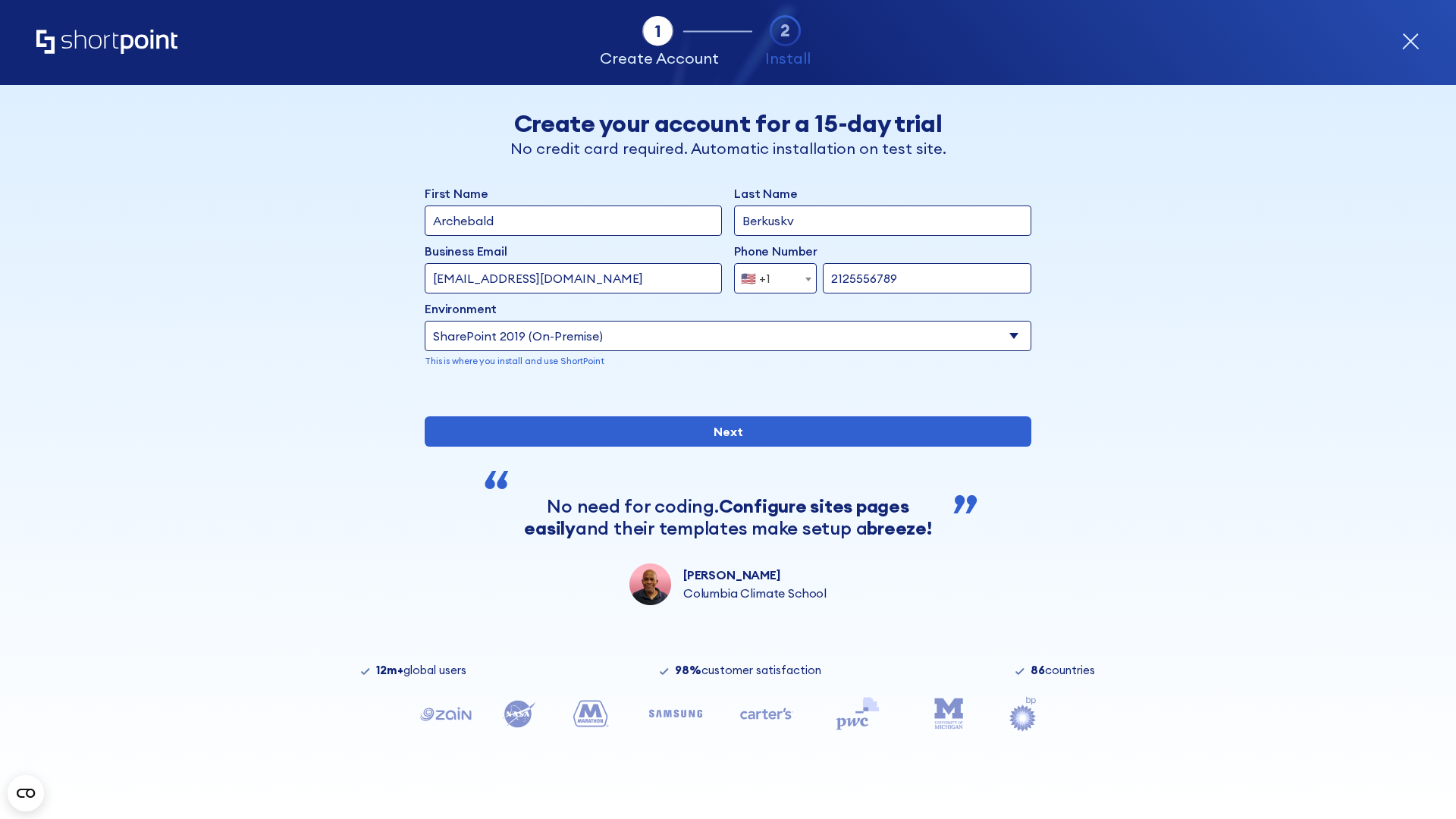
type input "2125556789"
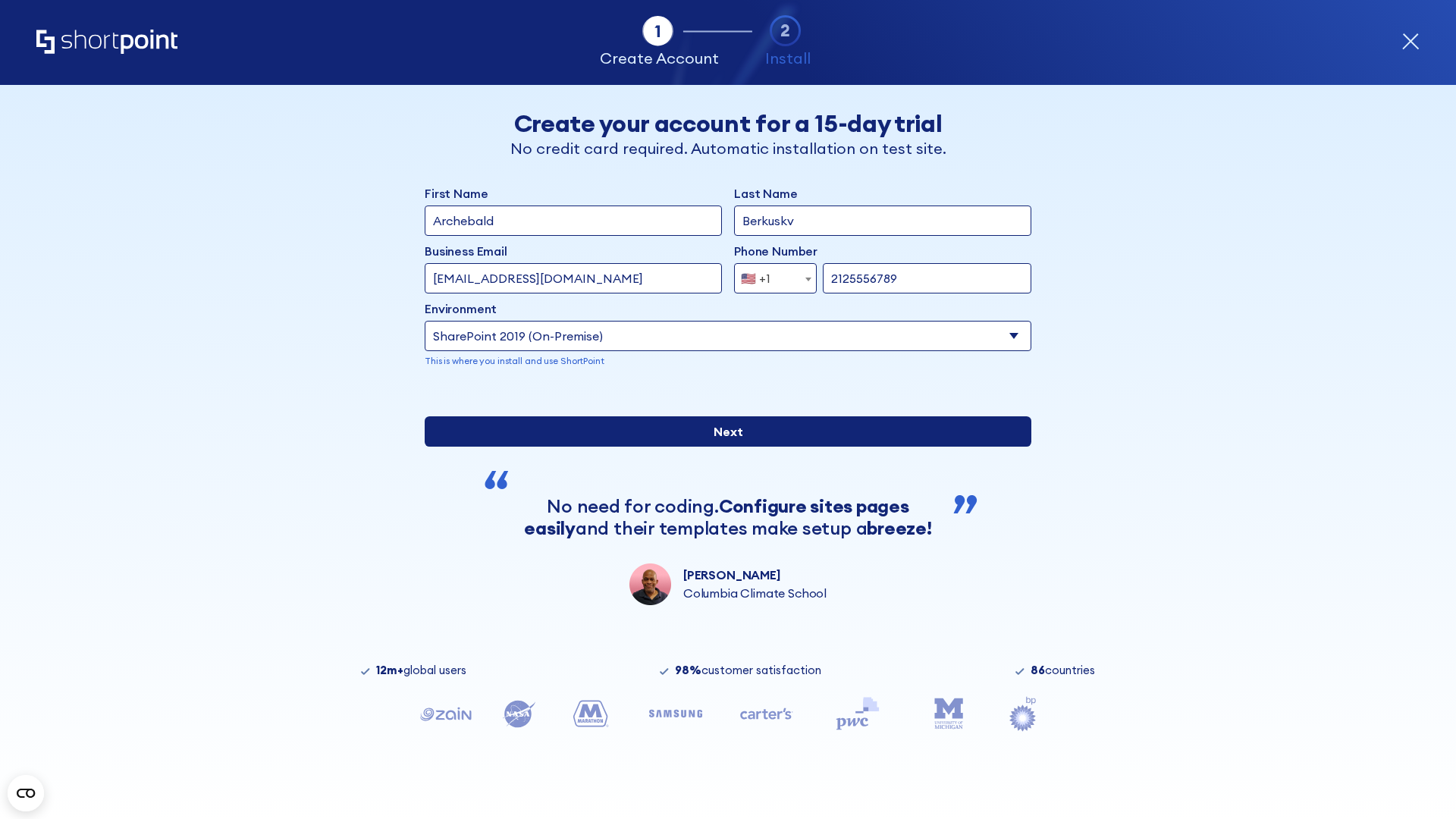
type input "[URL][DOMAIN_NAME]"
click at [722, 573] on div "First Name Archebald Last Name Berkuskv Business Email Invalid Email Address [E…" at bounding box center [728, 394] width 607 height 421
